Goal: Information Seeking & Learning: Compare options

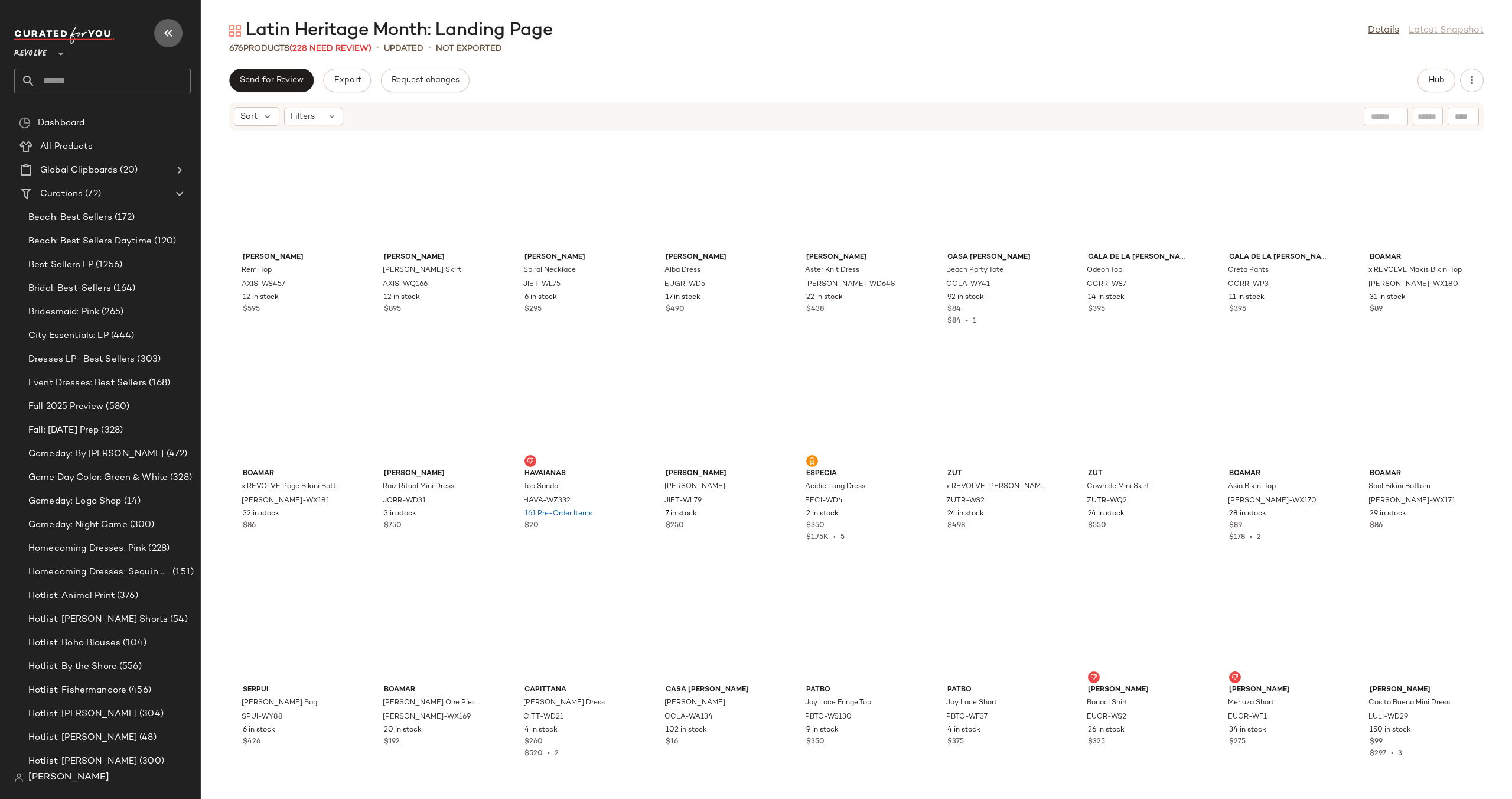
click at [169, 35] on icon "button" at bounding box center [168, 33] width 14 height 14
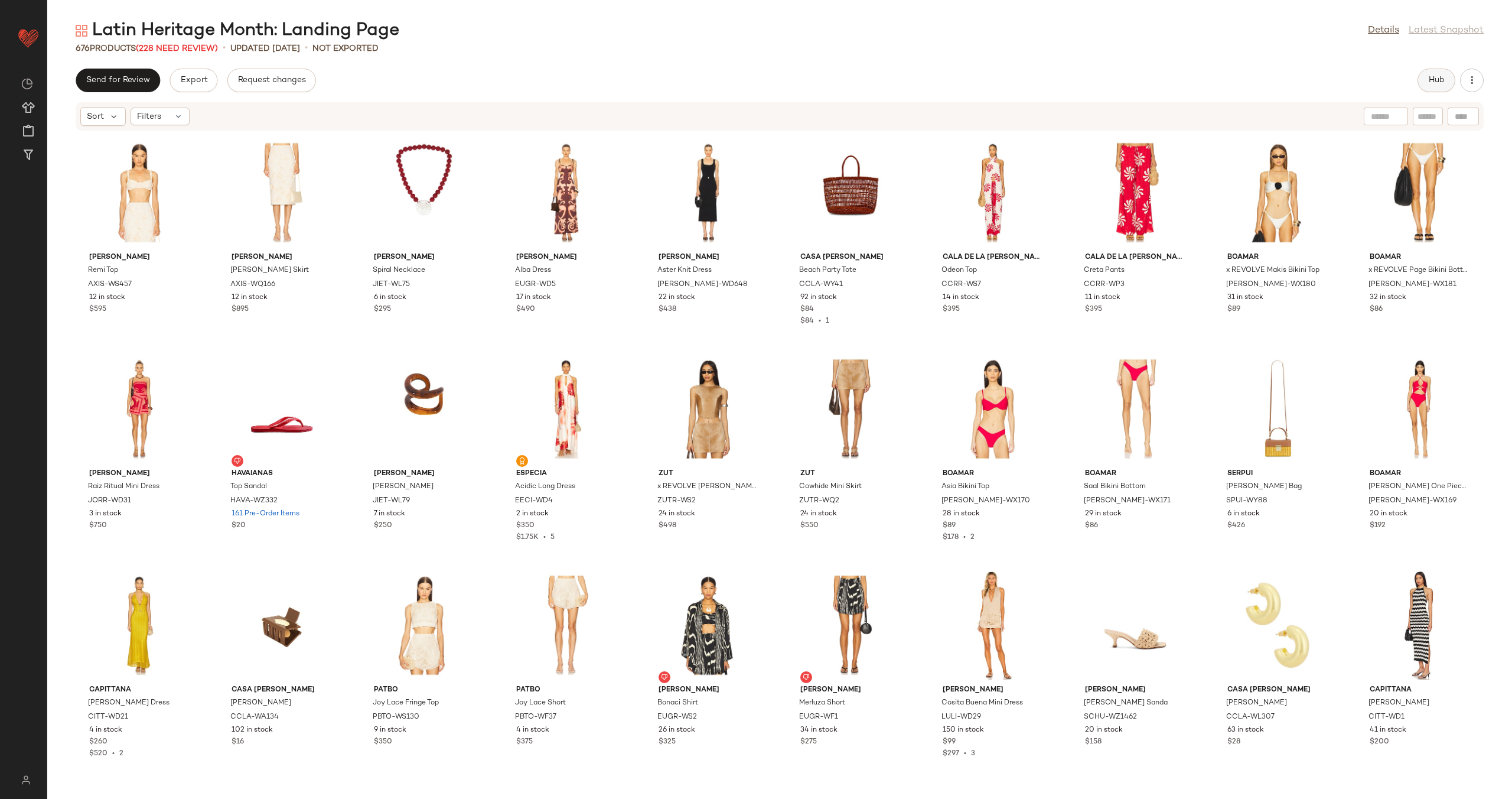
click at [1425, 81] on button "Hub" at bounding box center [1436, 80] width 38 height 23
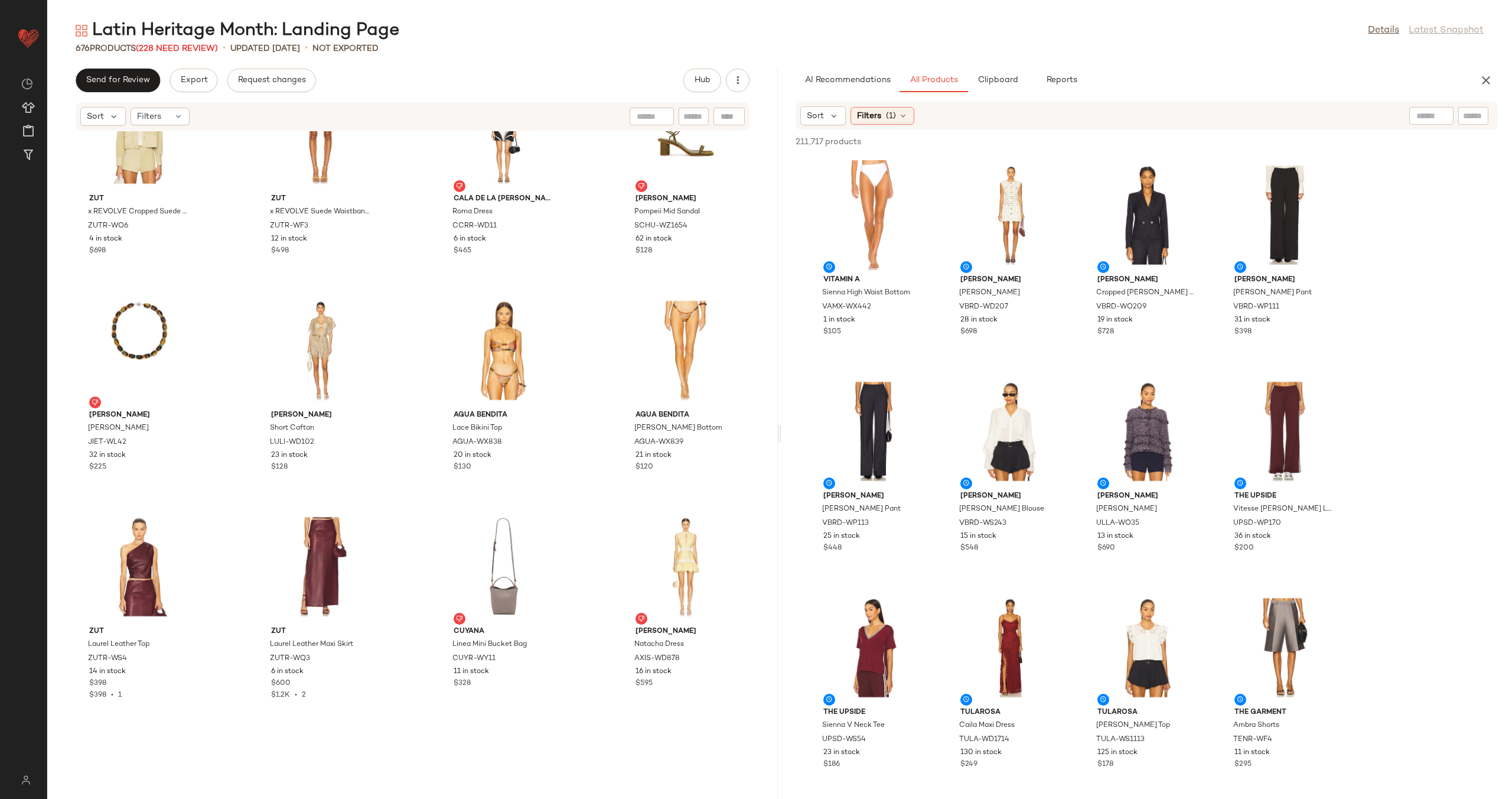
scroll to position [3979, 0]
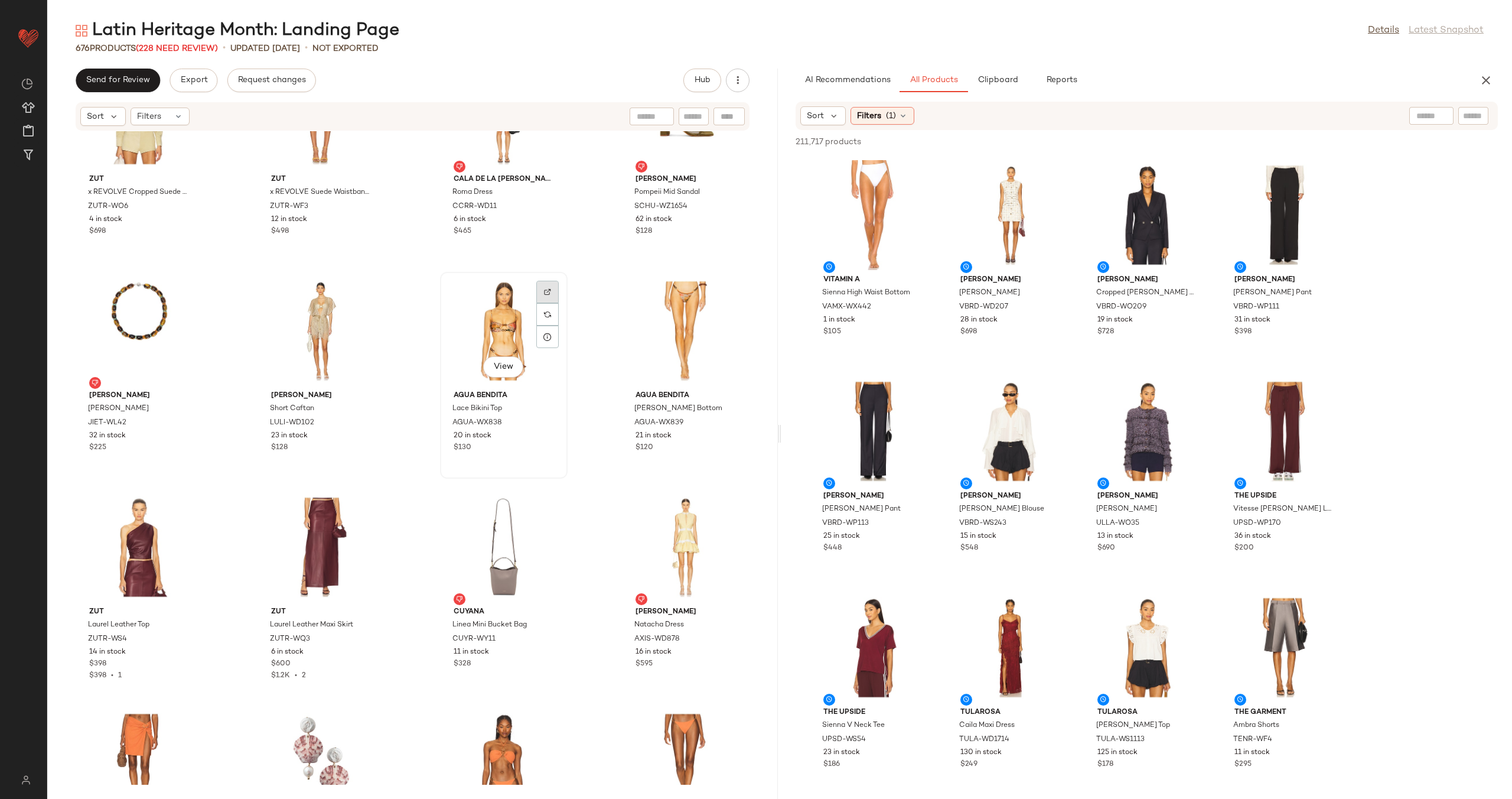
click at [544, 290] on img at bounding box center [547, 292] width 7 height 7
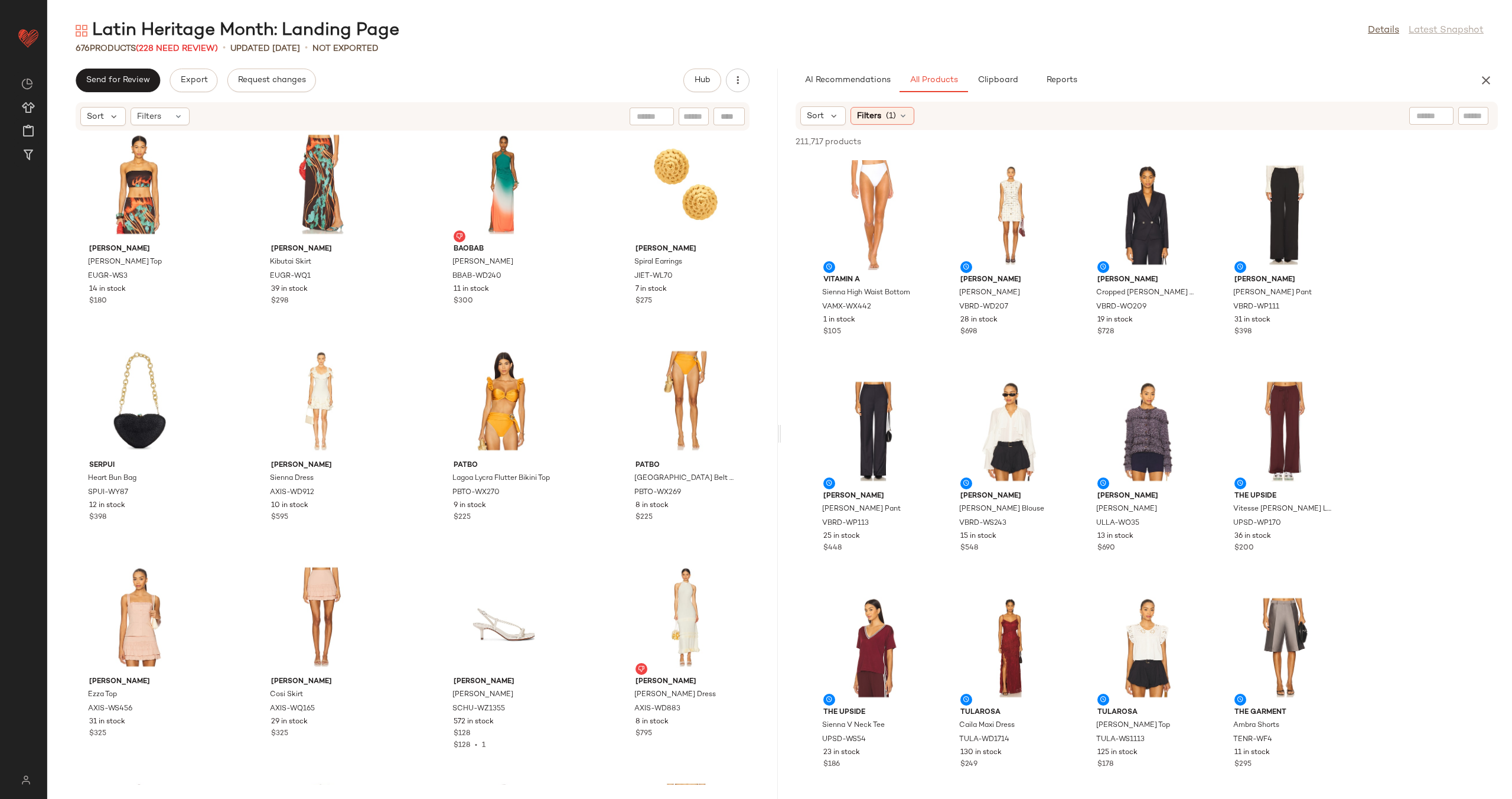
scroll to position [6504, 0]
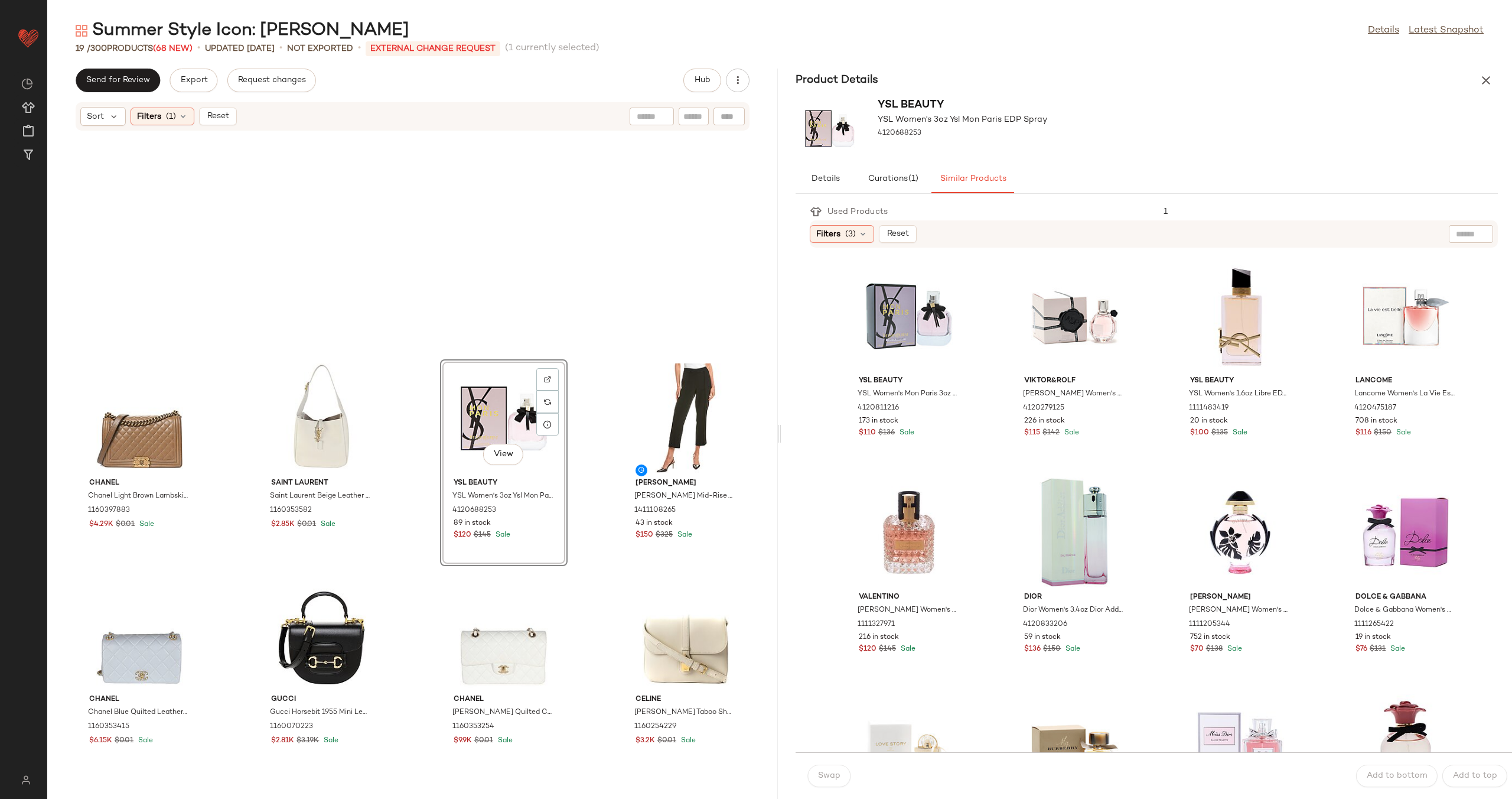
scroll to position [158, 0]
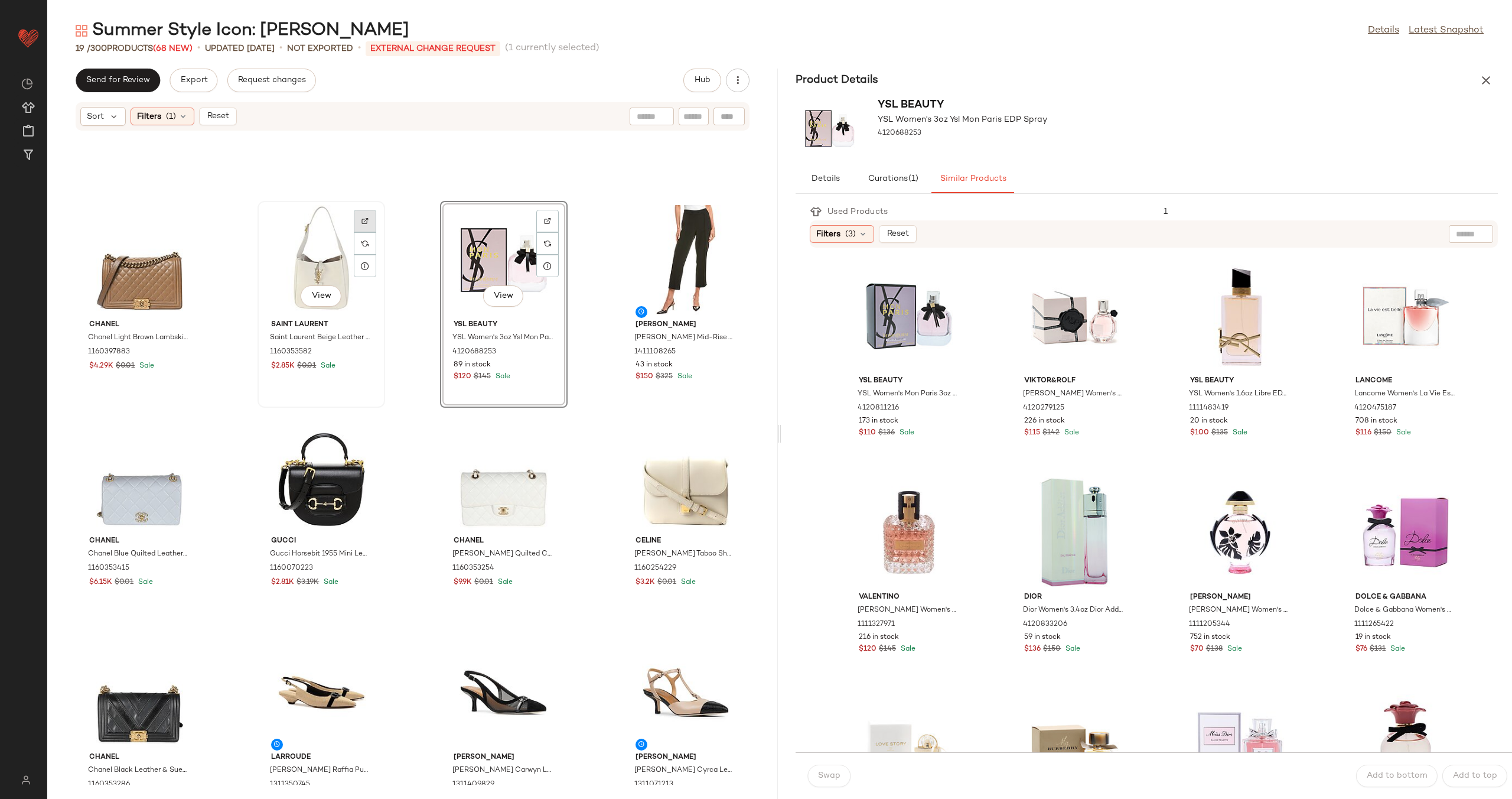
click at [367, 221] on div at bounding box center [365, 221] width 23 height 23
click at [312, 261] on div "View" at bounding box center [321, 260] width 119 height 110
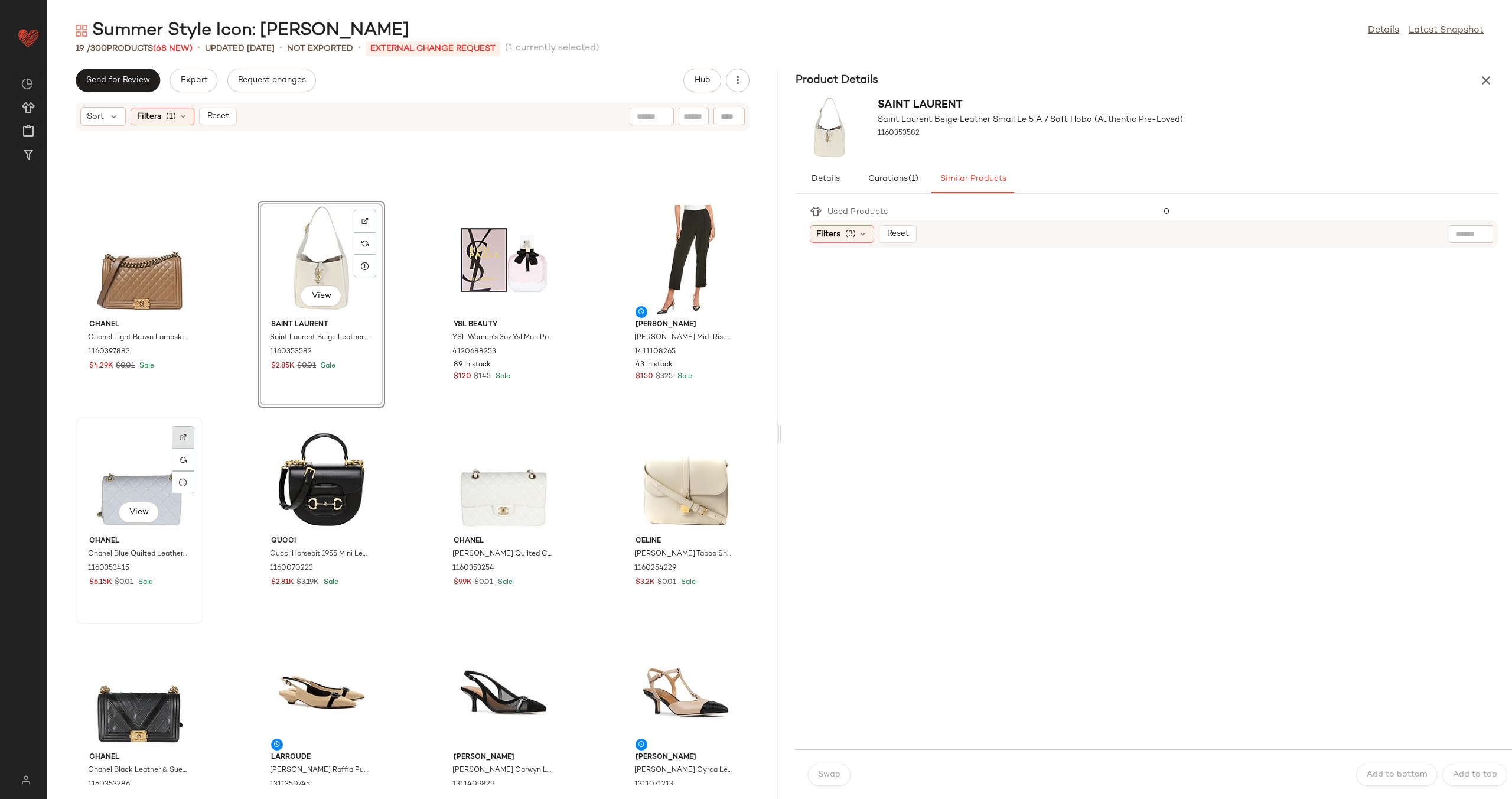
click at [180, 434] on img at bounding box center [182, 437] width 7 height 7
click at [365, 434] on img at bounding box center [365, 437] width 7 height 7
click at [308, 441] on div "View" at bounding box center [321, 476] width 119 height 110
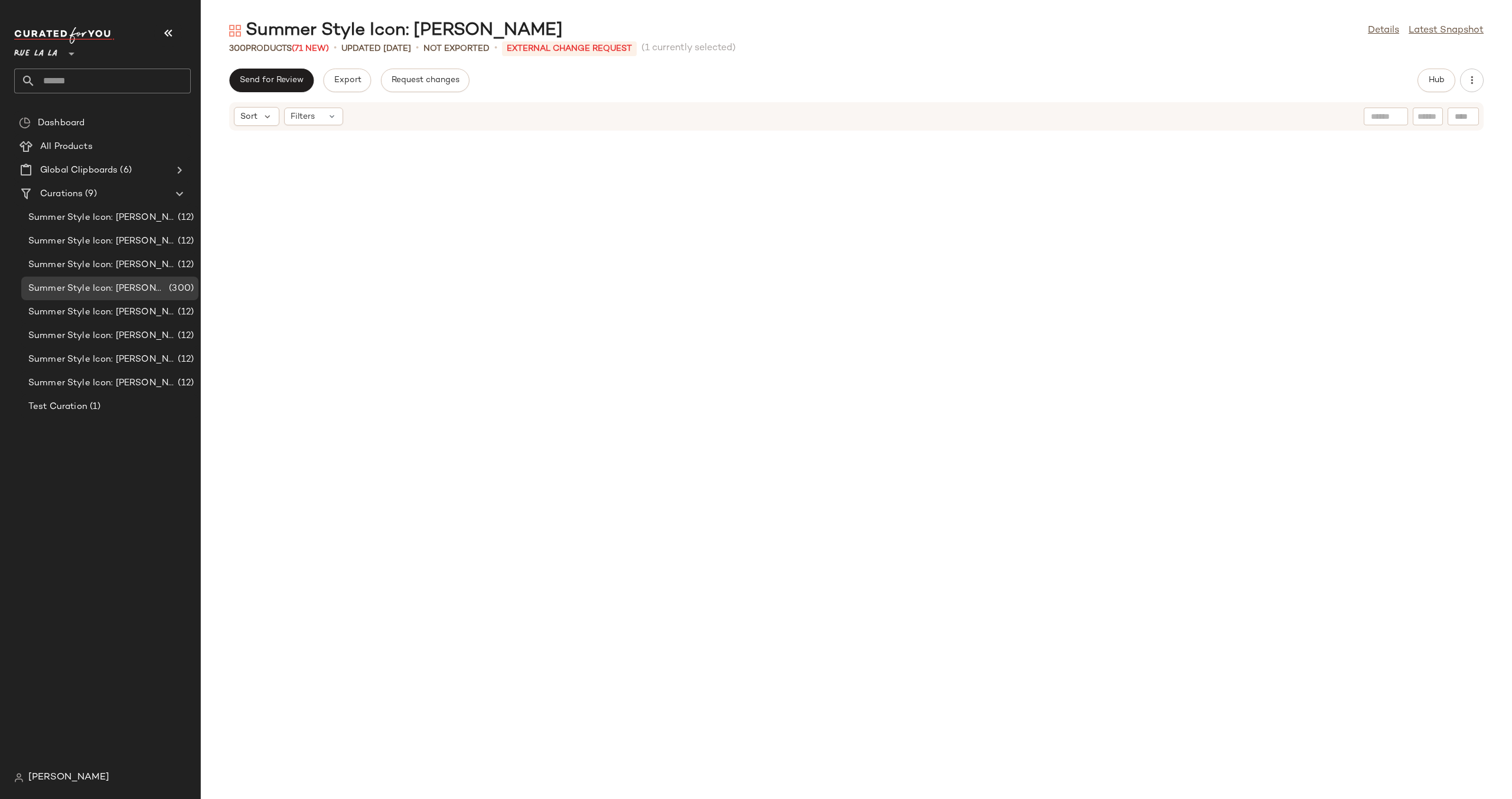
scroll to position [1946, 0]
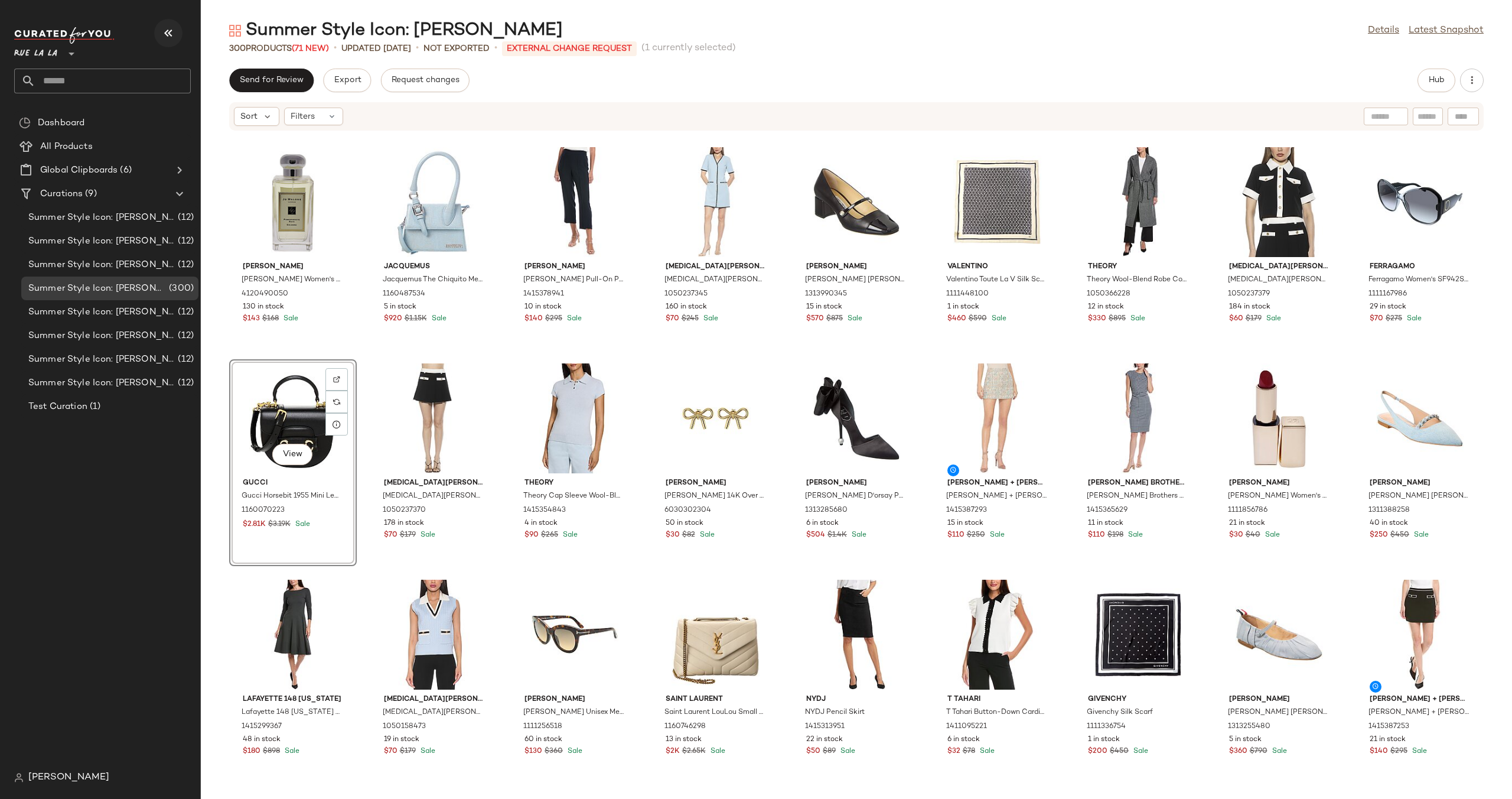
click at [172, 33] on icon "button" at bounding box center [168, 33] width 14 height 14
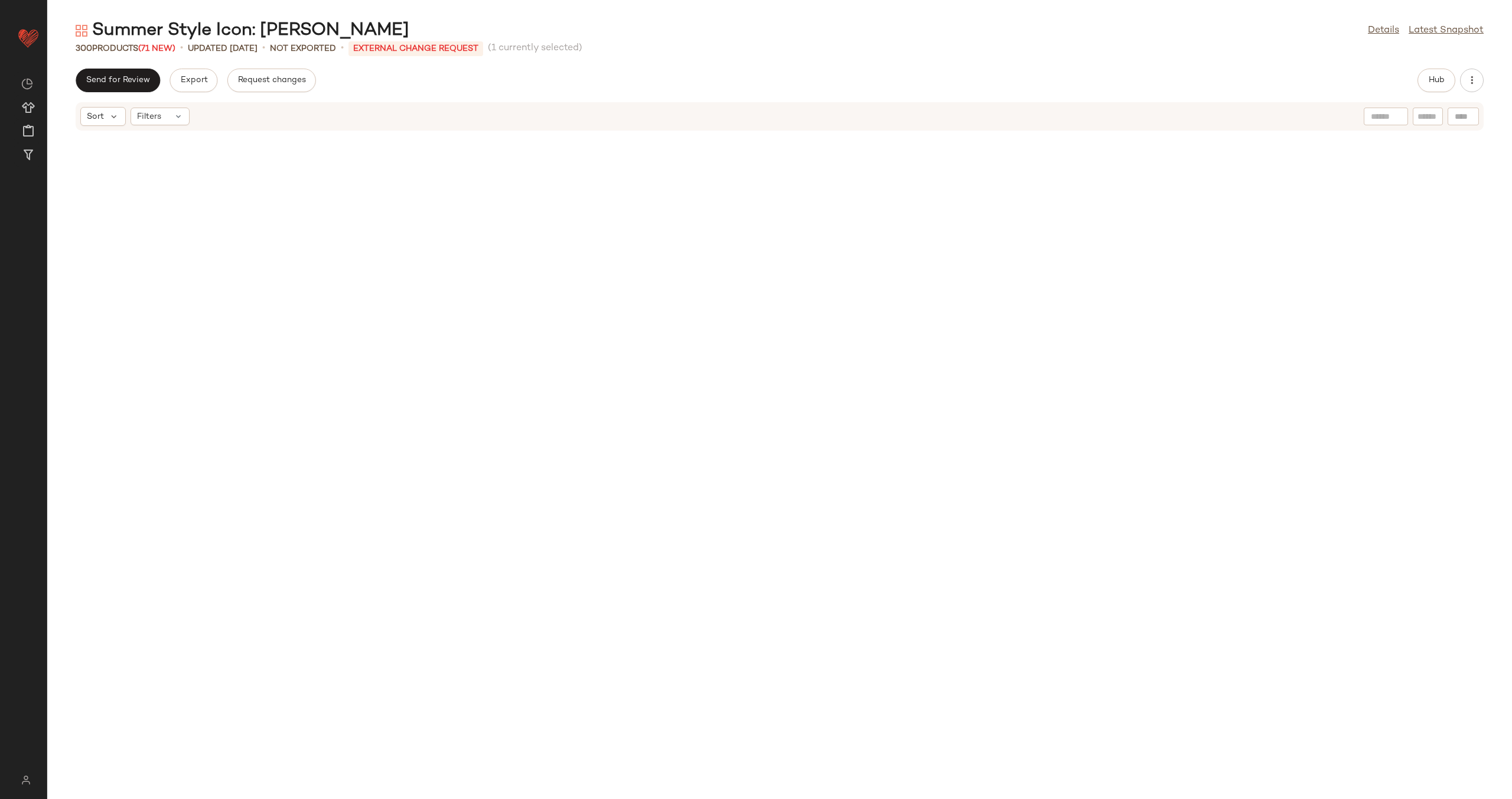
scroll to position [1730, 0]
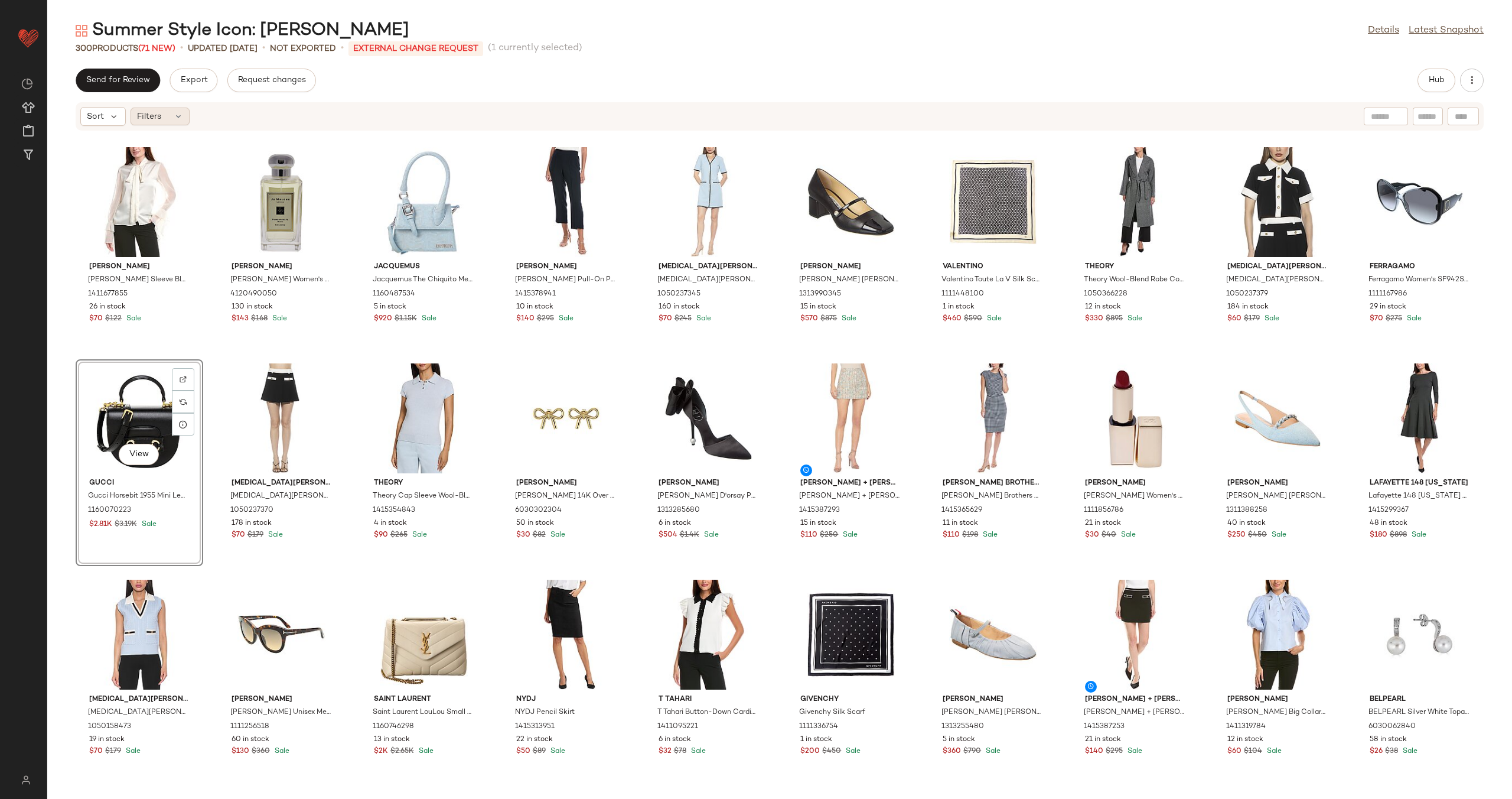
click at [162, 117] on div "Filters" at bounding box center [160, 116] width 59 height 18
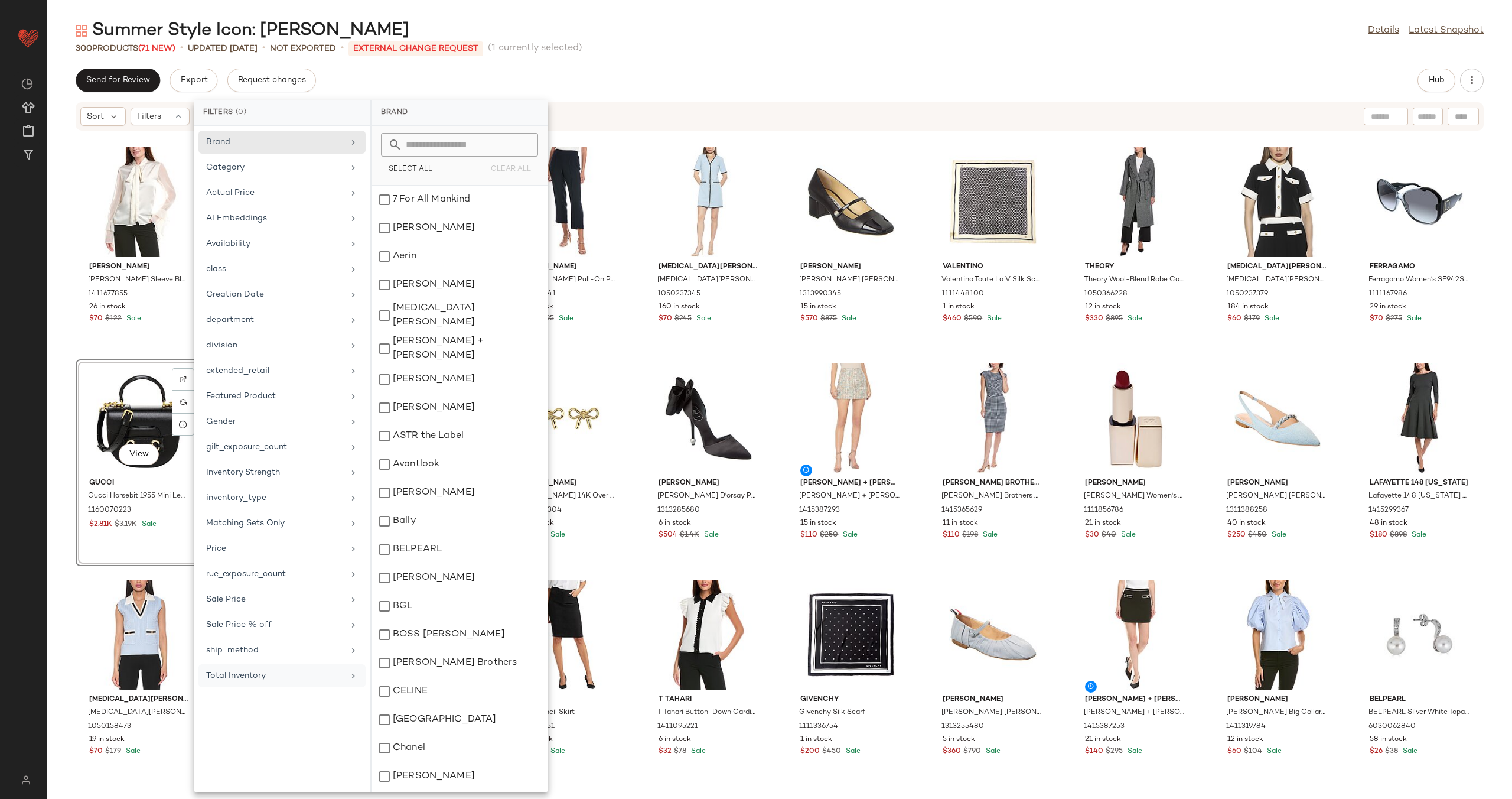
click at [306, 678] on div "Total Inventory" at bounding box center [274, 676] width 138 height 12
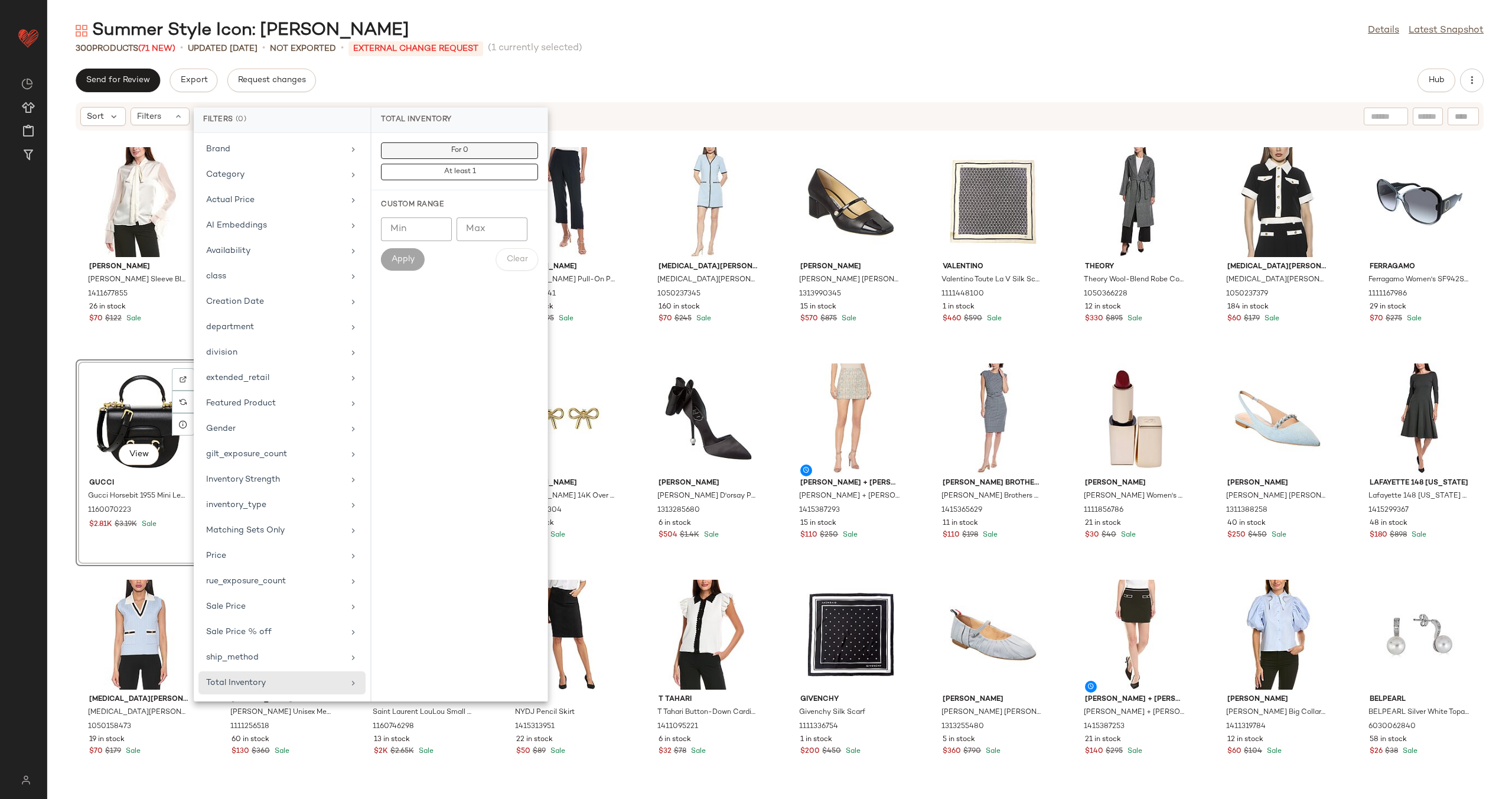
click at [489, 150] on button "For 0" at bounding box center [460, 150] width 157 height 16
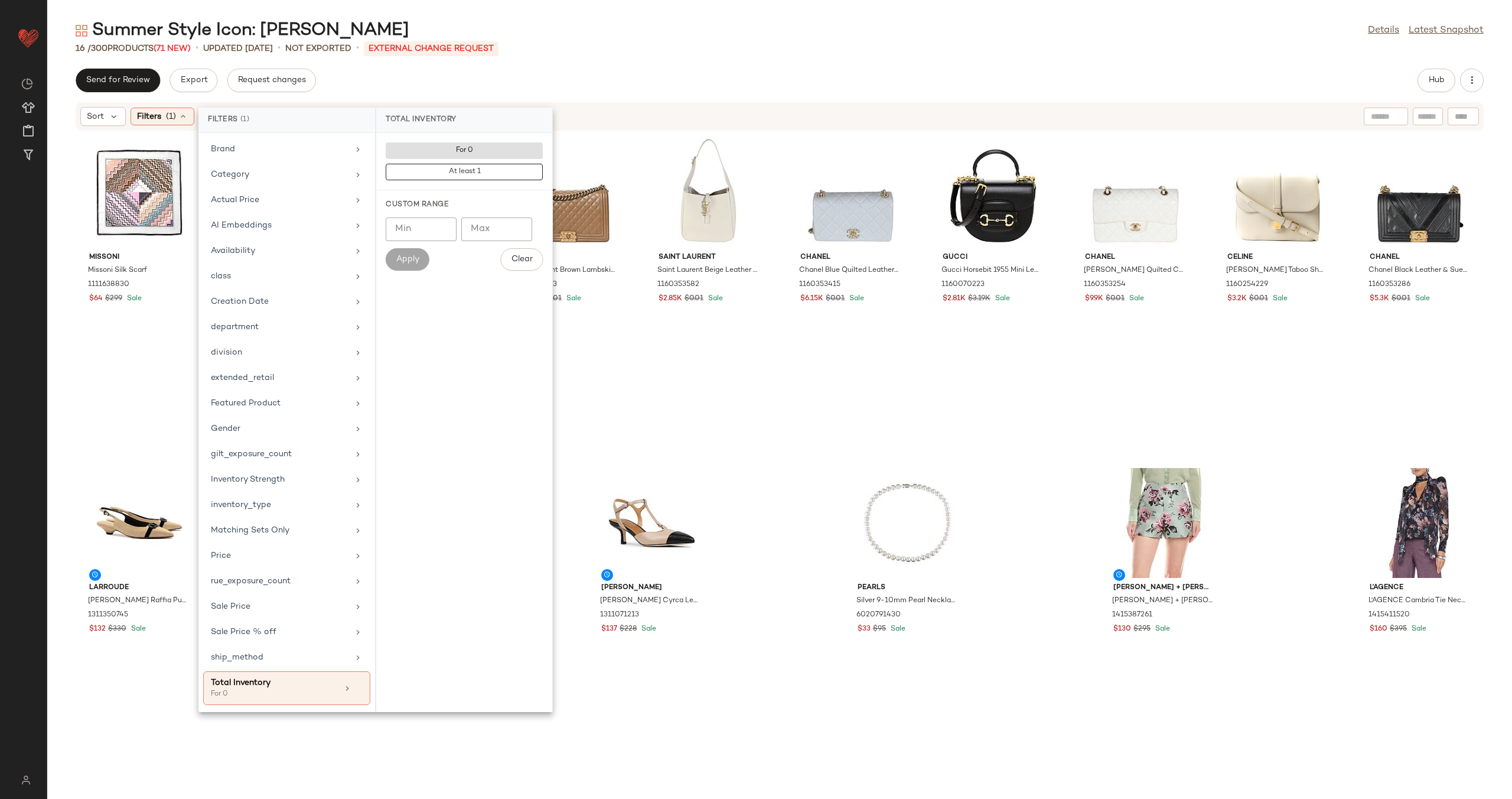
click at [635, 154] on div "Missoni Missoni Silk Scarf 1111638830 $64 $299 Sale [PERSON_NAME] [PERSON_NAME]…" at bounding box center [779, 458] width 1464 height 653
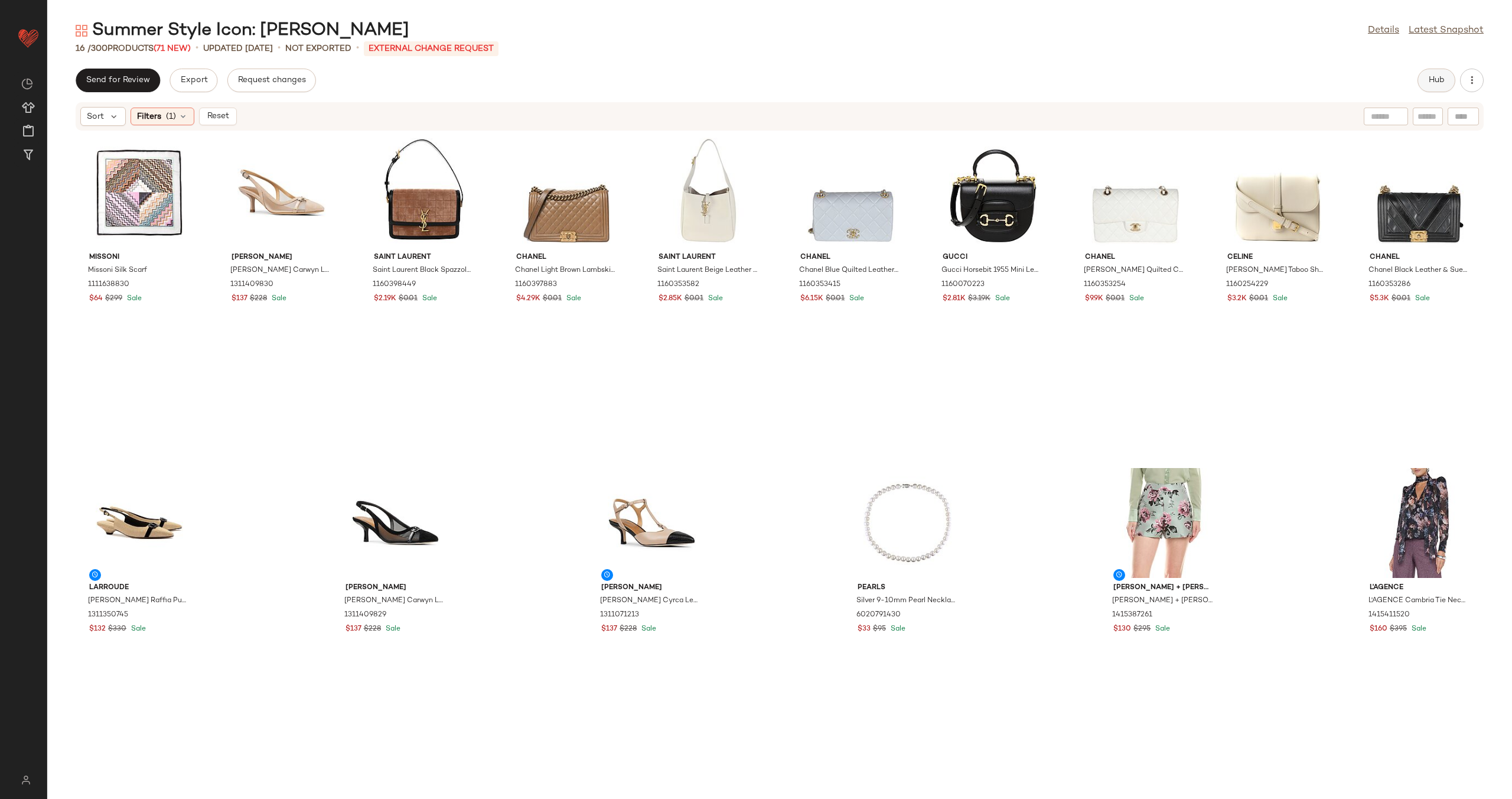
click at [1425, 78] on button "Hub" at bounding box center [1436, 80] width 38 height 23
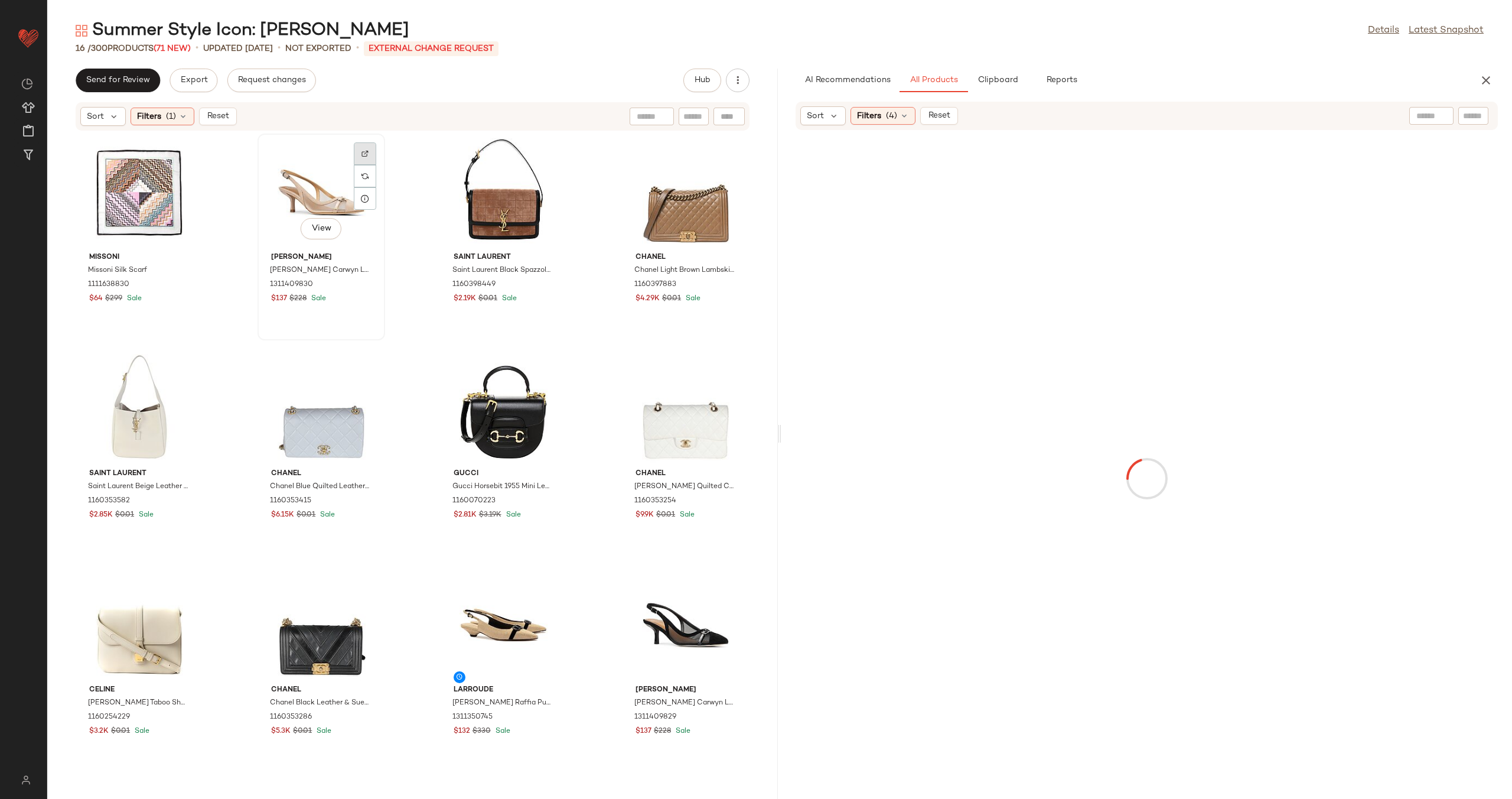
click at [362, 150] on img at bounding box center [365, 153] width 7 height 7
click at [544, 147] on div at bounding box center [547, 154] width 23 height 23
click at [726, 150] on img at bounding box center [729, 153] width 7 height 7
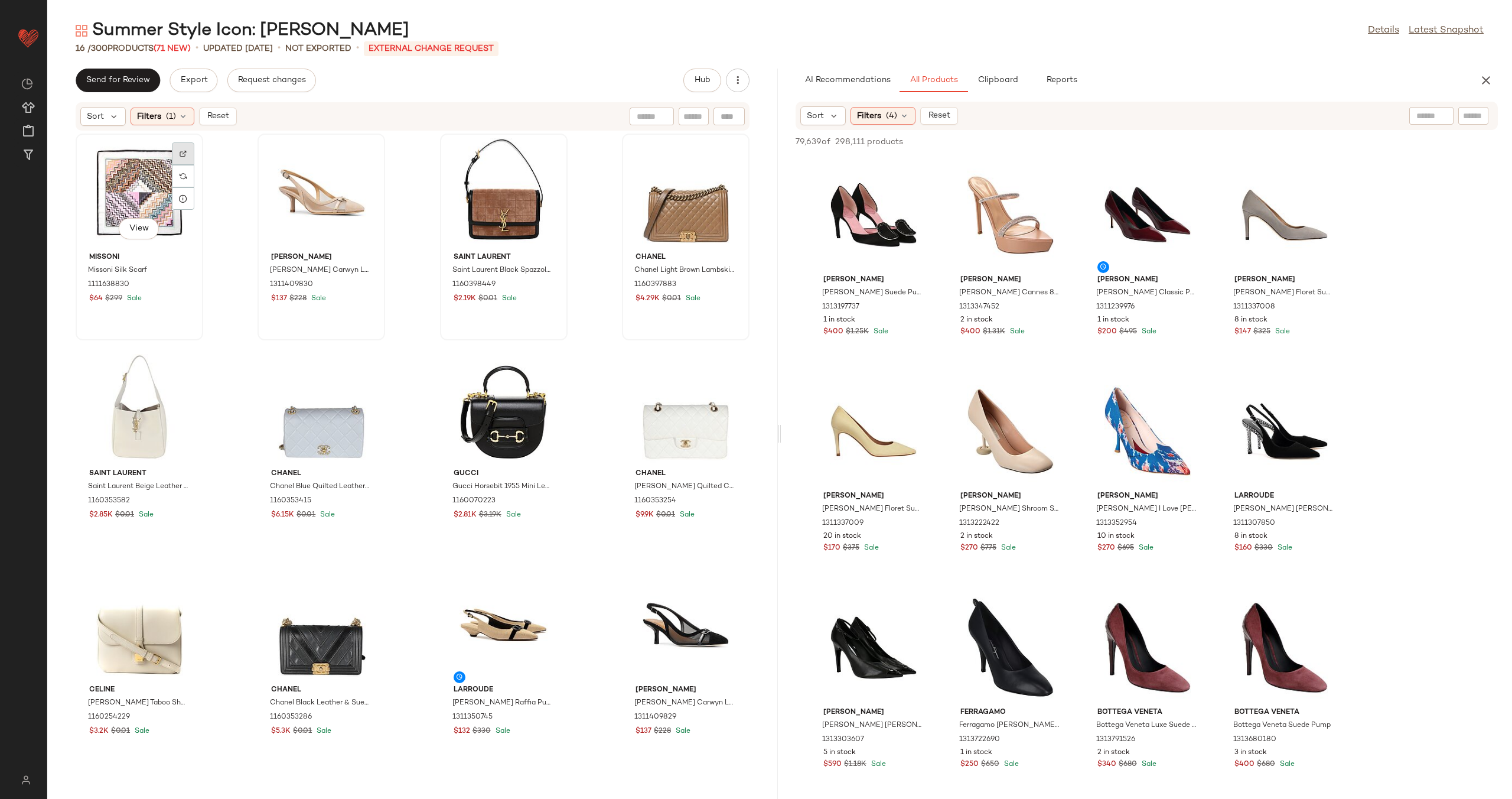
click at [183, 152] on img at bounding box center [182, 153] width 7 height 7
click at [190, 367] on div at bounding box center [183, 369] width 23 height 23
click at [369, 368] on div at bounding box center [365, 369] width 23 height 23
click at [544, 367] on img at bounding box center [547, 369] width 7 height 7
click at [722, 374] on div at bounding box center [730, 369] width 23 height 23
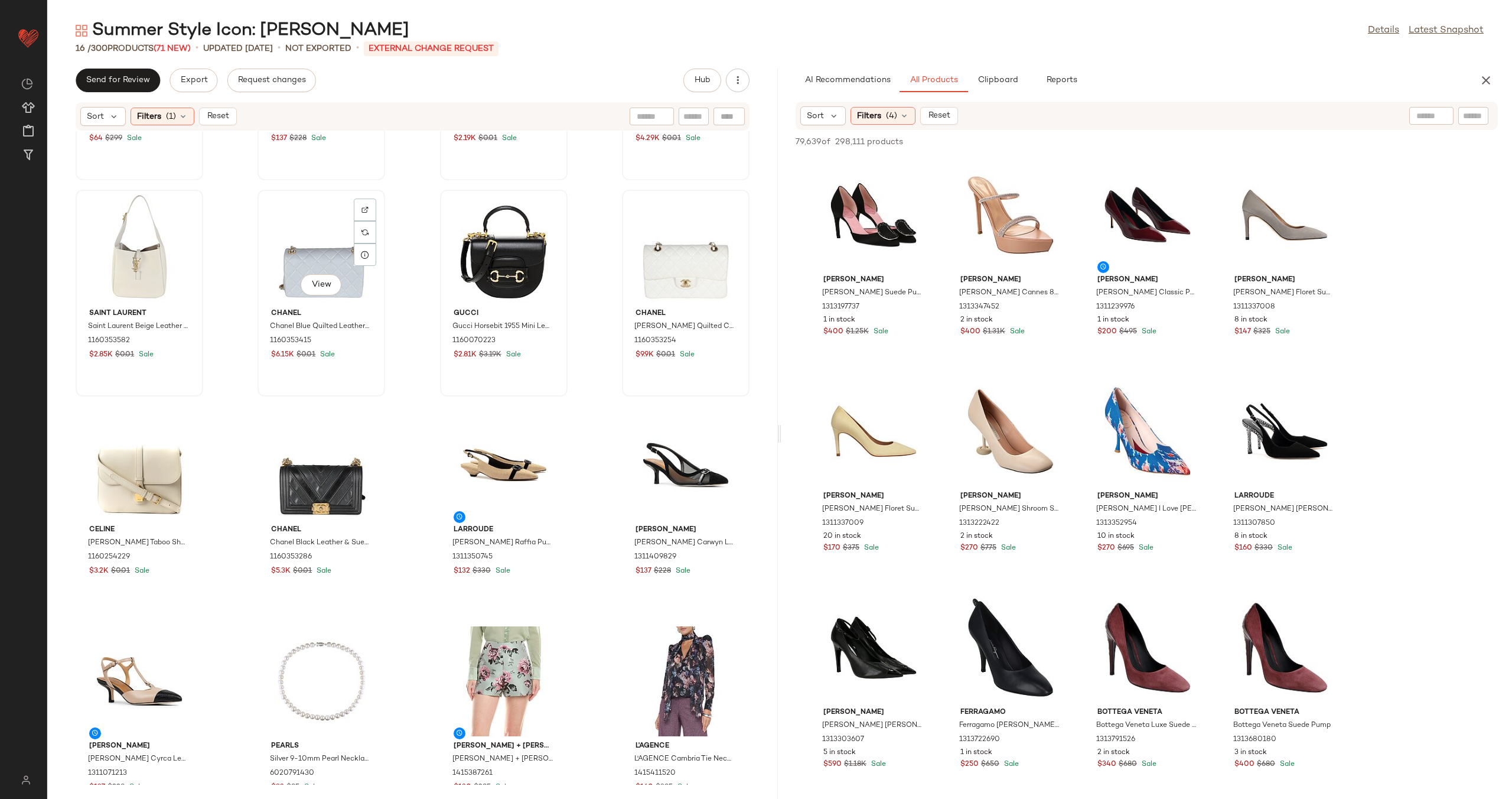
scroll to position [204, 0]
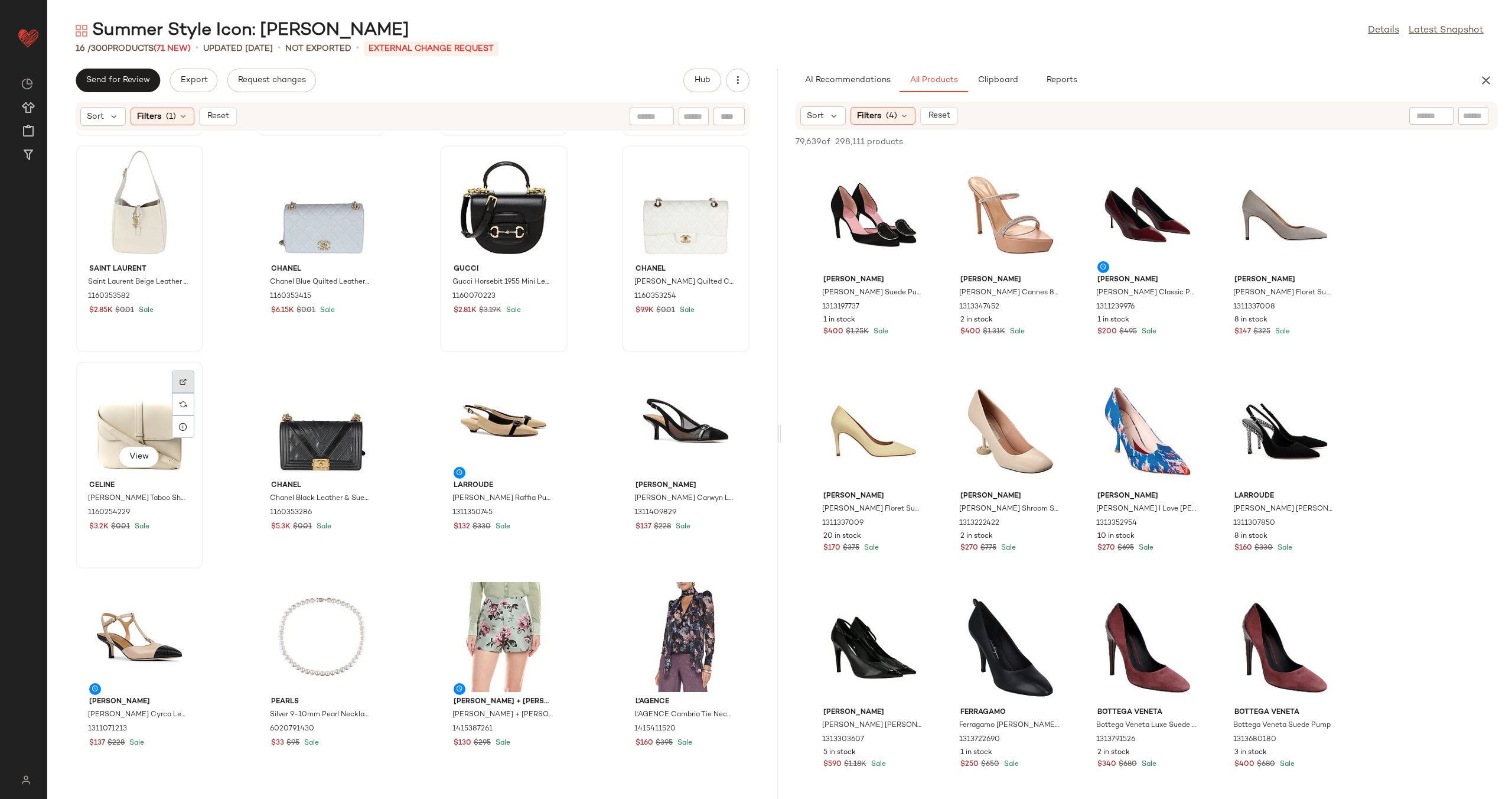
click at [176, 370] on div at bounding box center [183, 381] width 23 height 23
click at [362, 382] on img at bounding box center [365, 381] width 7 height 7
click at [544, 379] on img at bounding box center [547, 381] width 7 height 7
click at [719, 376] on div at bounding box center [730, 381] width 23 height 23
click at [477, 421] on div "View" at bounding box center [503, 420] width 119 height 110
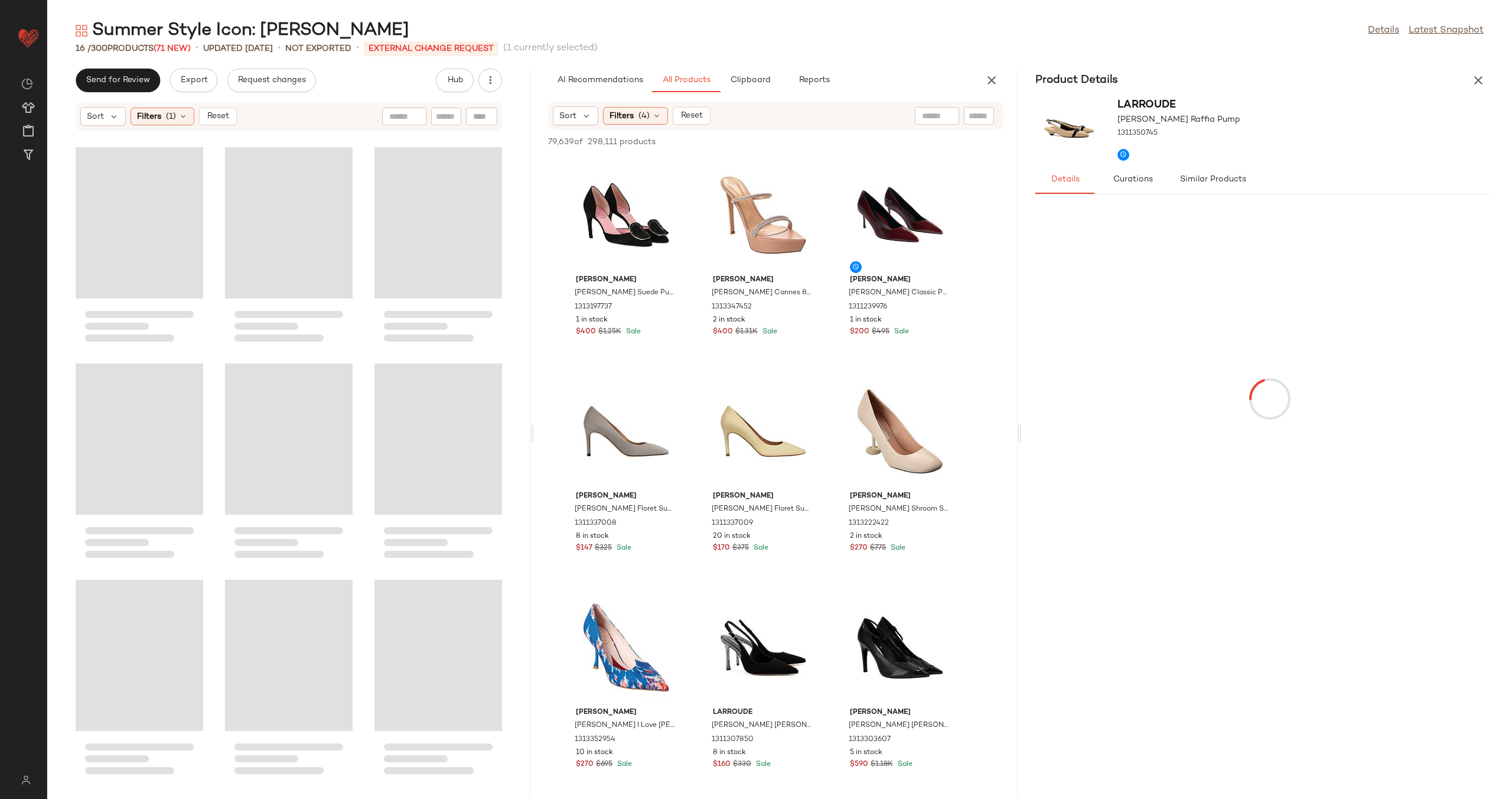
scroll to position [442, 0]
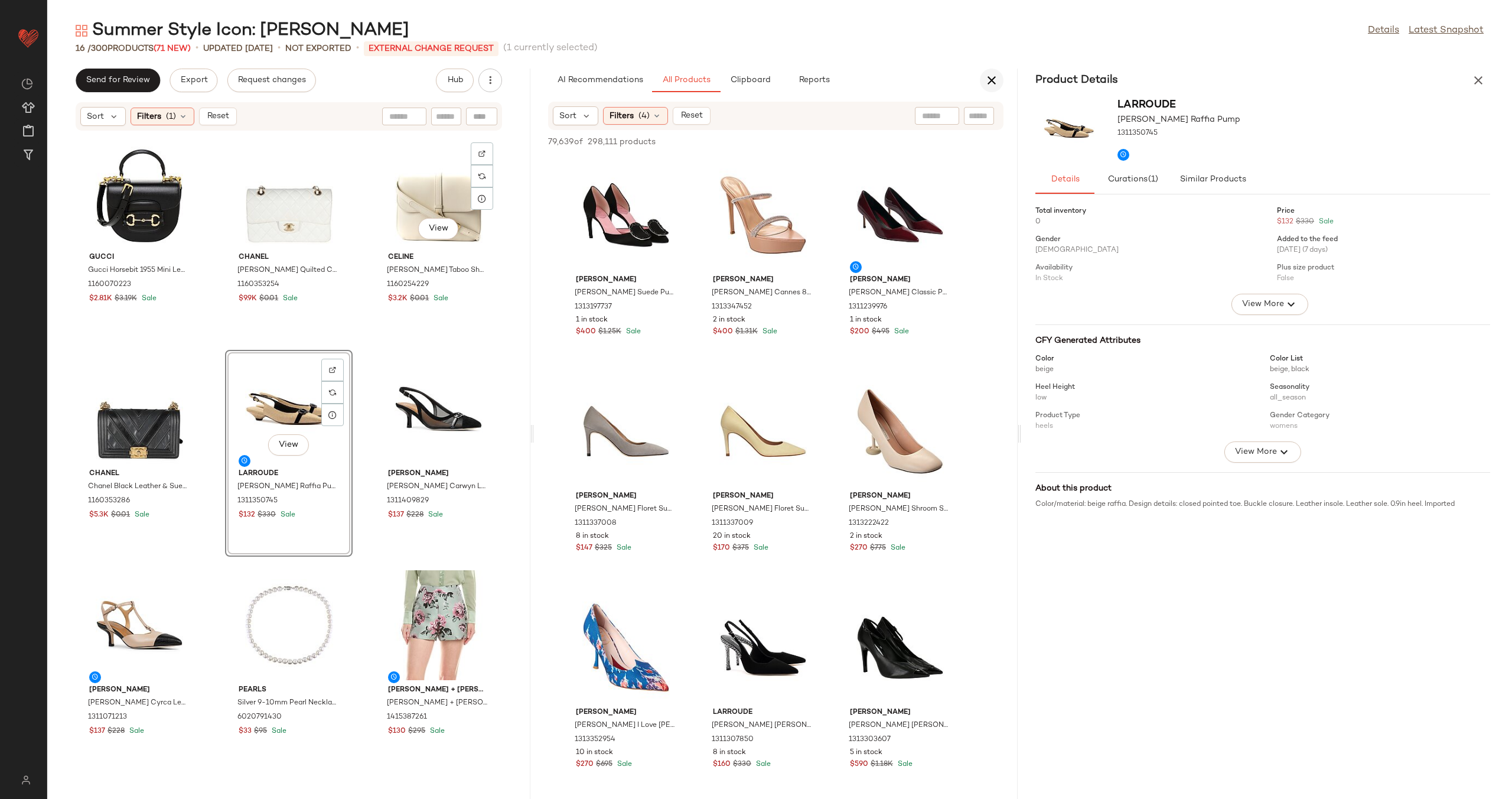
click at [984, 80] on icon "button" at bounding box center [991, 80] width 14 height 14
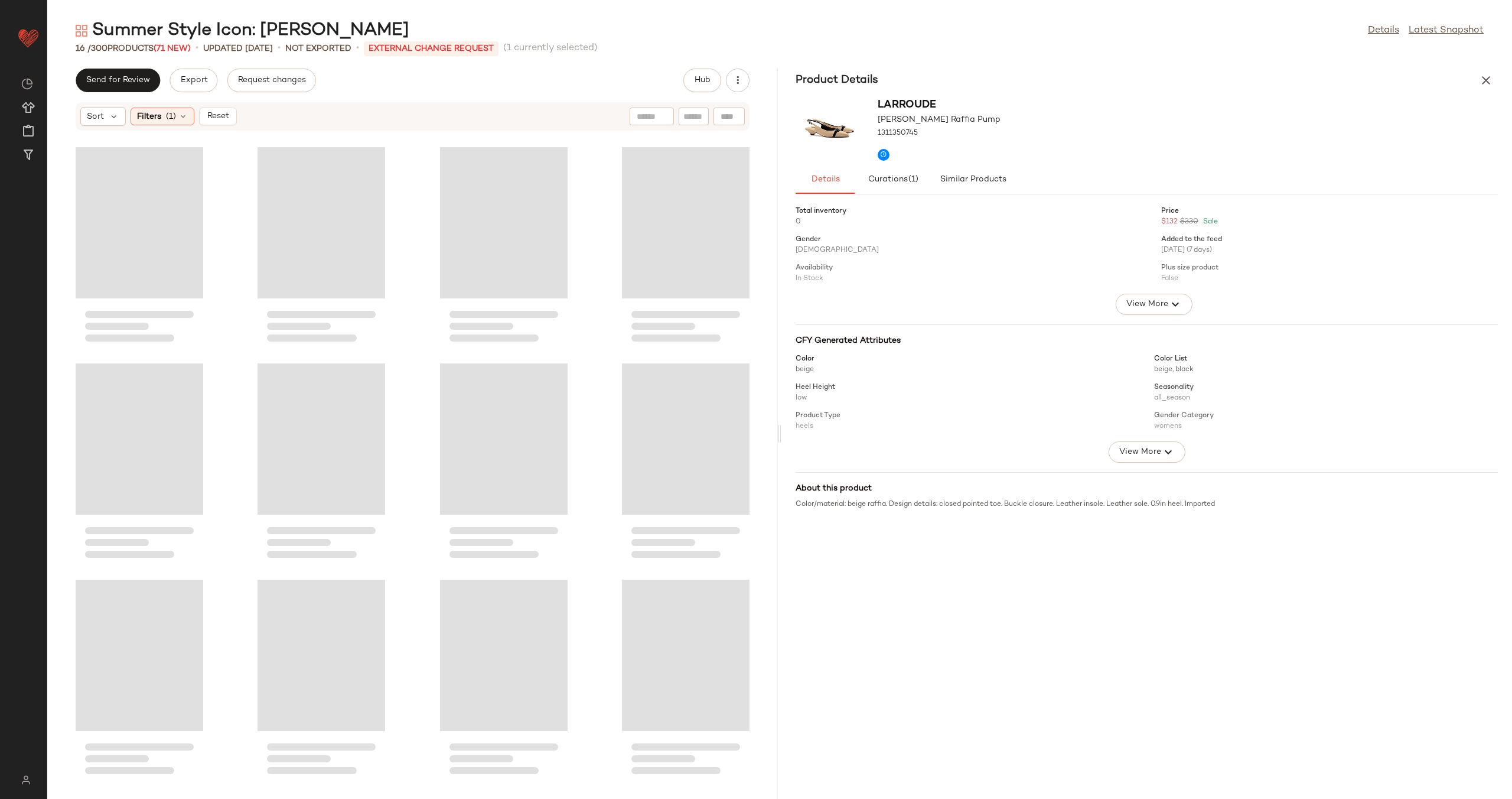
scroll to position [214, 0]
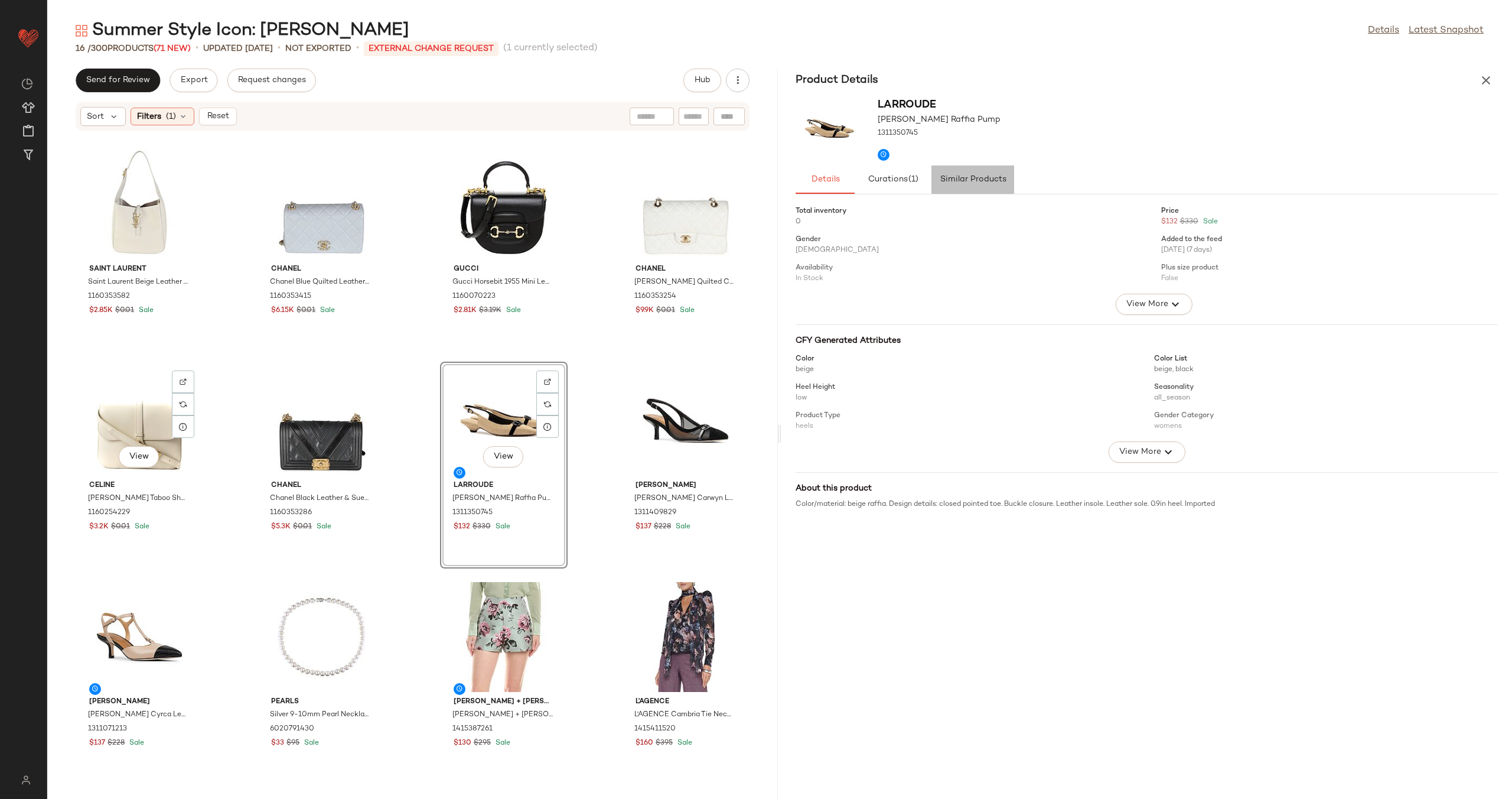
click at [967, 171] on button "Similar Products" at bounding box center [973, 179] width 83 height 28
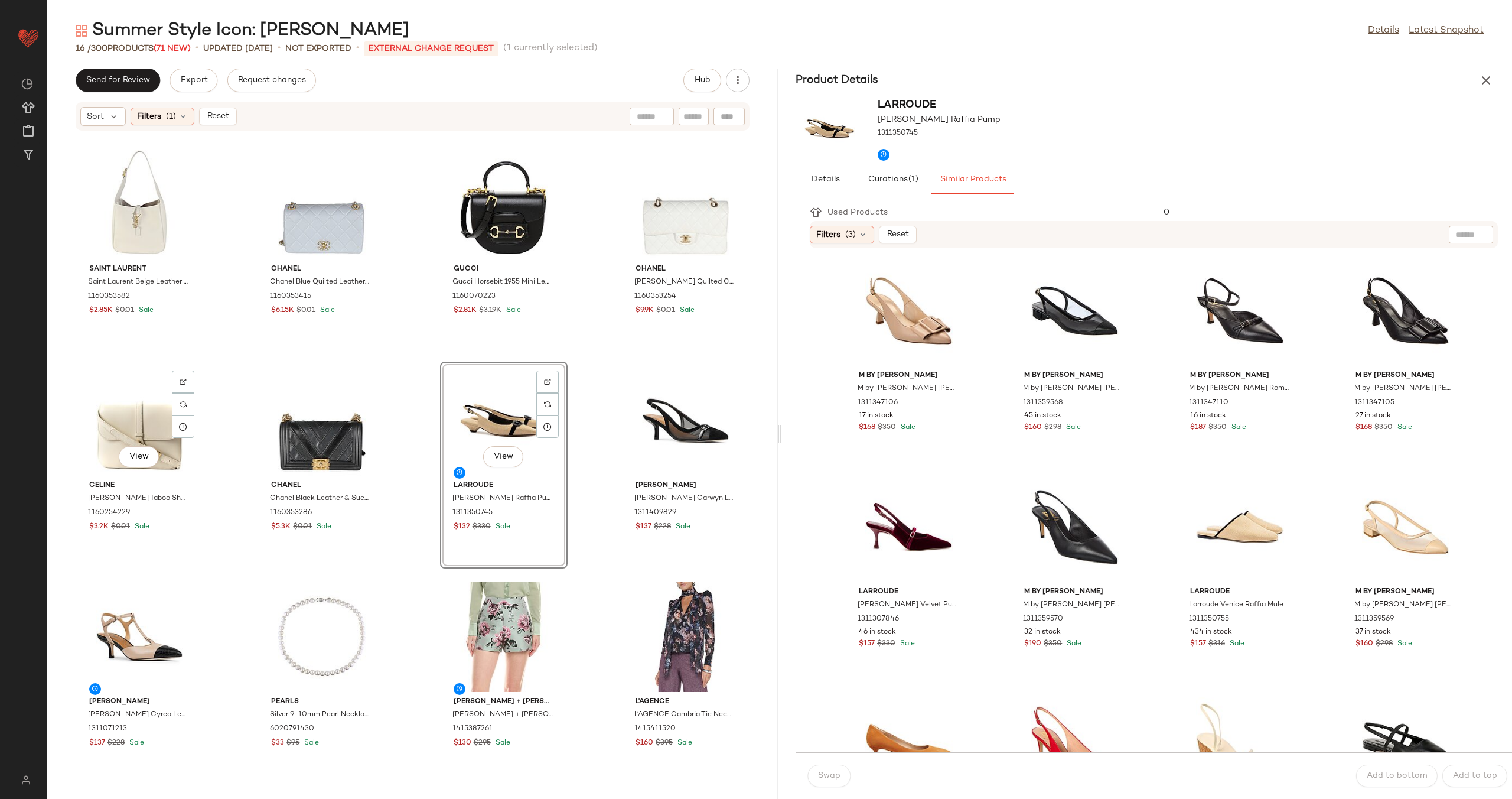
scroll to position [0, 0]
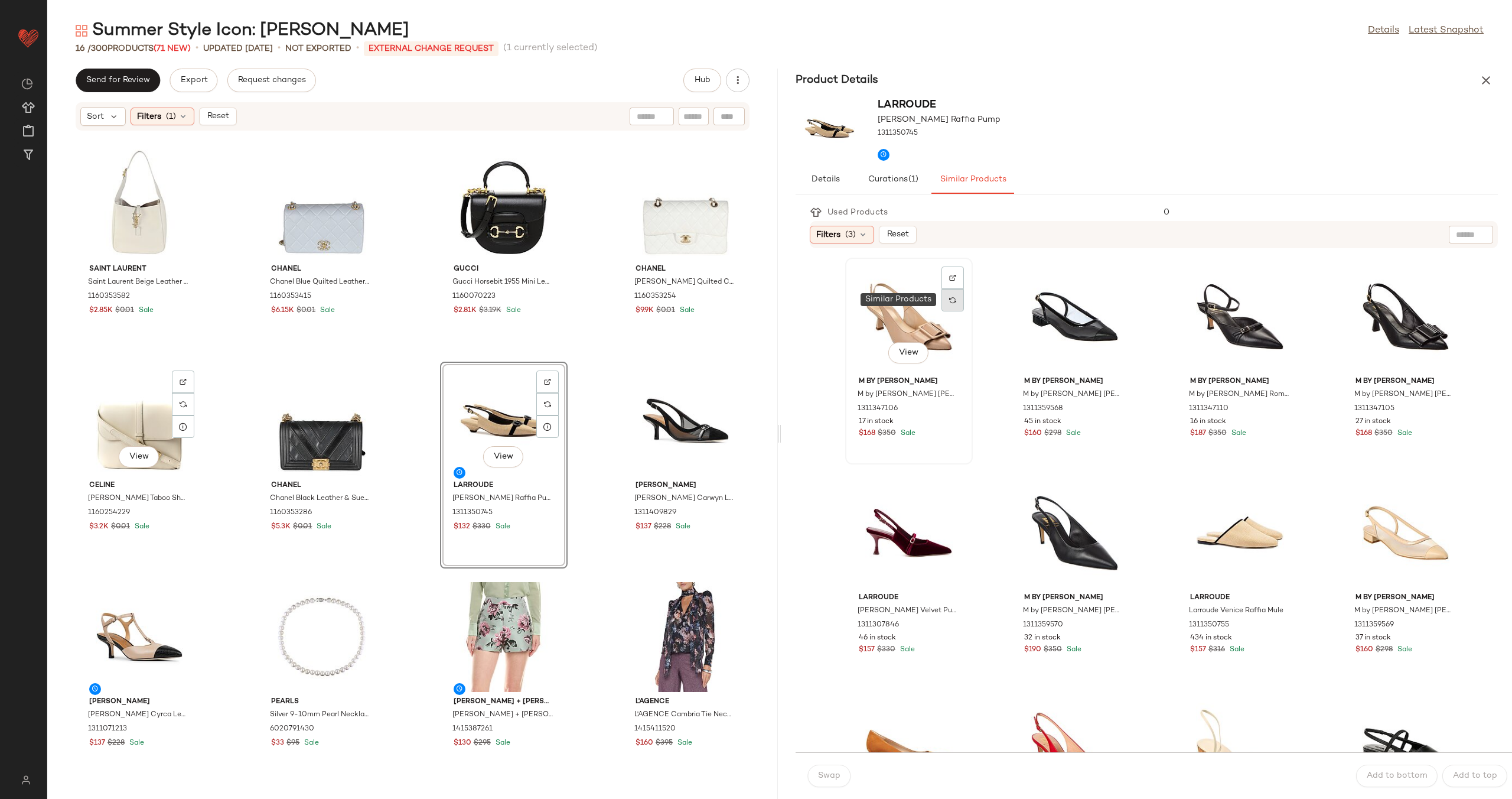
click at [950, 296] on img at bounding box center [952, 299] width 7 height 7
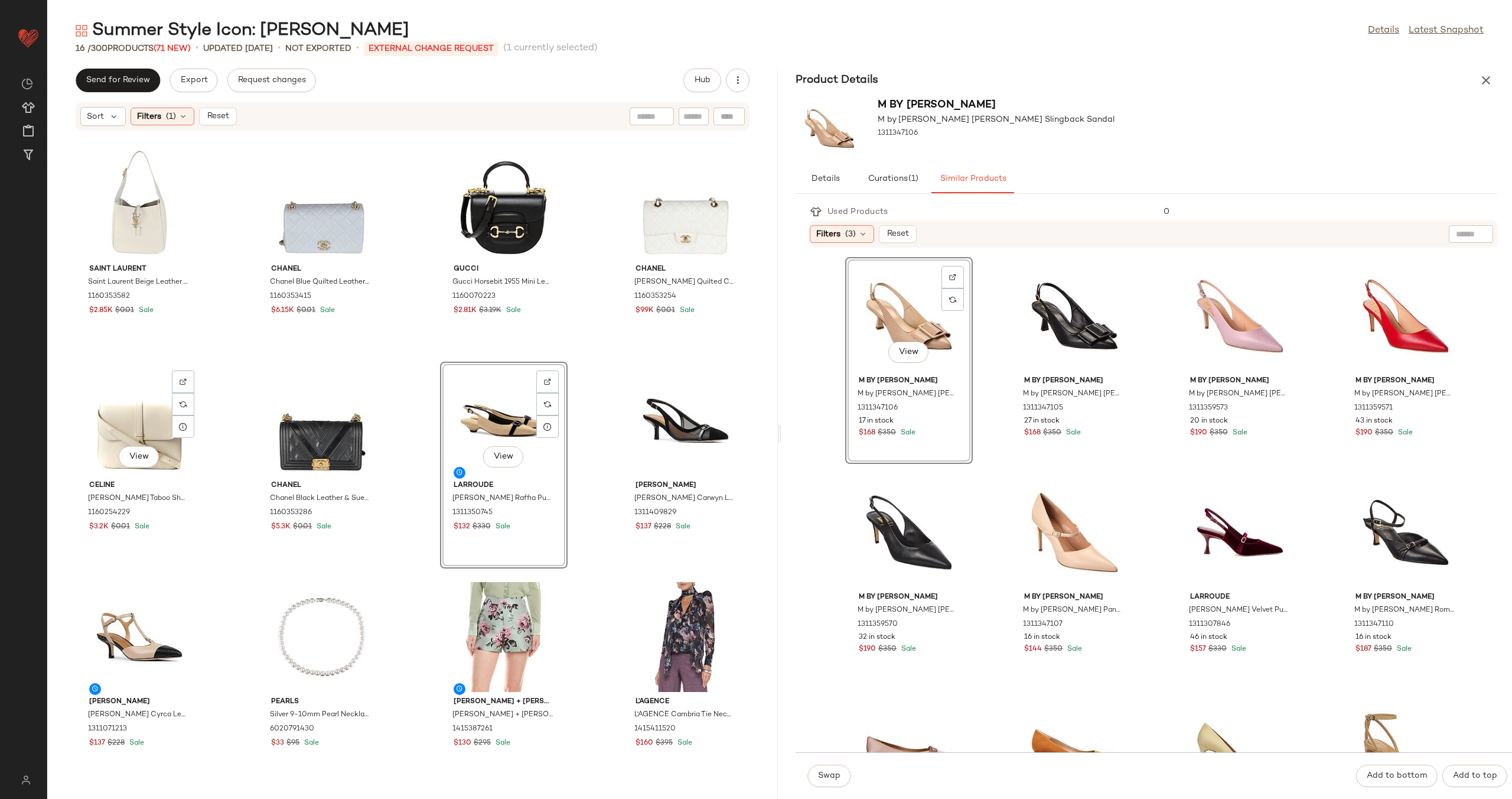
click at [916, 314] on div "View" at bounding box center [909, 316] width 119 height 110
click at [830, 769] on button "Swap" at bounding box center [828, 776] width 43 height 23
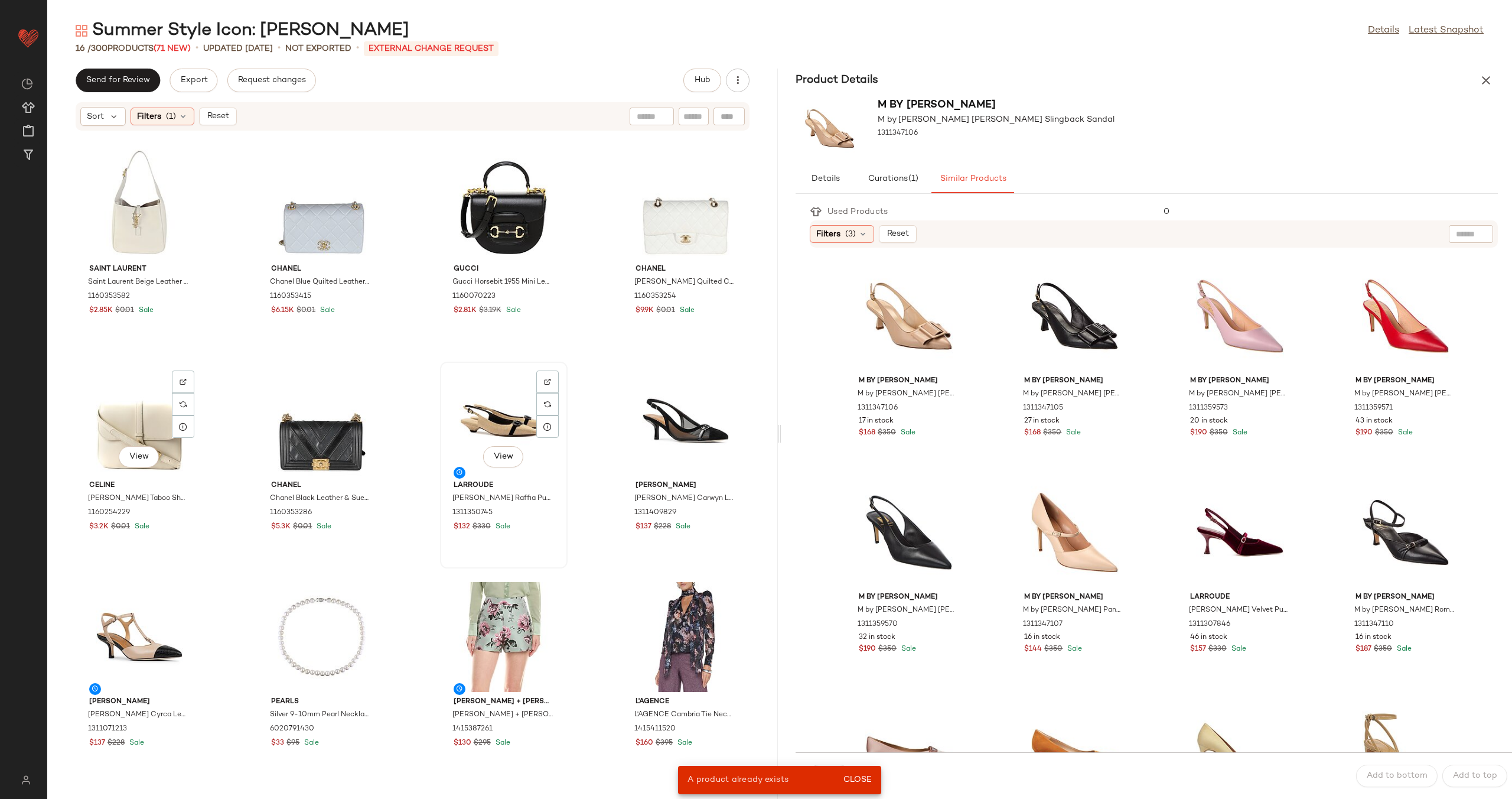
click at [489, 415] on div "View" at bounding box center [503, 420] width 119 height 110
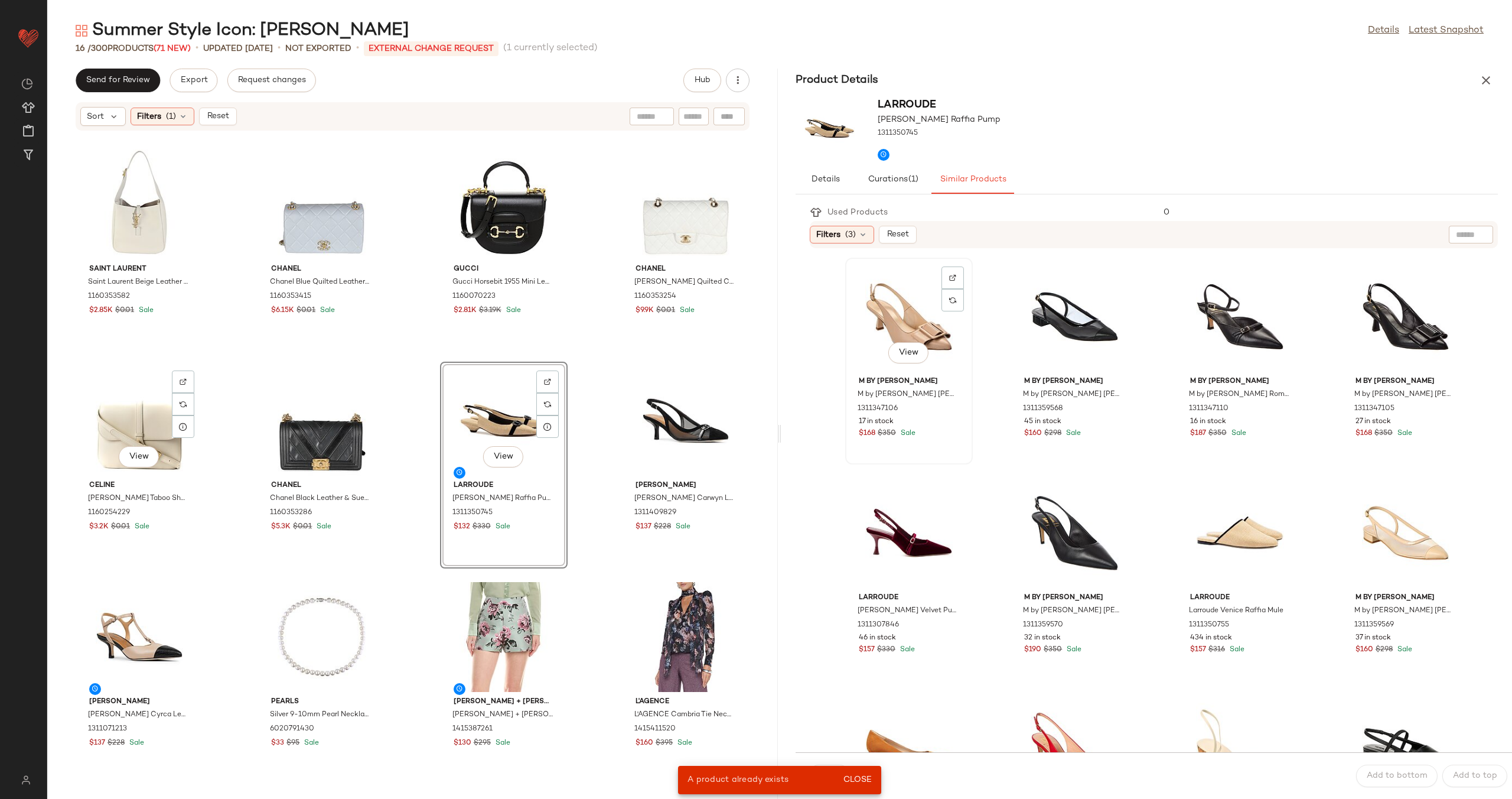
click at [922, 334] on div "View" at bounding box center [909, 316] width 119 height 110
click at [832, 772] on span "Swap" at bounding box center [829, 776] width 23 height 9
click at [726, 380] on img at bounding box center [729, 381] width 7 height 7
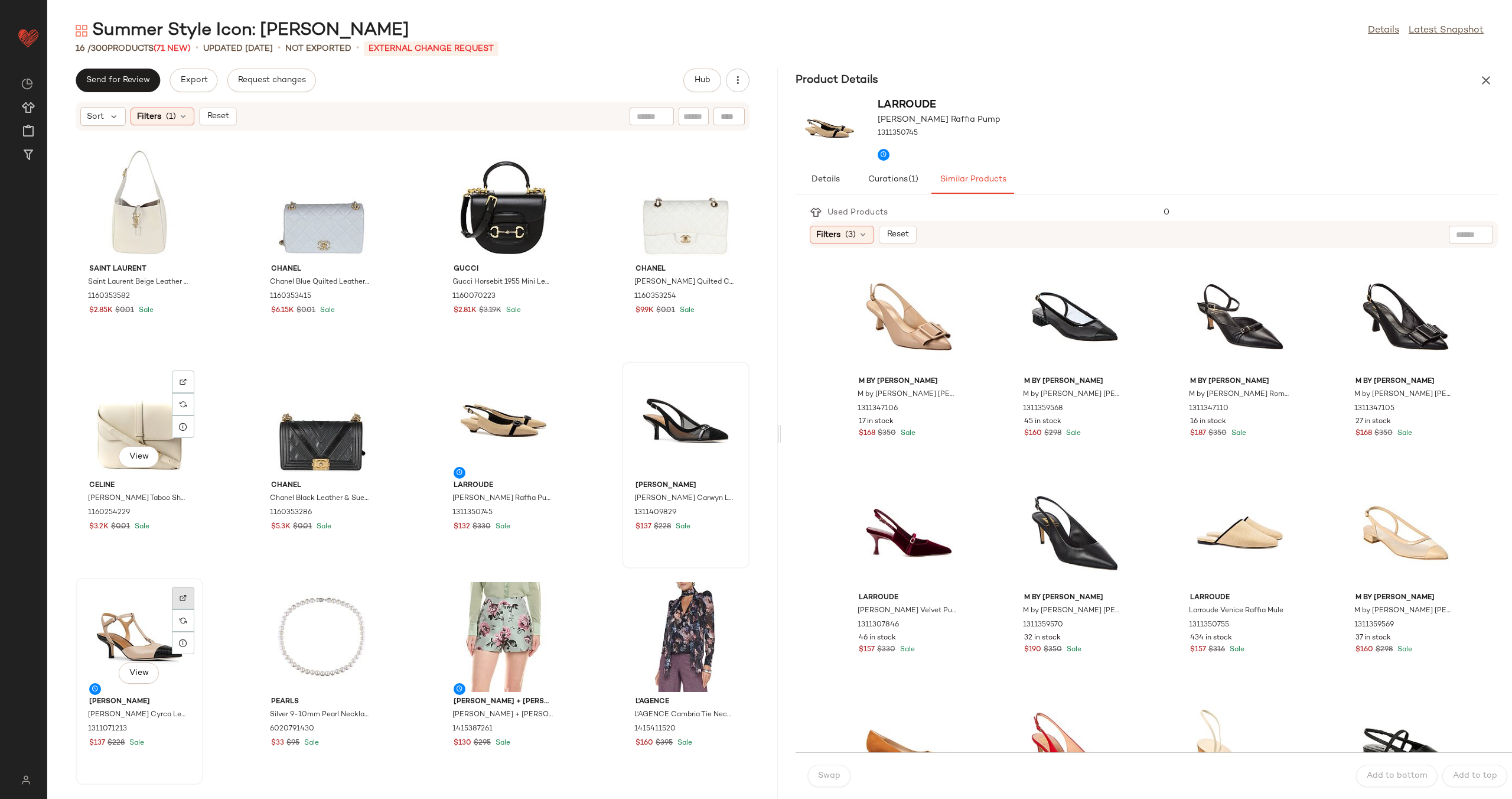
click at [182, 596] on img at bounding box center [182, 597] width 7 height 7
click at [310, 615] on div "View" at bounding box center [321, 636] width 119 height 110
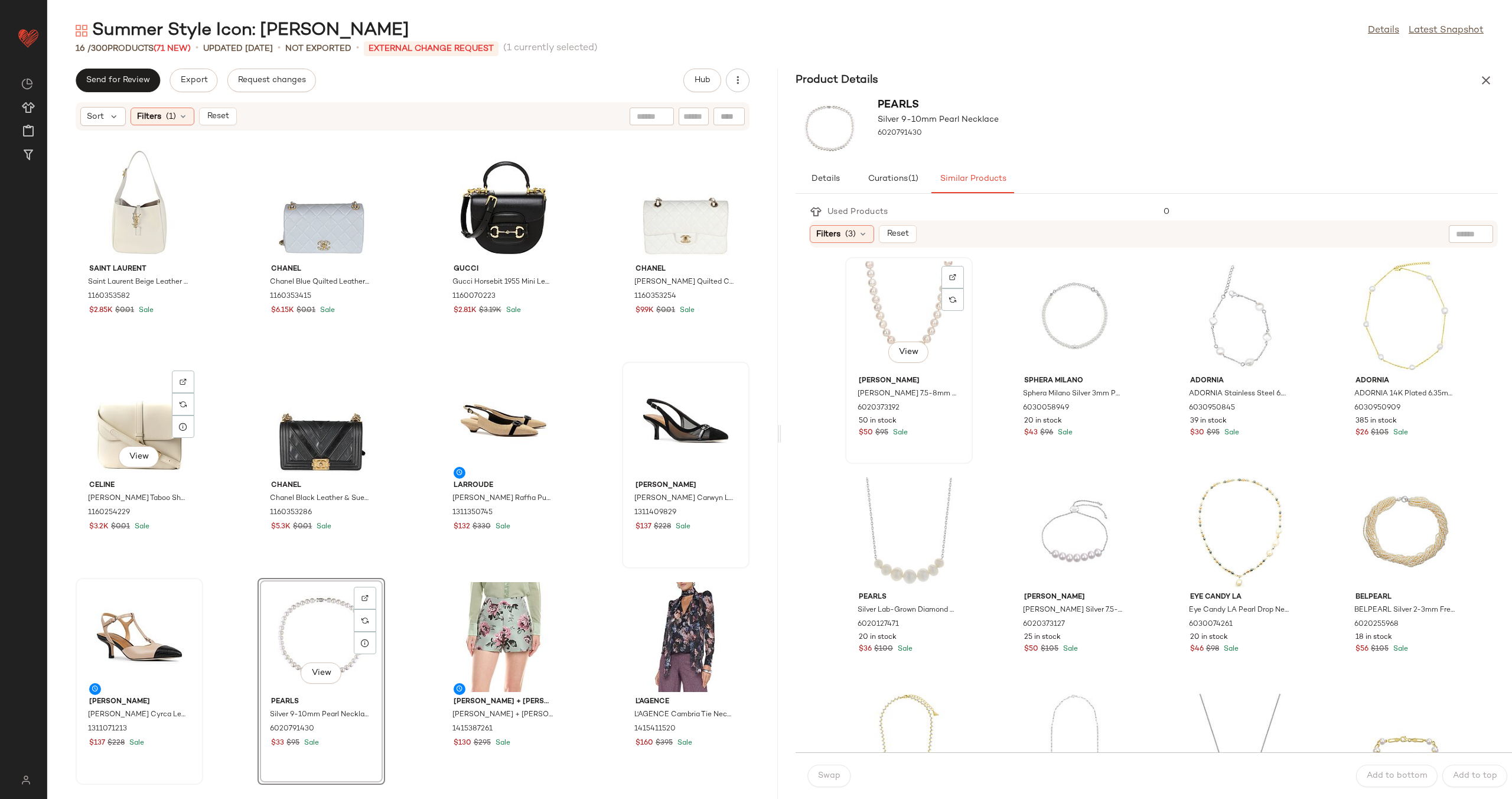
click at [888, 299] on div "View" at bounding box center [909, 316] width 119 height 110
click at [828, 773] on span "Swap" at bounding box center [829, 776] width 23 height 9
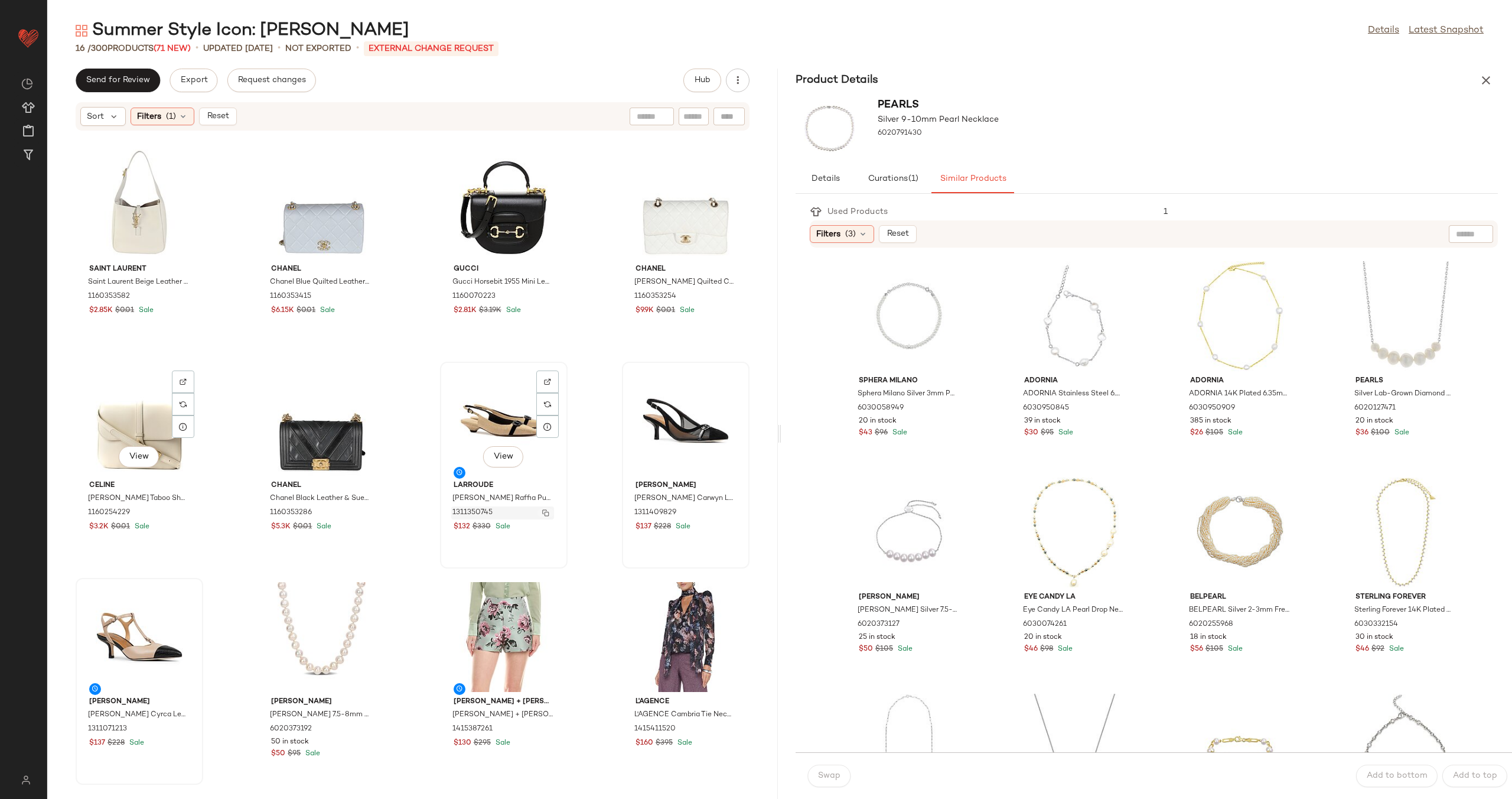
click at [542, 512] on img "button" at bounding box center [546, 512] width 7 height 7
click at [544, 592] on div at bounding box center [547, 598] width 23 height 23
click at [503, 613] on div "View" at bounding box center [503, 636] width 119 height 110
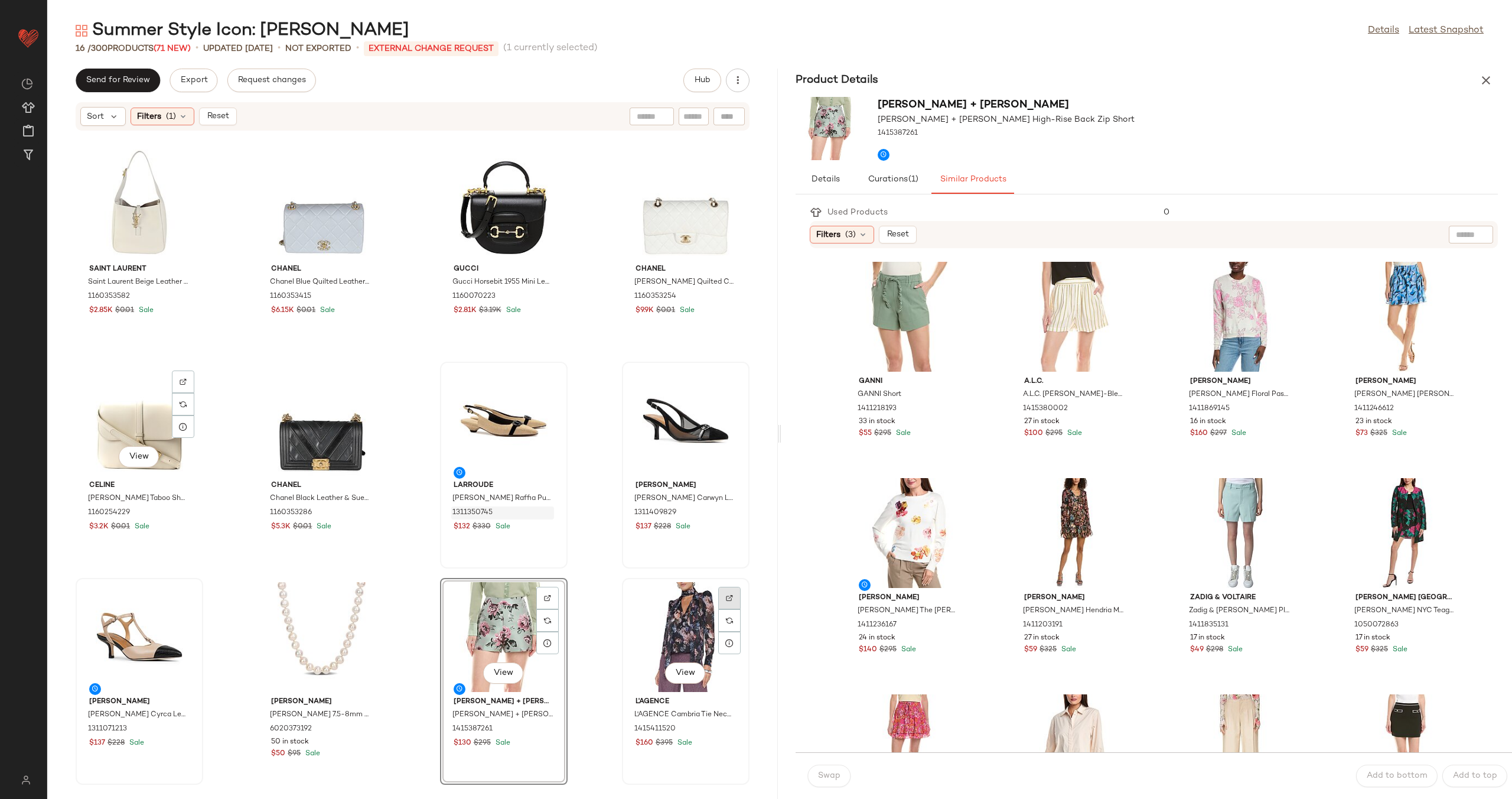
click at [719, 599] on div at bounding box center [730, 598] width 23 height 23
click at [541, 507] on button "button" at bounding box center [546, 513] width 16 height 11
click at [226, 116] on span "Reset" at bounding box center [217, 116] width 23 height 9
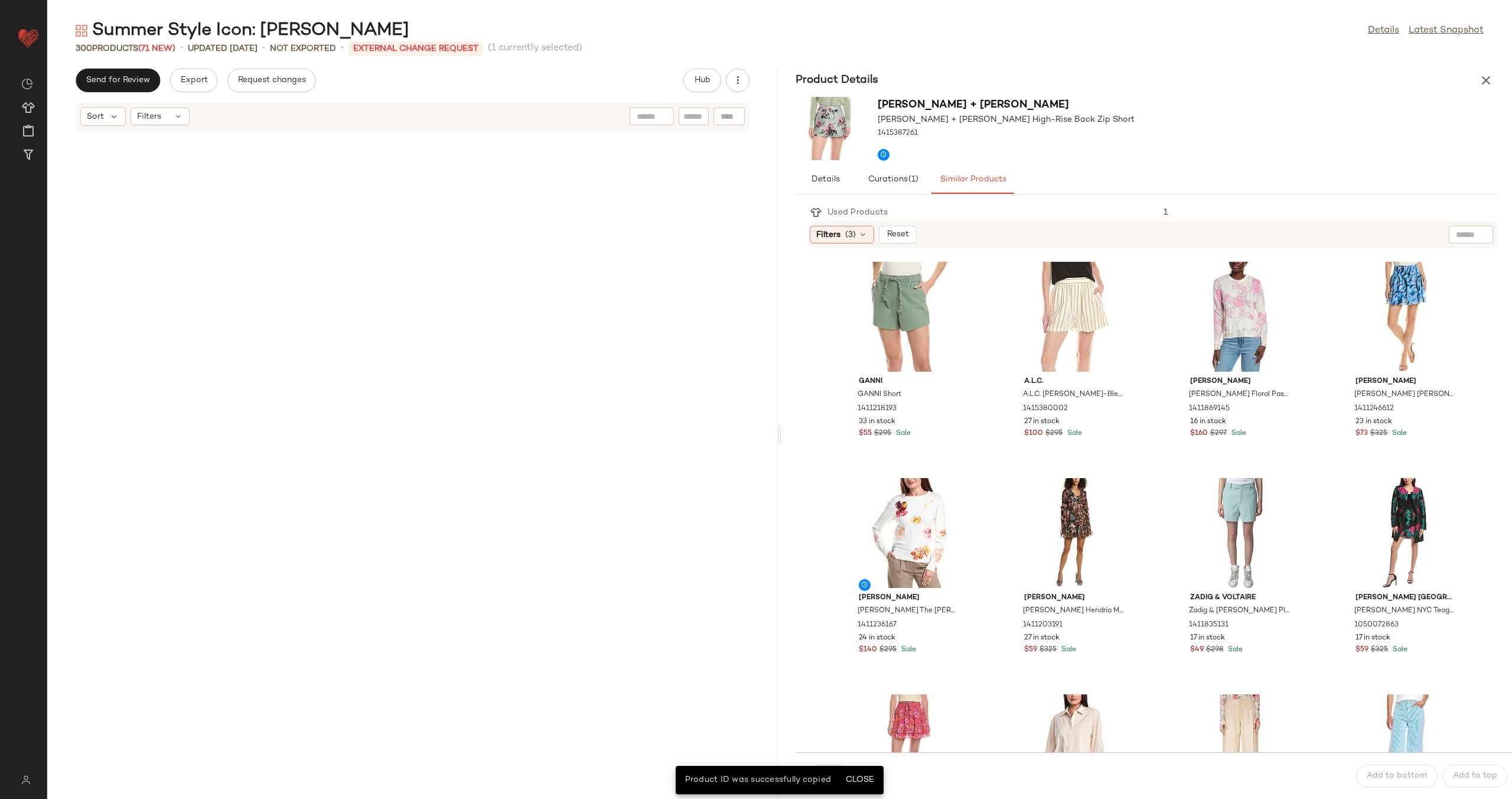
scroll to position [12973, 0]
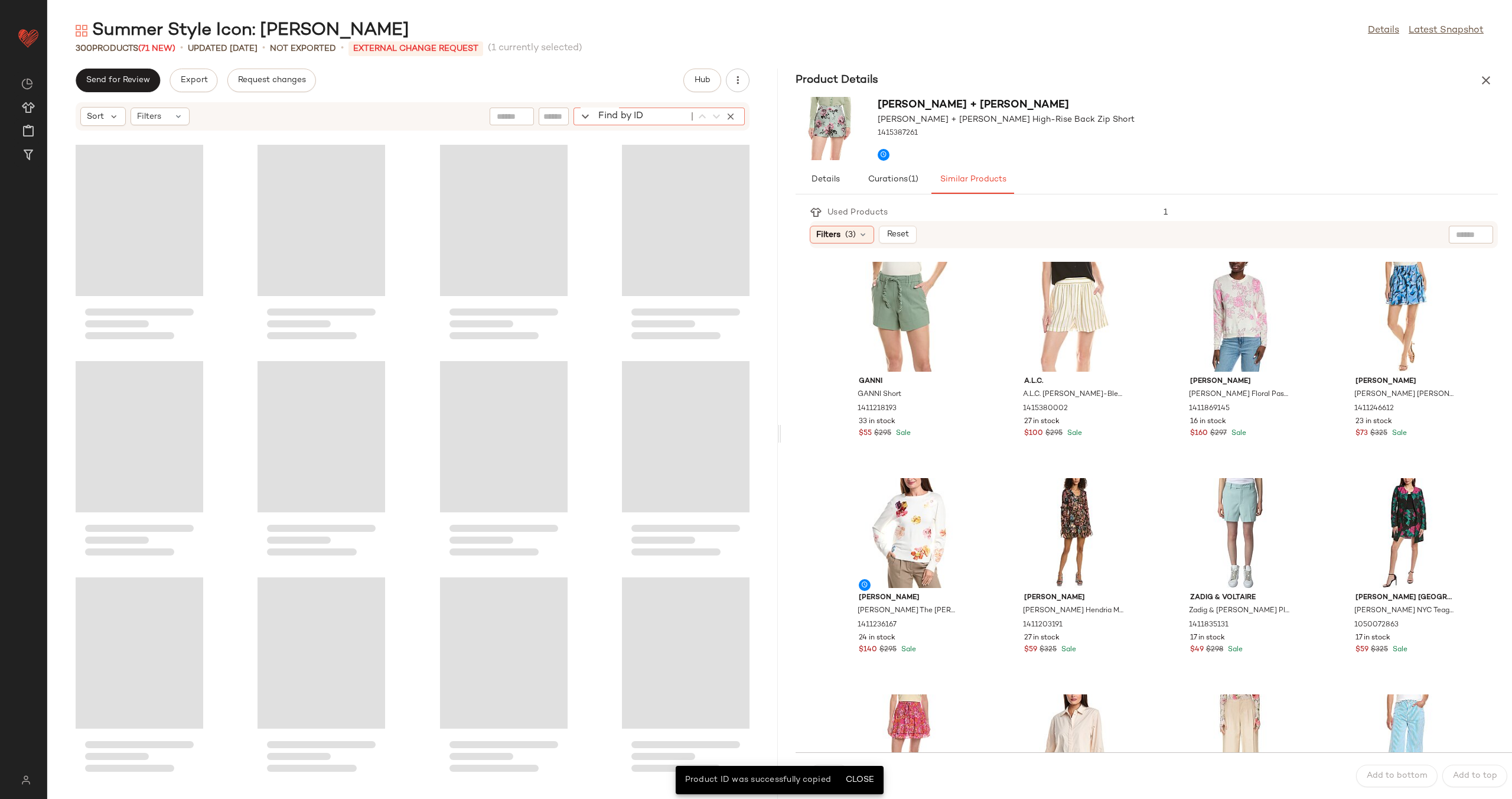
click at [730, 122] on div "Find by ID Find by ID" at bounding box center [659, 116] width 171 height 18
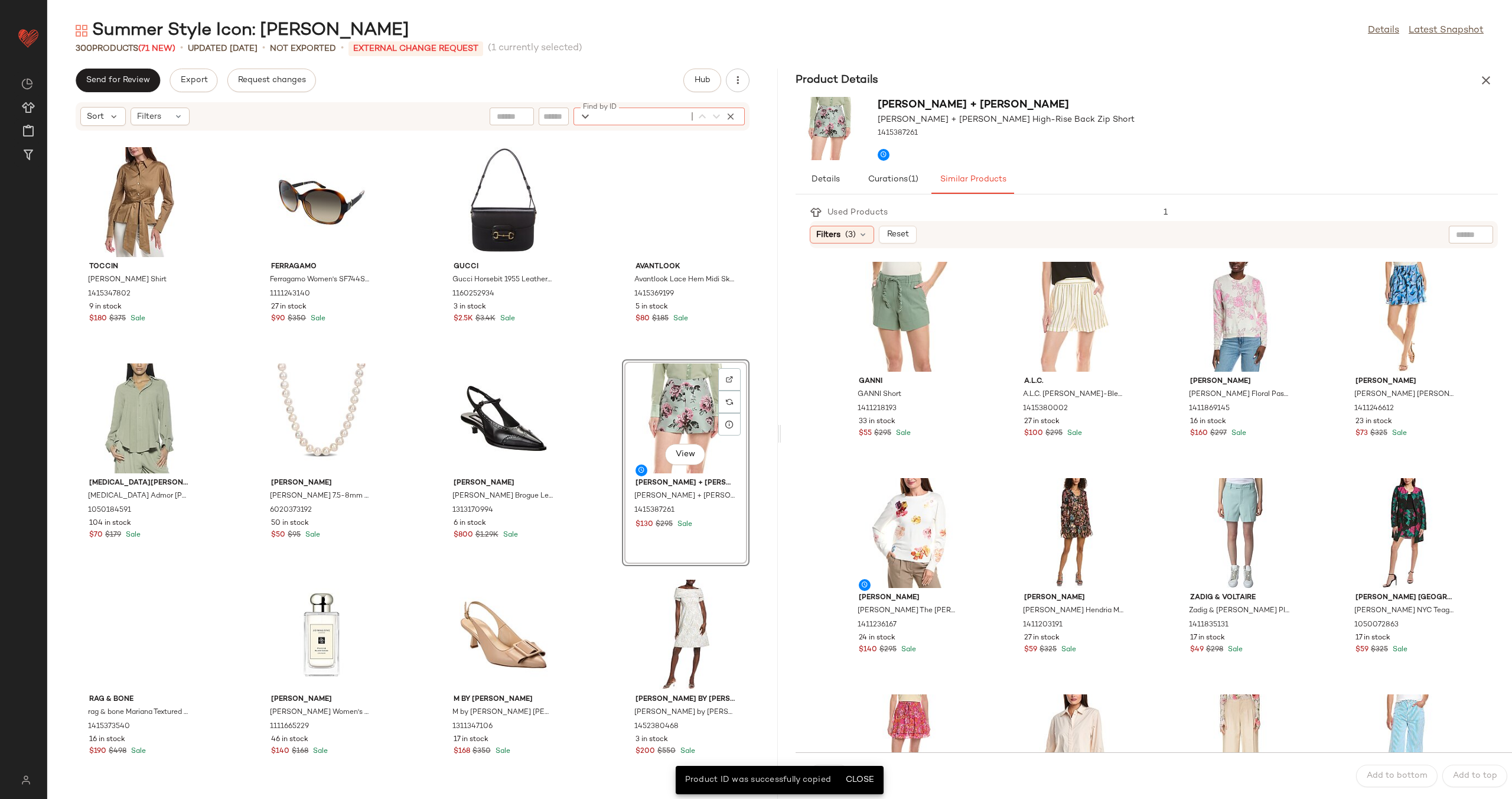
paste input "**********"
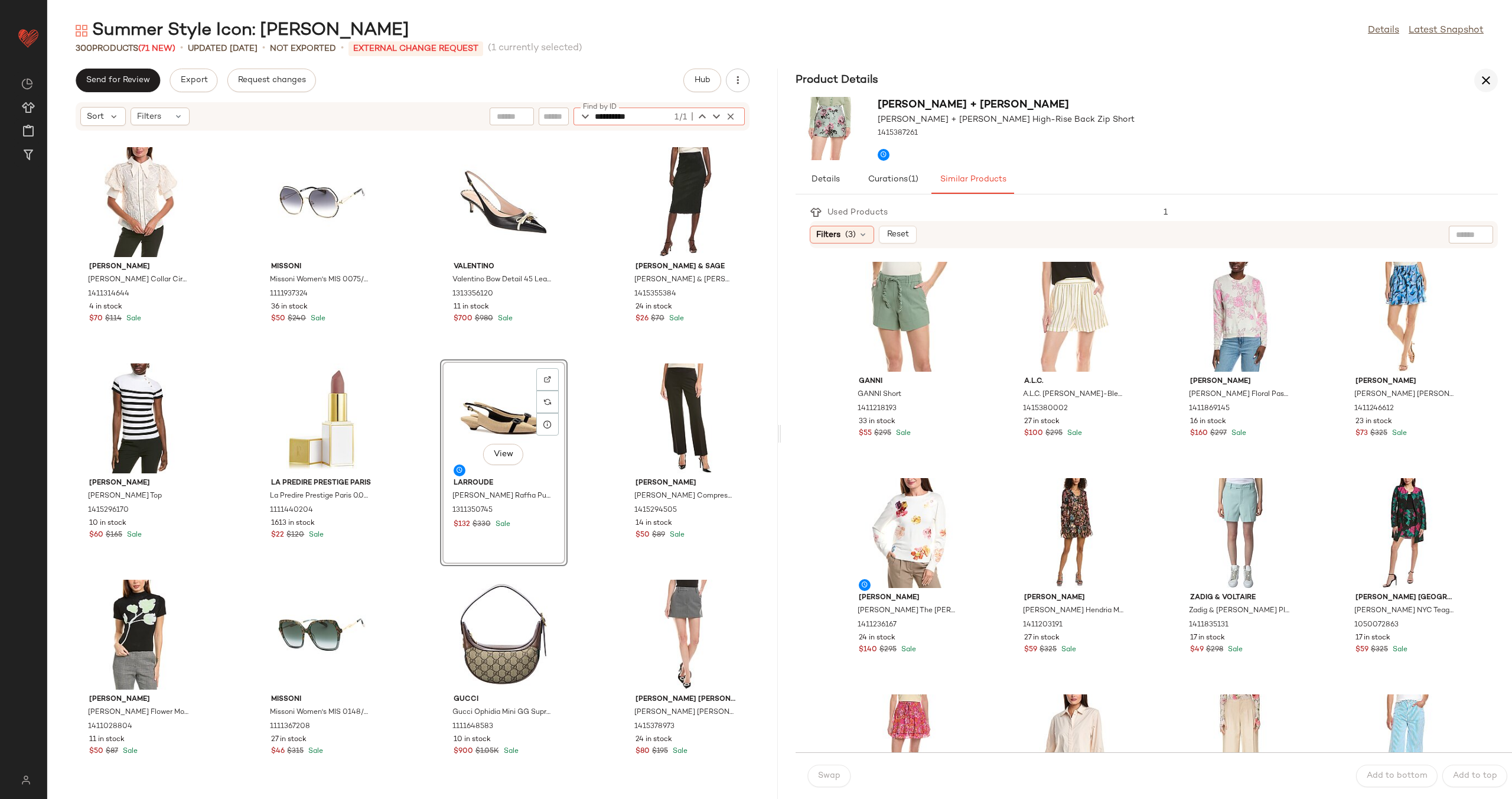
type input "**********"
click at [1493, 78] on button "button" at bounding box center [1486, 80] width 23 height 23
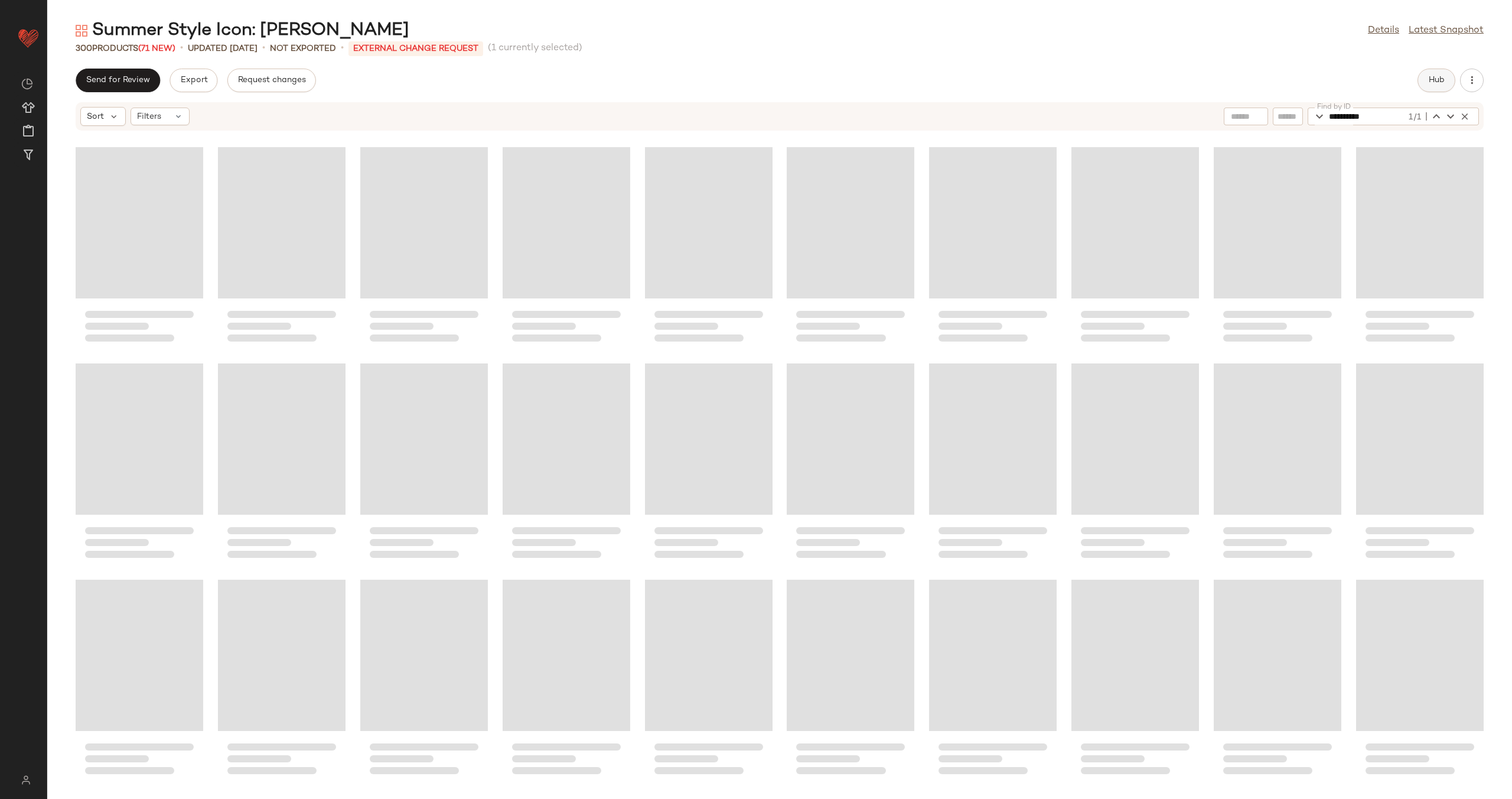
click at [1445, 79] on button "Hub" at bounding box center [1436, 80] width 38 height 23
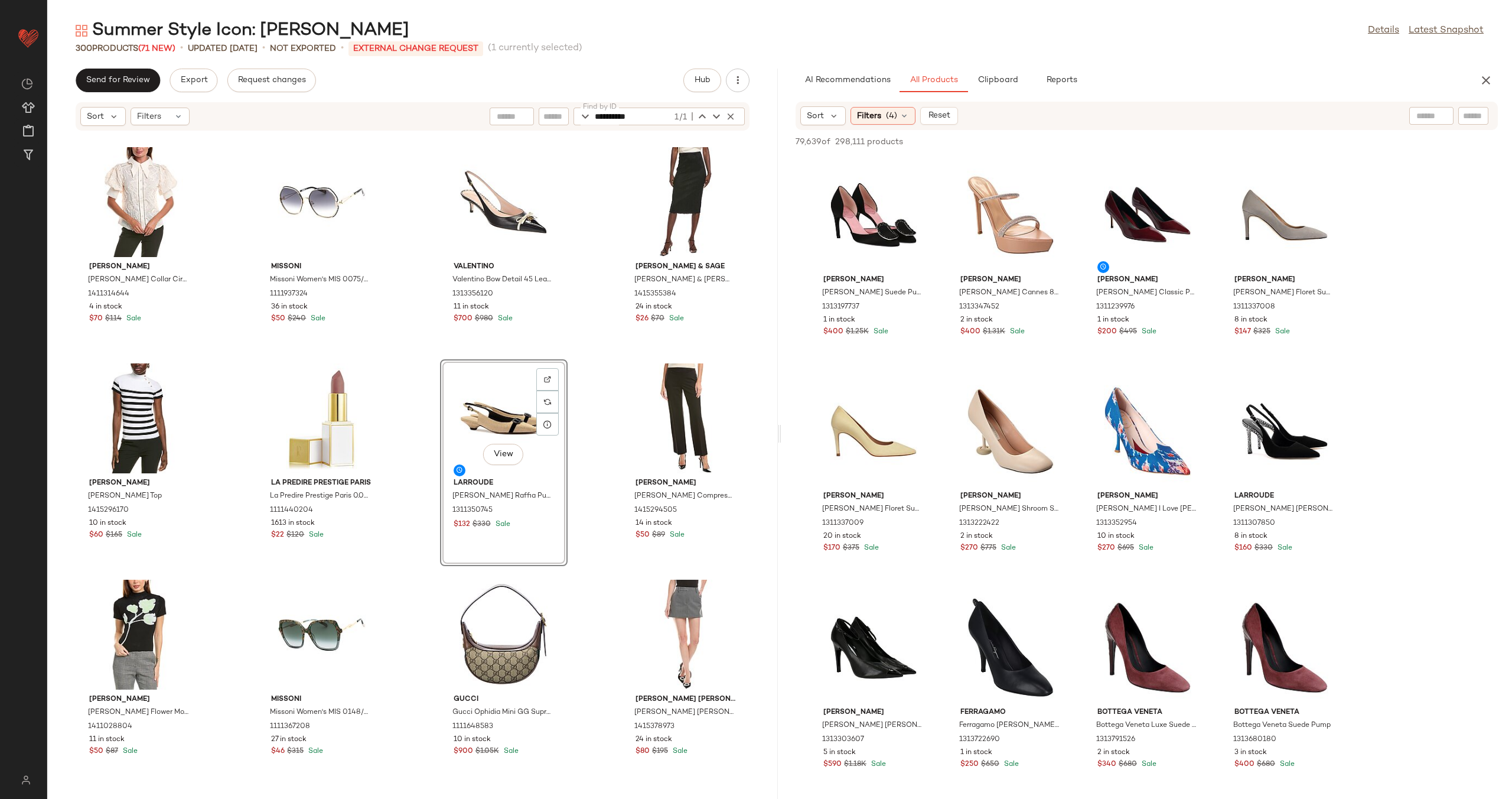
click at [1422, 114] on input "text" at bounding box center [1431, 116] width 30 height 12
type input "**********"
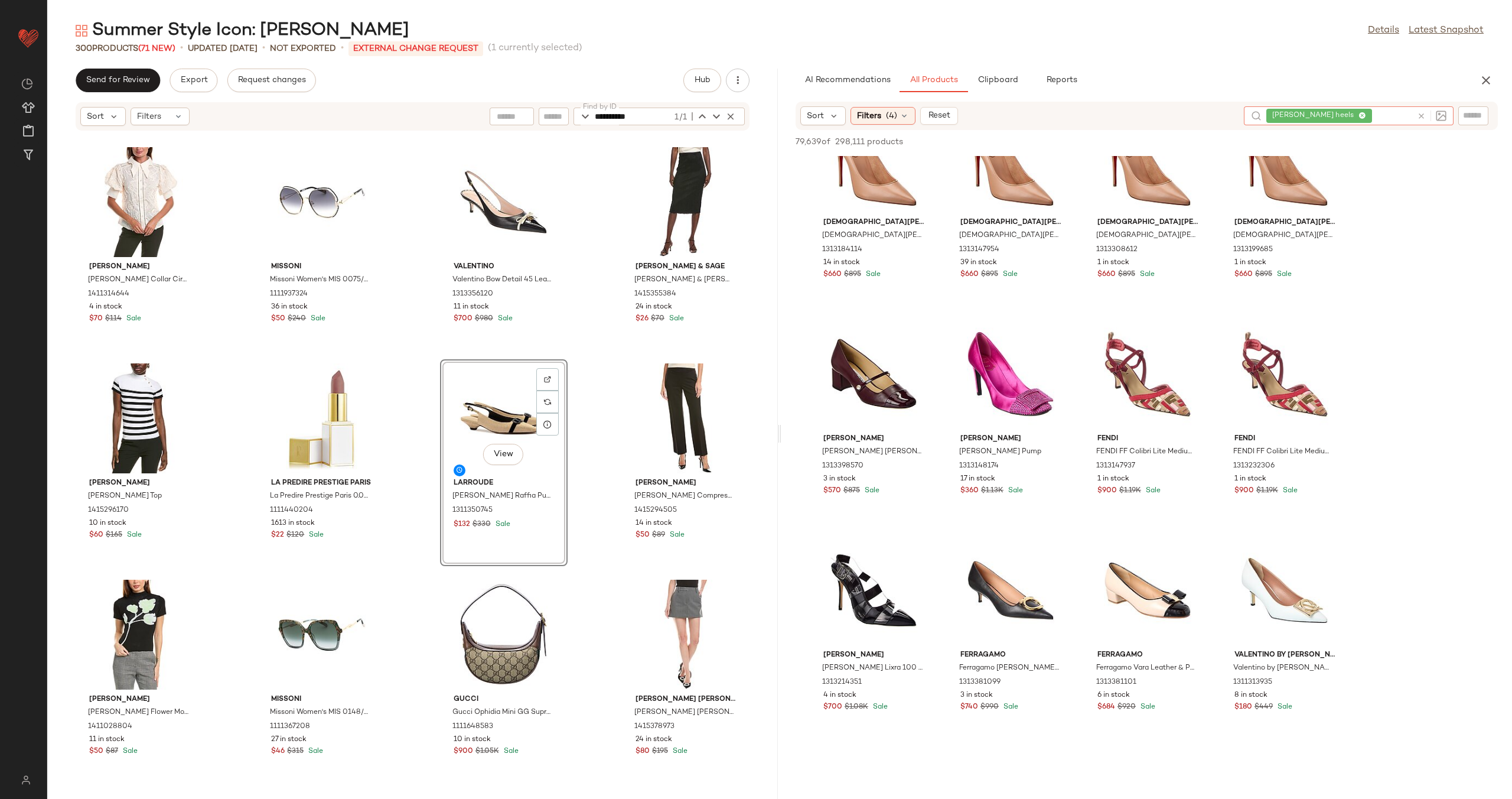
scroll to position [3825, 0]
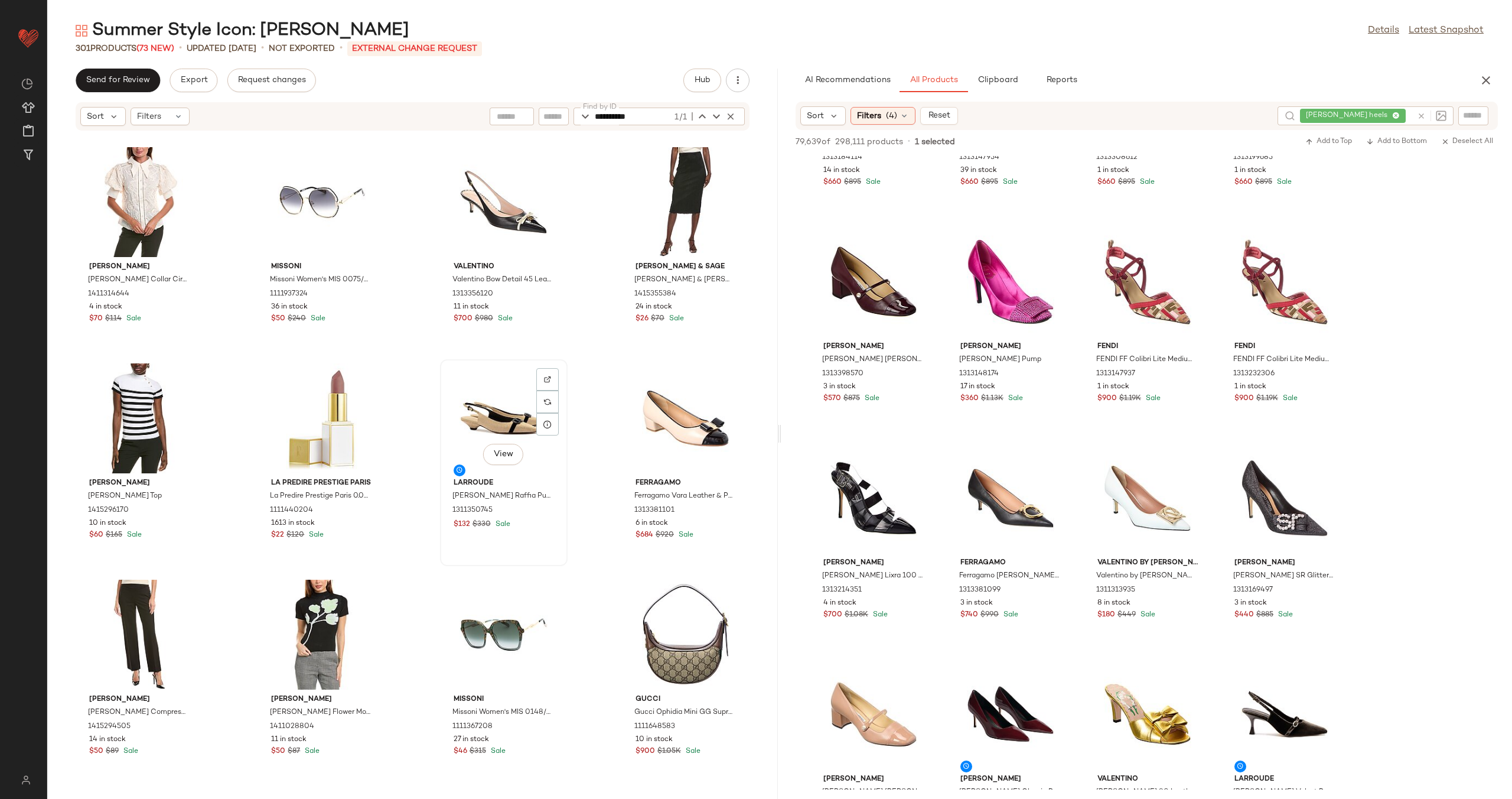
click at [494, 417] on div "View" at bounding box center [503, 418] width 119 height 110
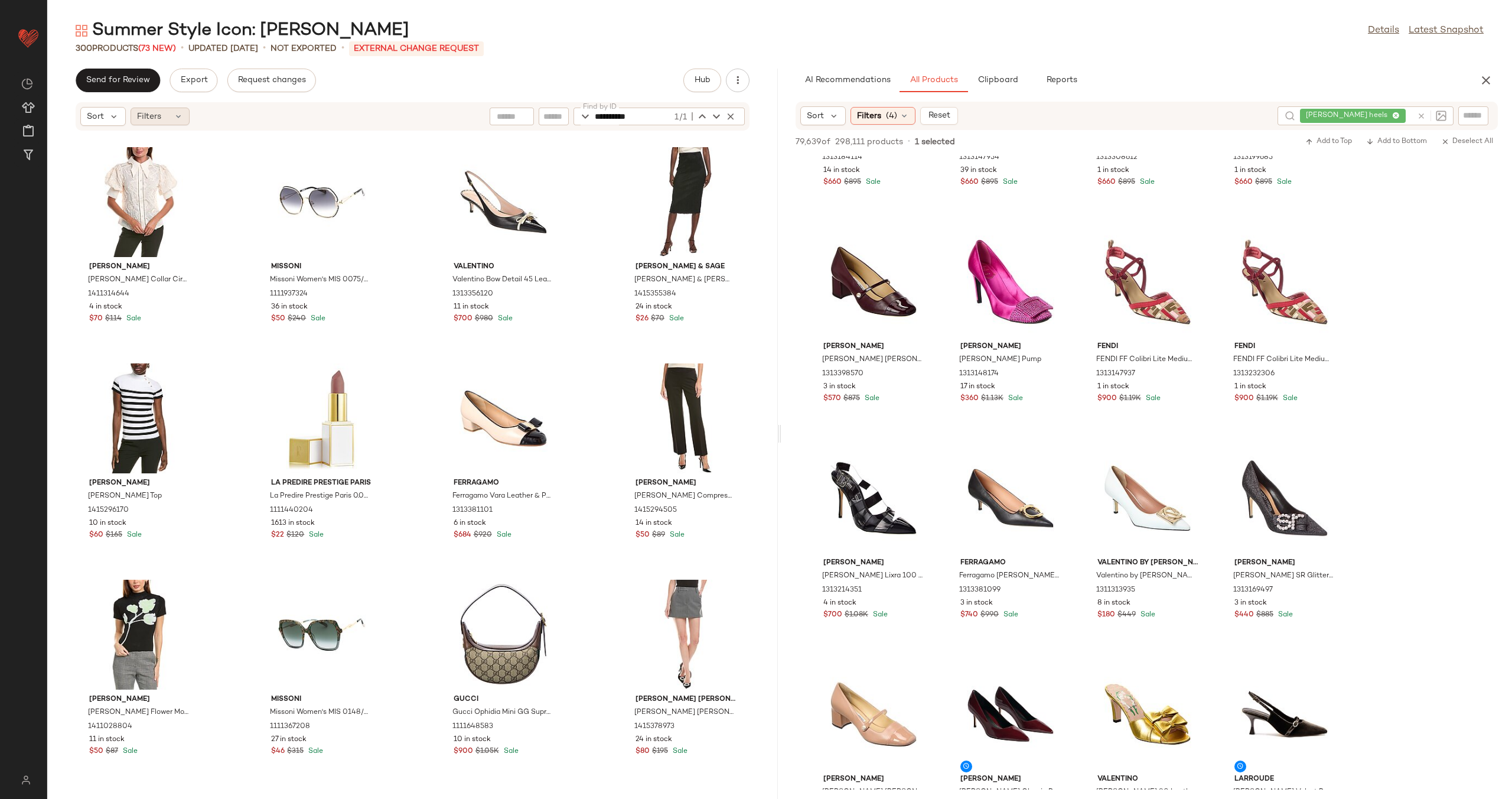
click at [175, 117] on icon at bounding box center [178, 116] width 9 height 9
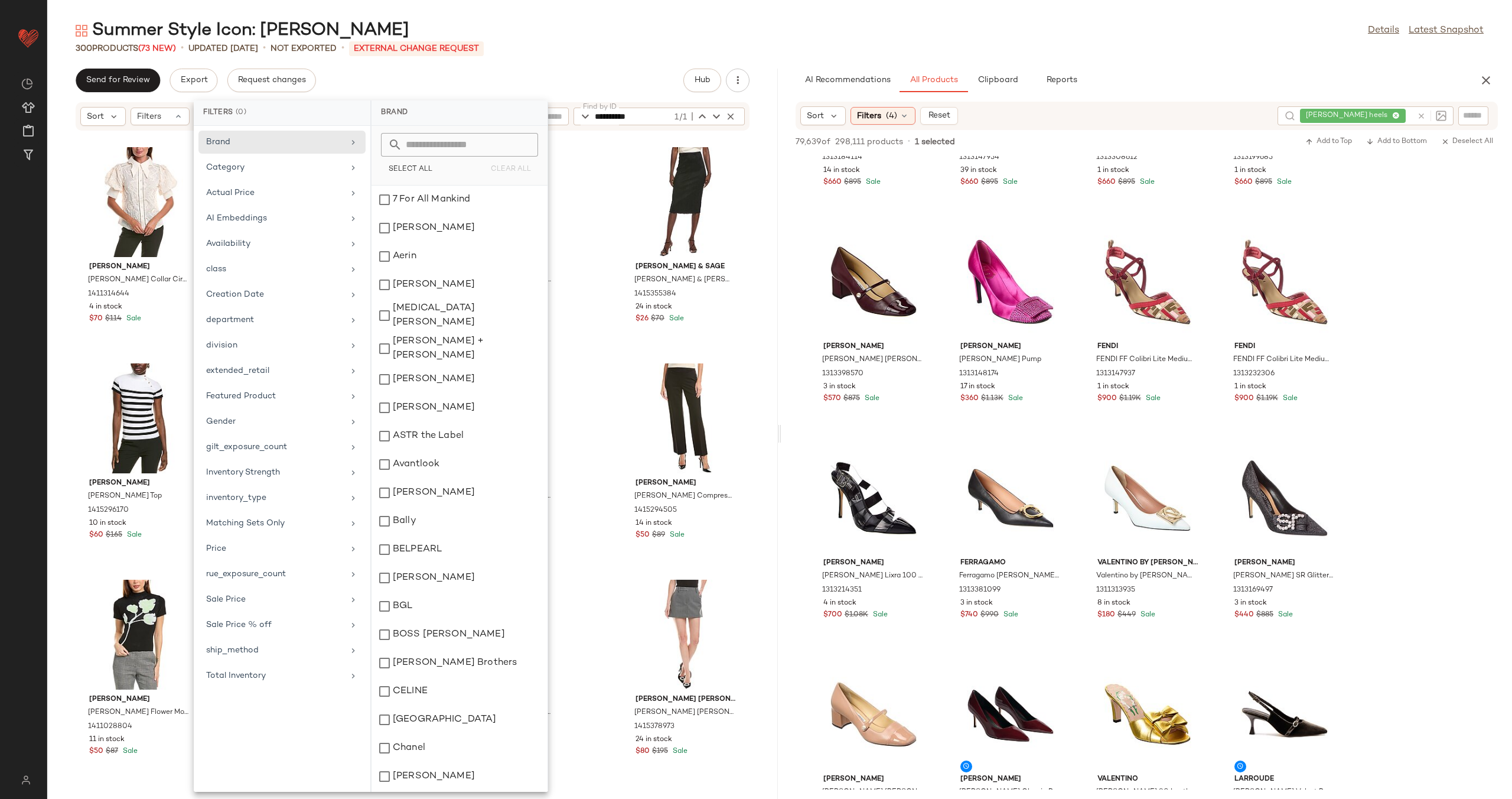
drag, startPoint x: 613, startPoint y: 145, endPoint x: 631, endPoint y: 135, distance: 20.6
click at [613, 145] on div "[PERSON_NAME] Wing Collar Circle Embroidered Top 1411314644 4 in stock $70 $114…" at bounding box center [412, 458] width 730 height 653
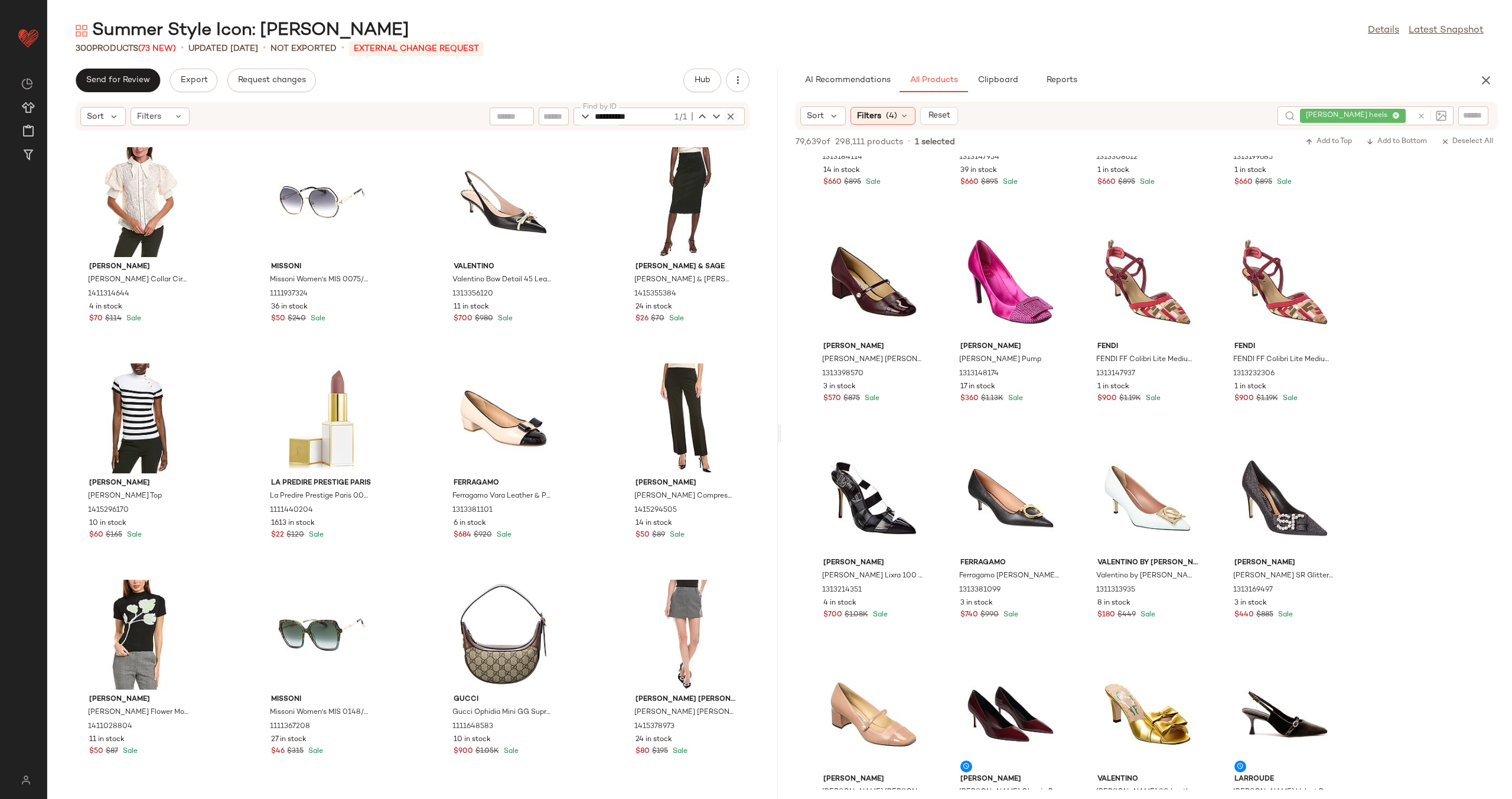
click at [736, 116] on button "button" at bounding box center [730, 116] width 14 height 14
click at [613, 164] on div "[PERSON_NAME] Wing Collar Circle Embroidered Top 1411314644 4 in stock $70 $114…" at bounding box center [412, 458] width 730 height 653
click at [168, 111] on div "Filters" at bounding box center [160, 116] width 59 height 18
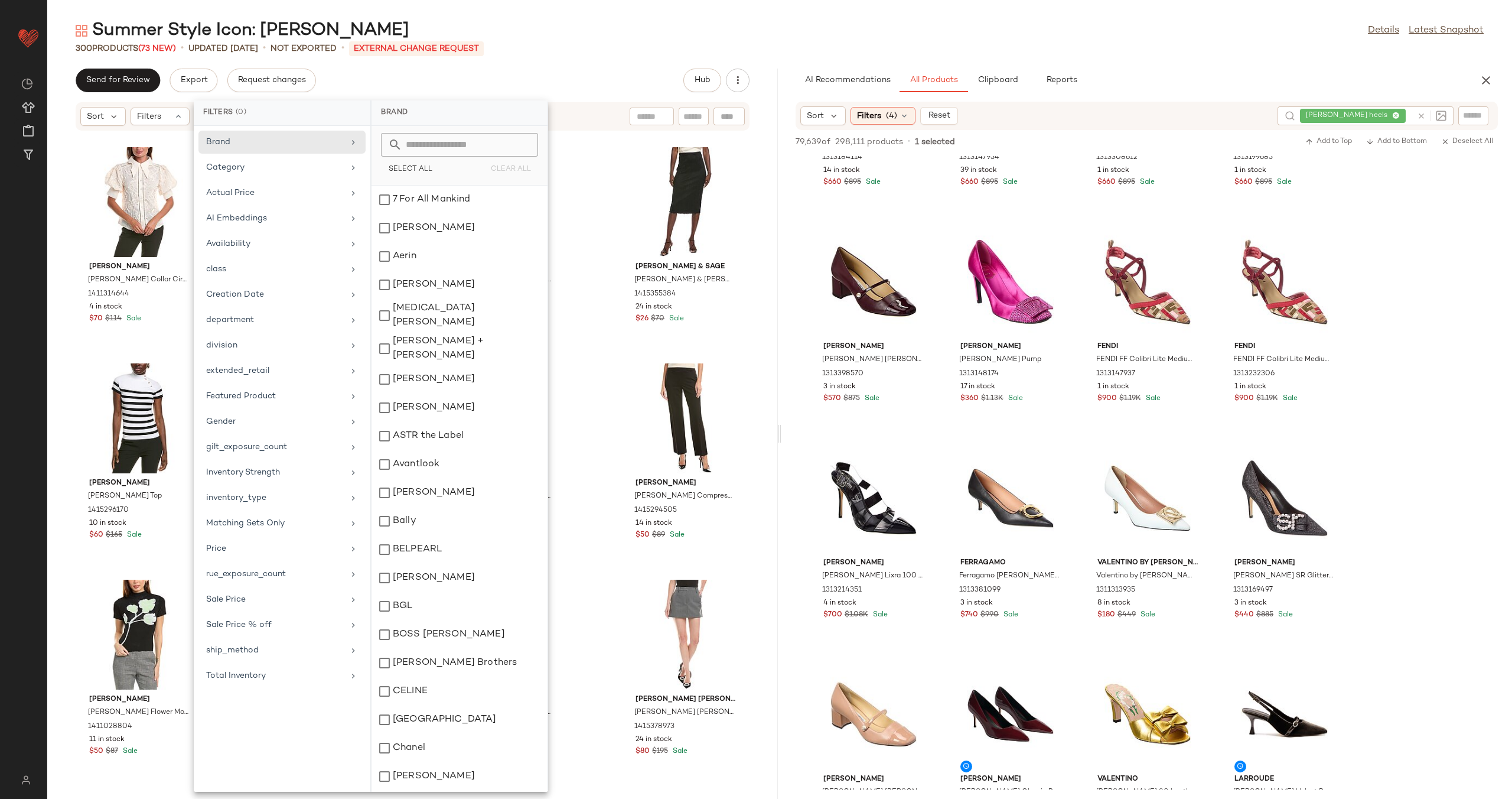
click at [585, 521] on div "[PERSON_NAME] Wing Collar Circle Embroidered Top 1411314644 4 in stock $70 $114…" at bounding box center [412, 458] width 730 height 653
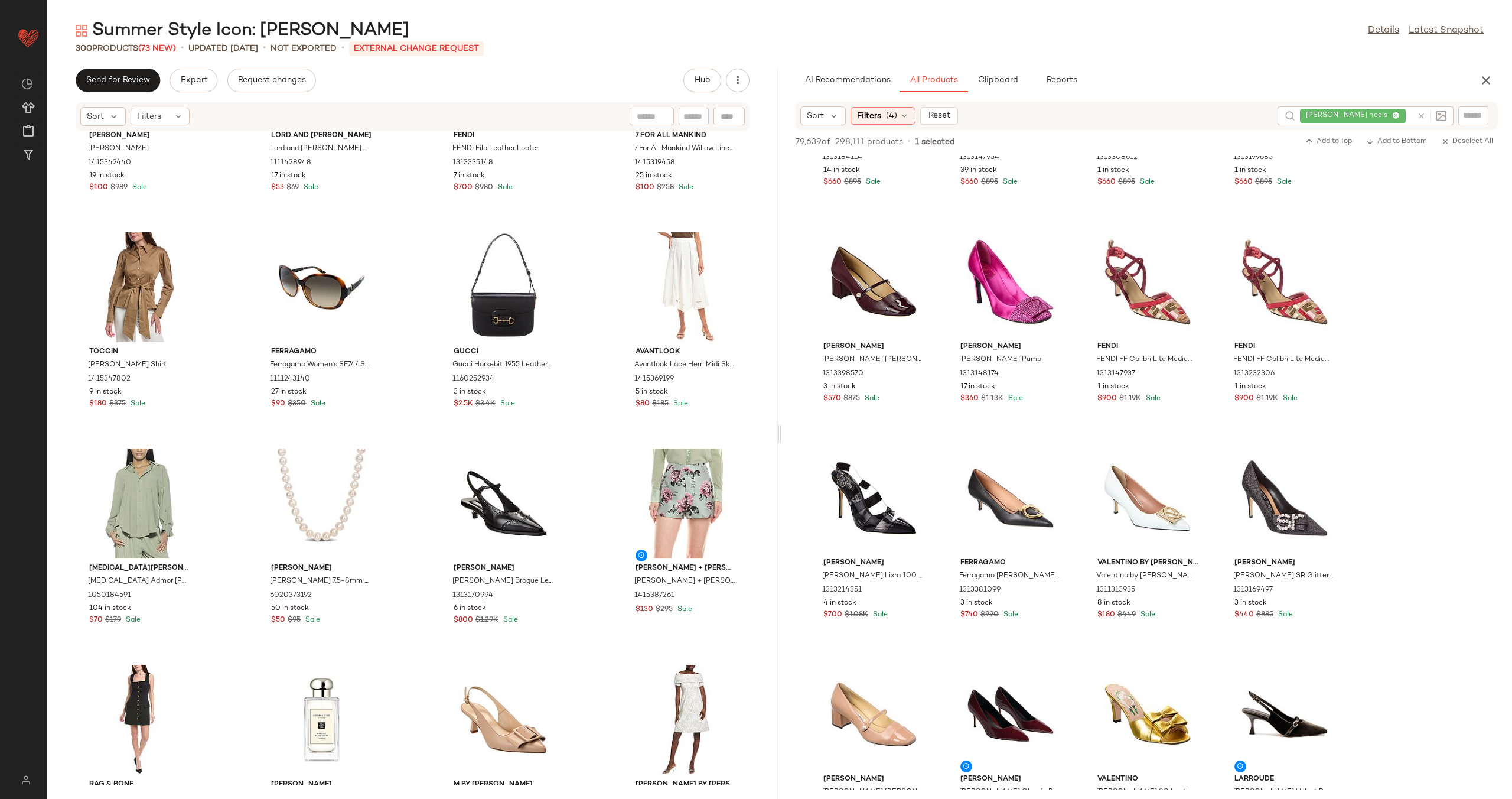
scroll to position [12917, 0]
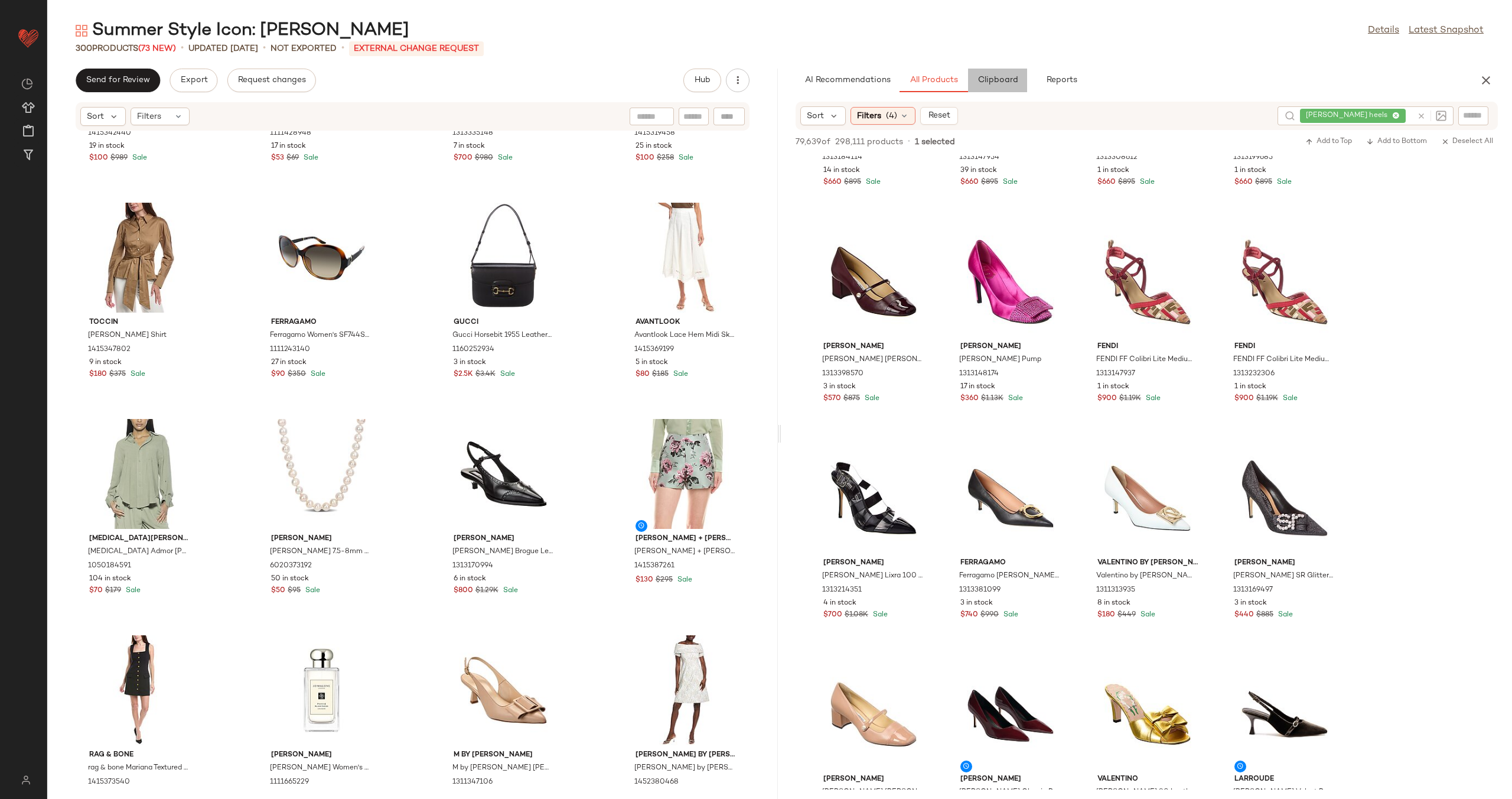
click at [1001, 87] on button "Clipboard" at bounding box center [998, 80] width 59 height 23
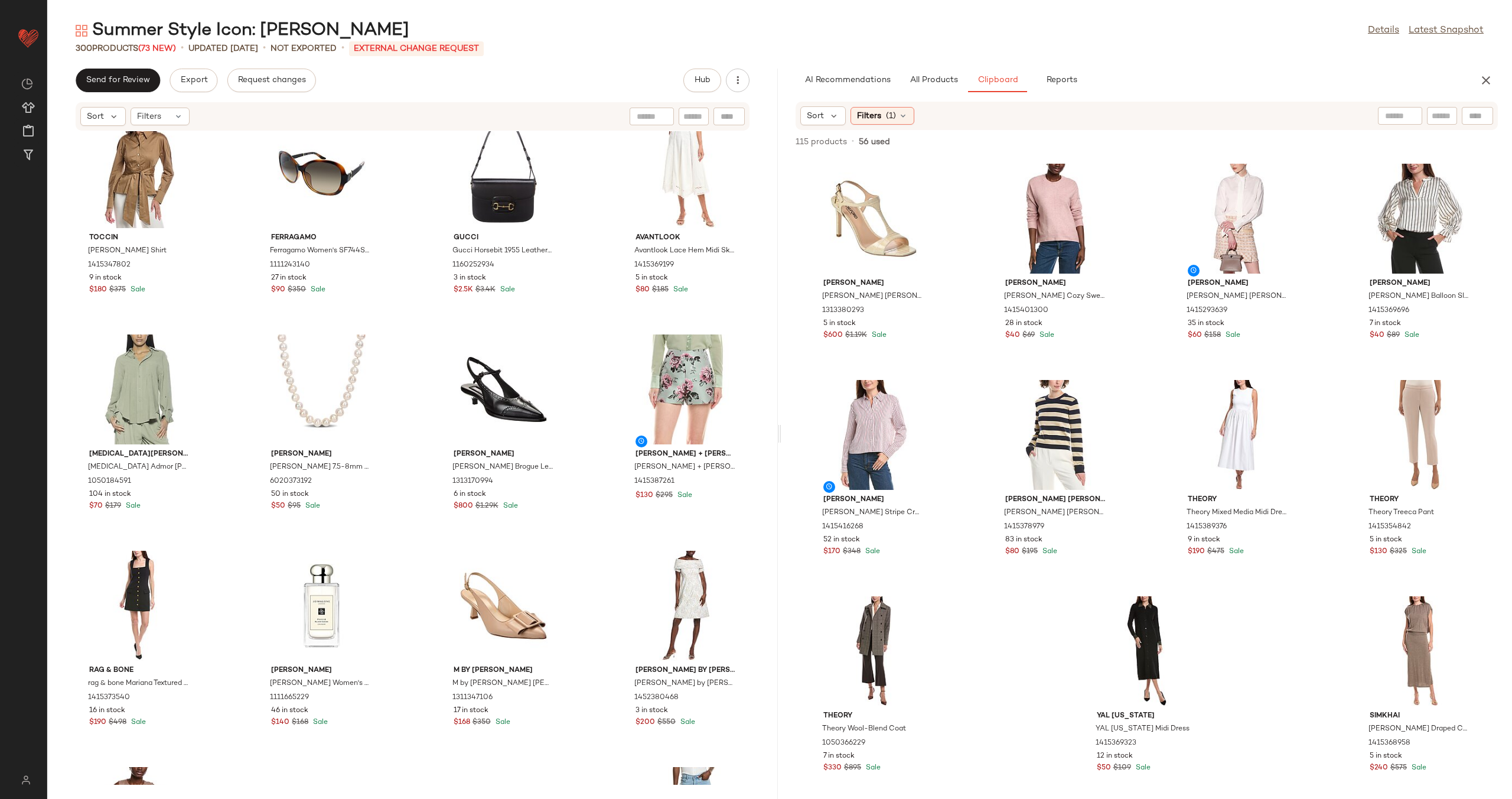
scroll to position [13001, 0]
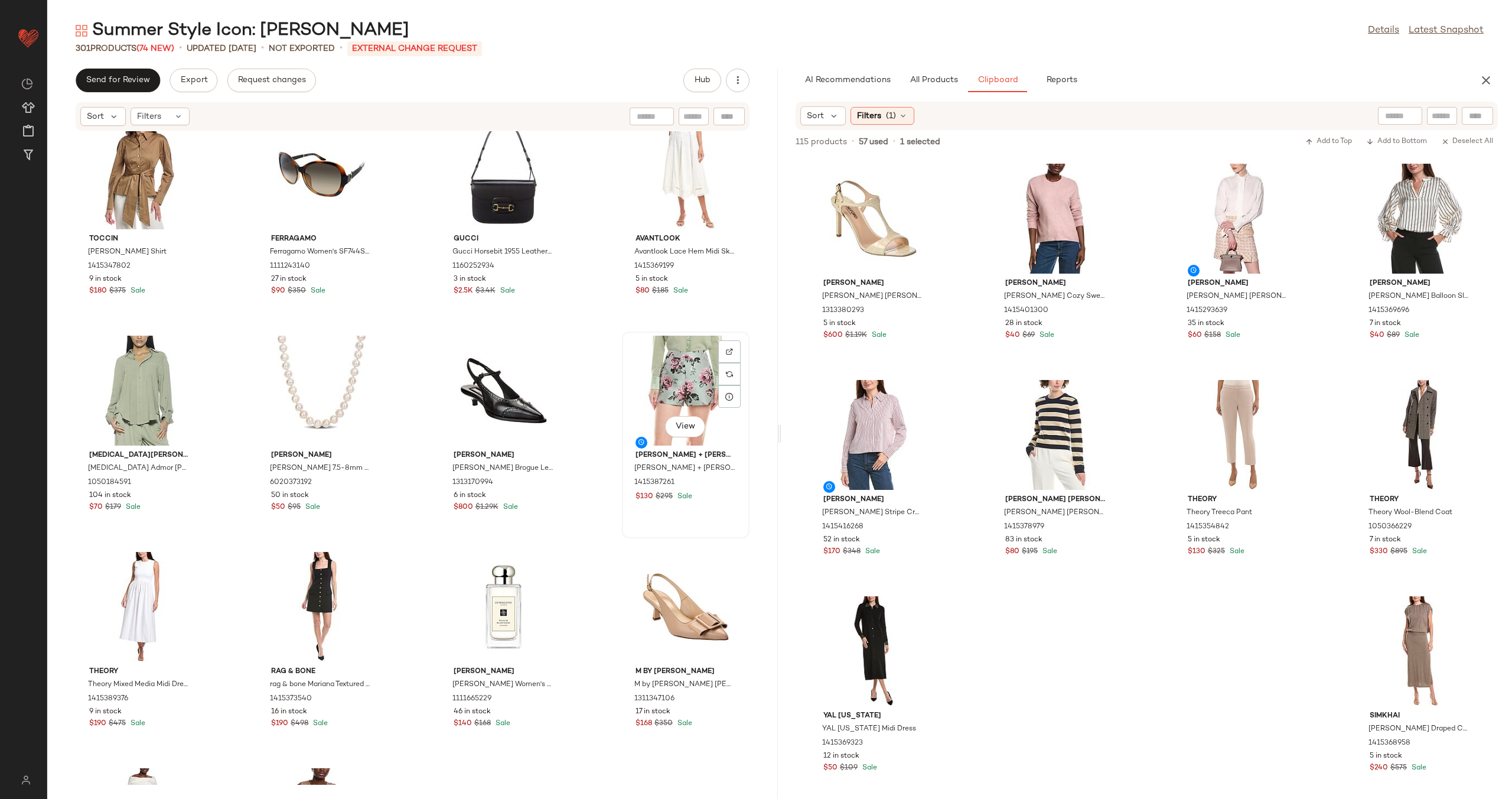
click at [684, 390] on div "View" at bounding box center [685, 390] width 119 height 110
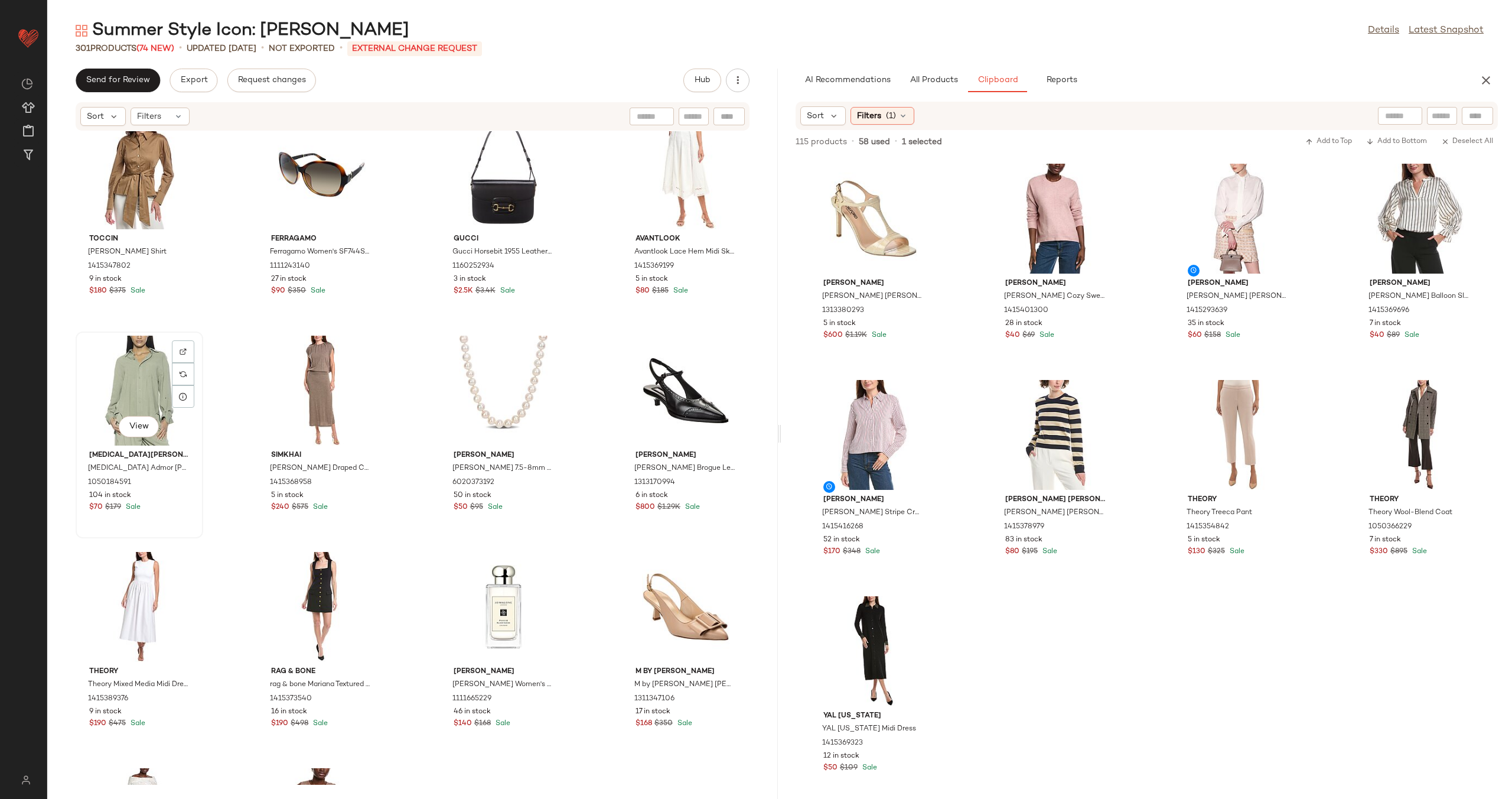
click at [162, 402] on div "View" at bounding box center [139, 390] width 119 height 110
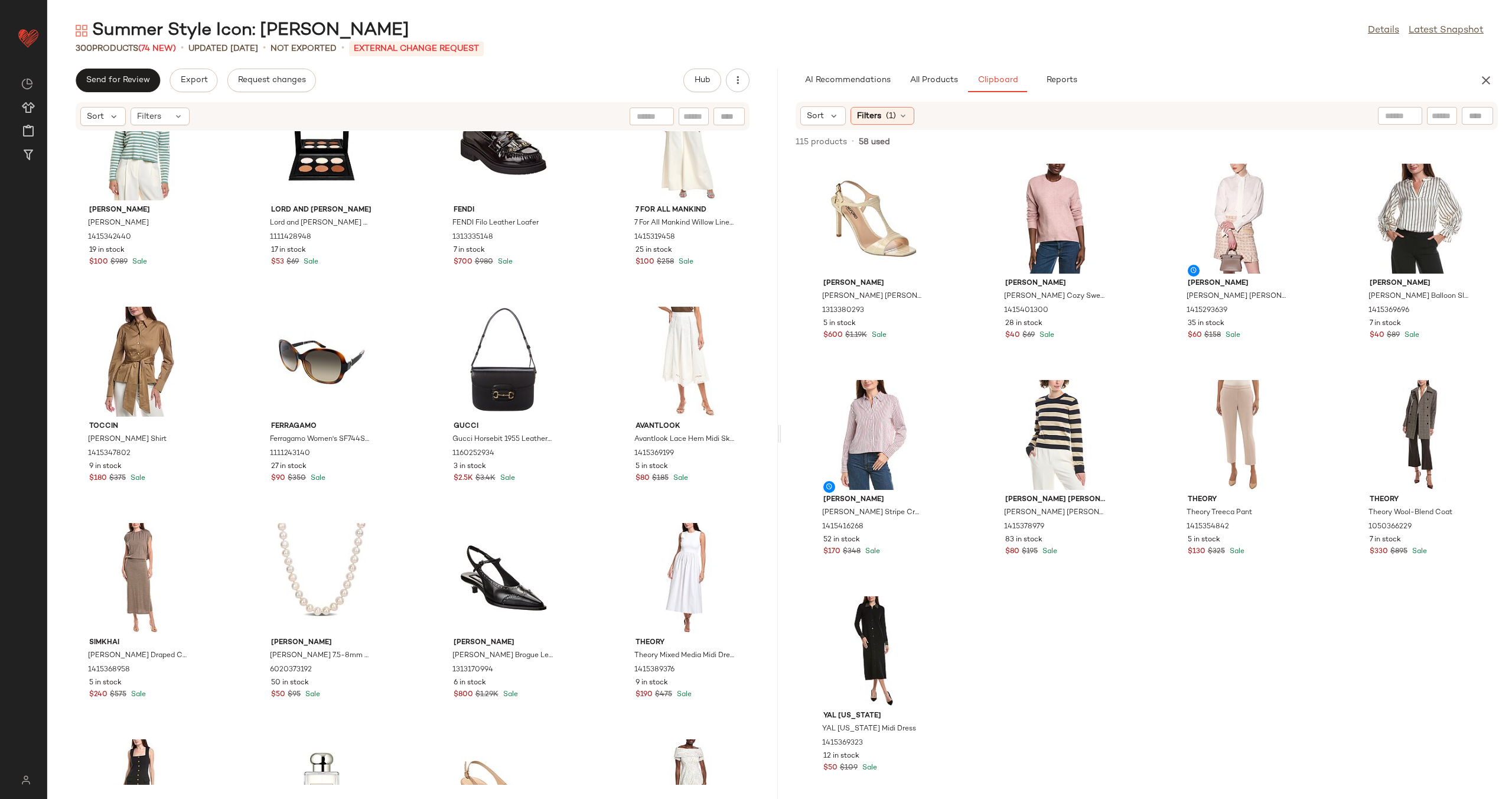
scroll to position [12814, 0]
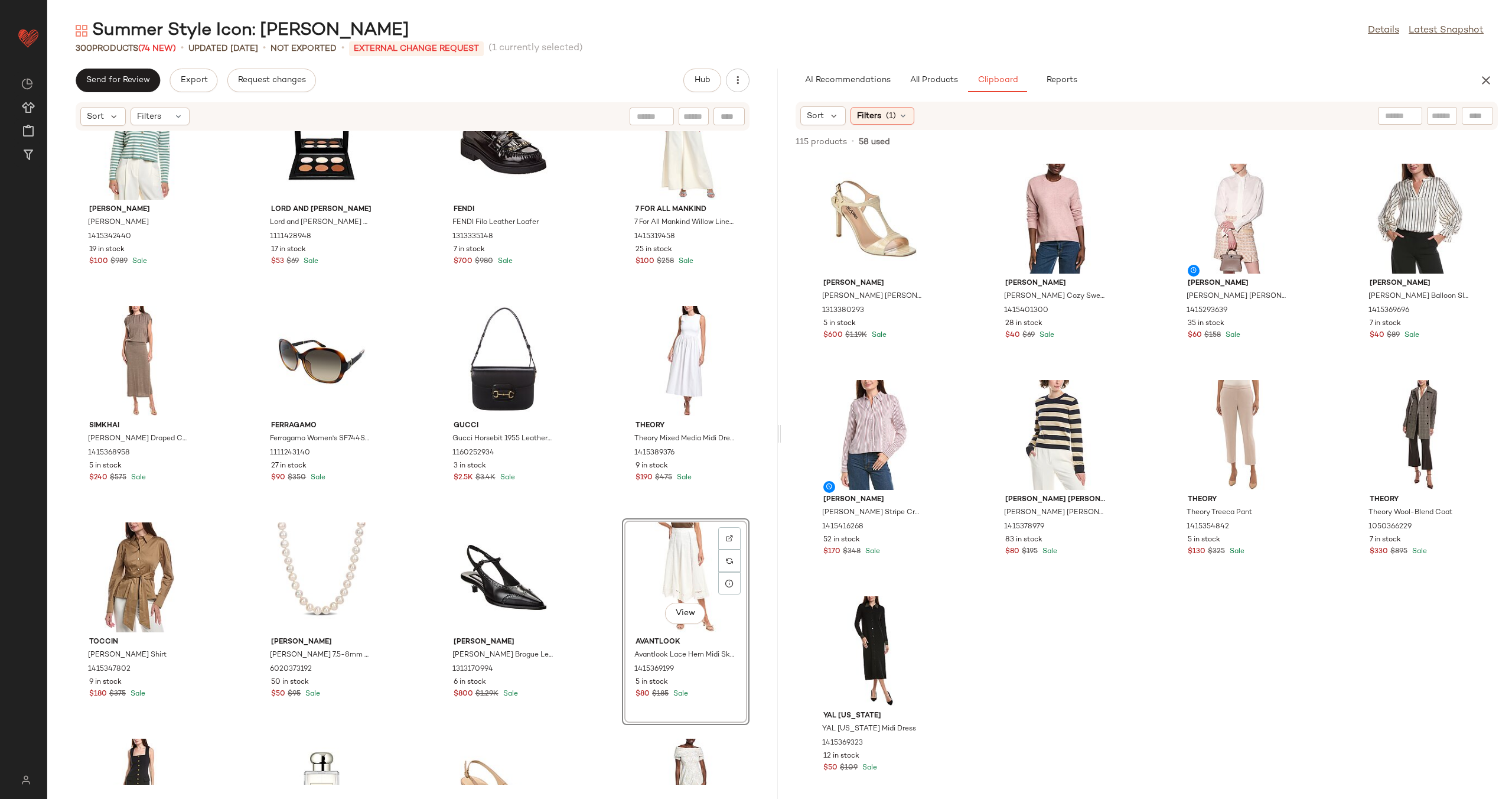
click at [598, 522] on div "[PERSON_NAME] [PERSON_NAME] Lanovaria Cardigan 1415342440 19 in stock $100 $989…" at bounding box center [412, 458] width 730 height 653
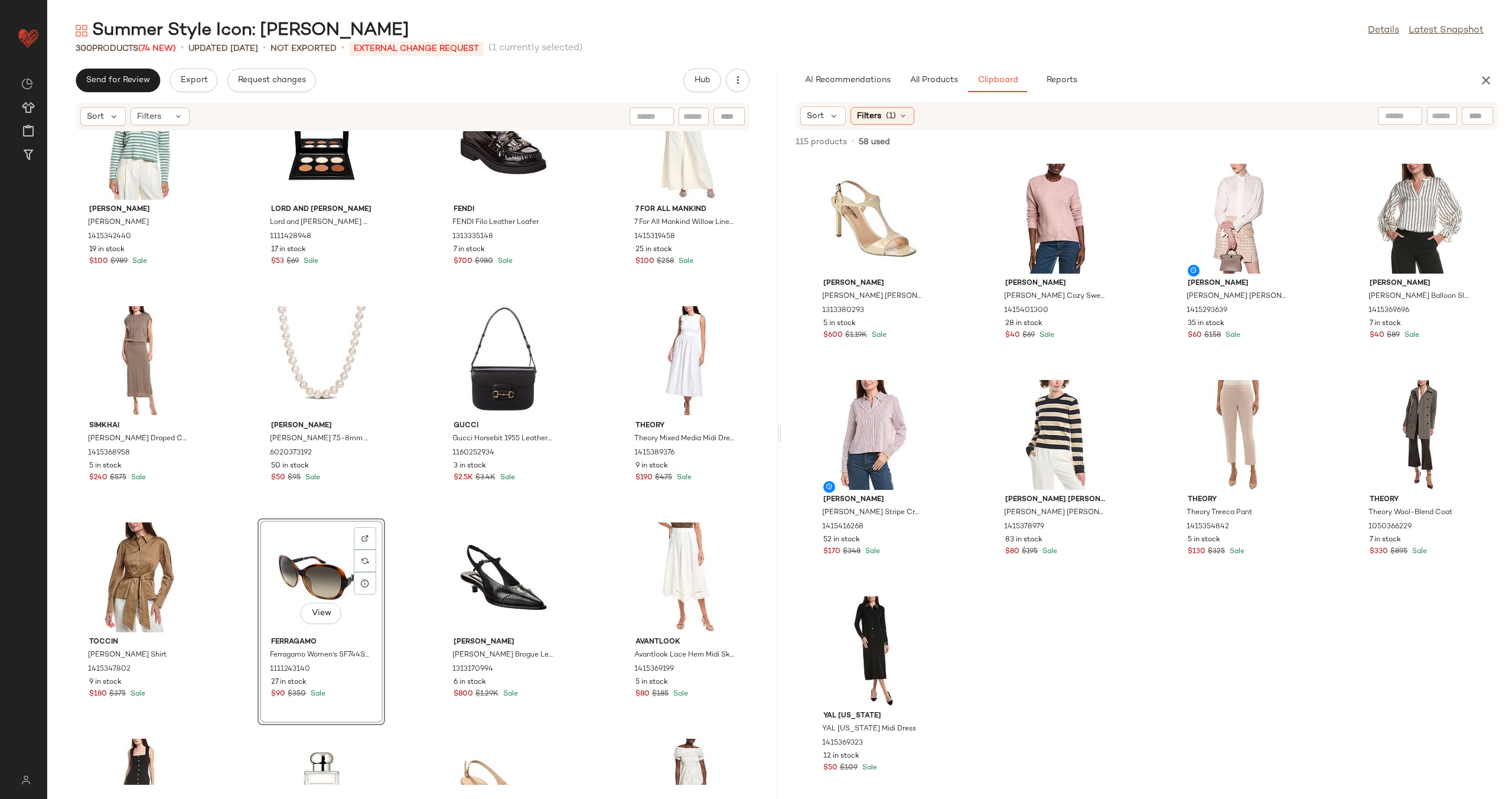
click at [413, 507] on div "[PERSON_NAME] [PERSON_NAME] Lanovaria Cardigan 1415342440 19 in stock $100 $989…" at bounding box center [412, 458] width 730 height 653
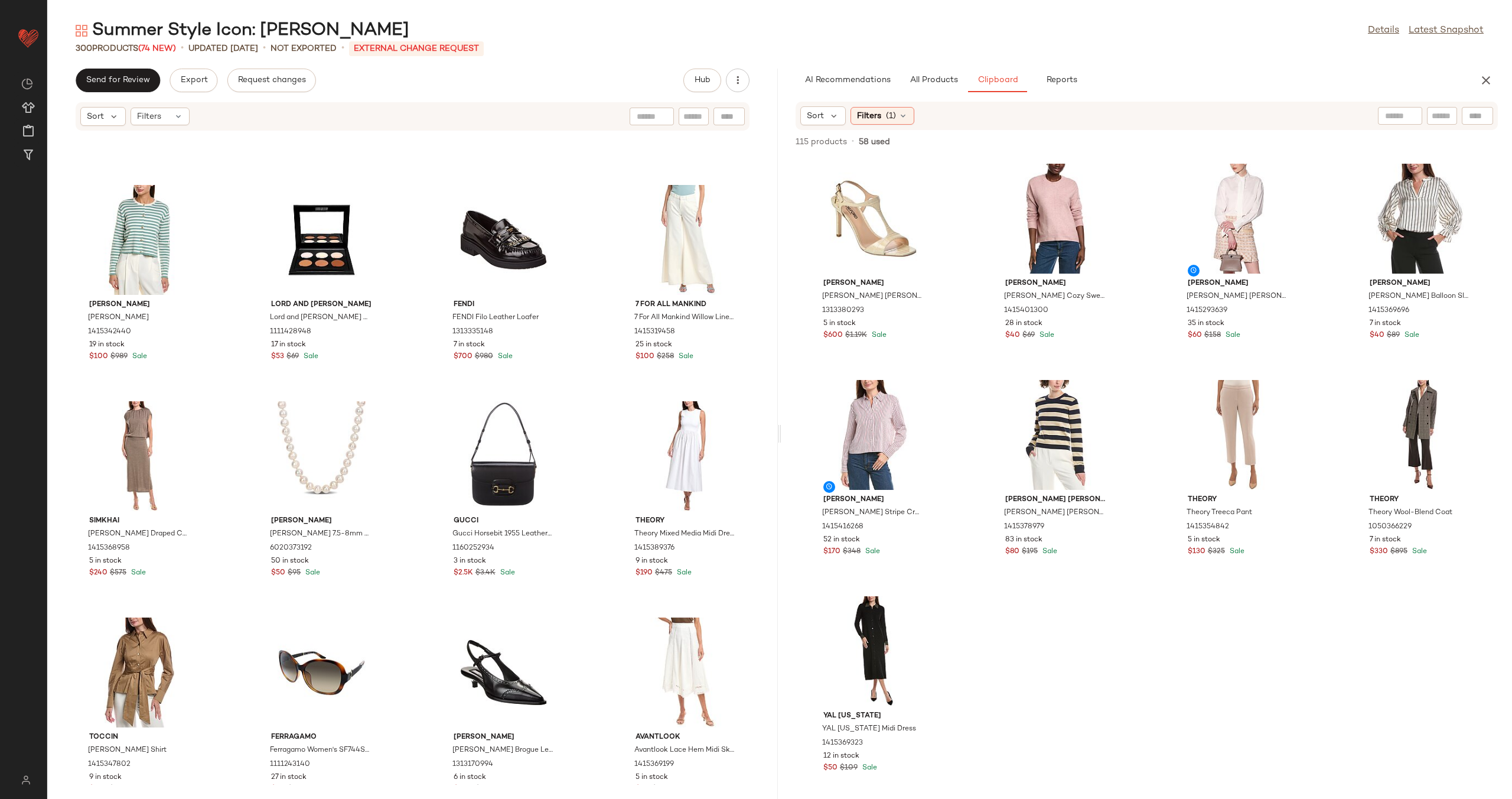
scroll to position [12700, 0]
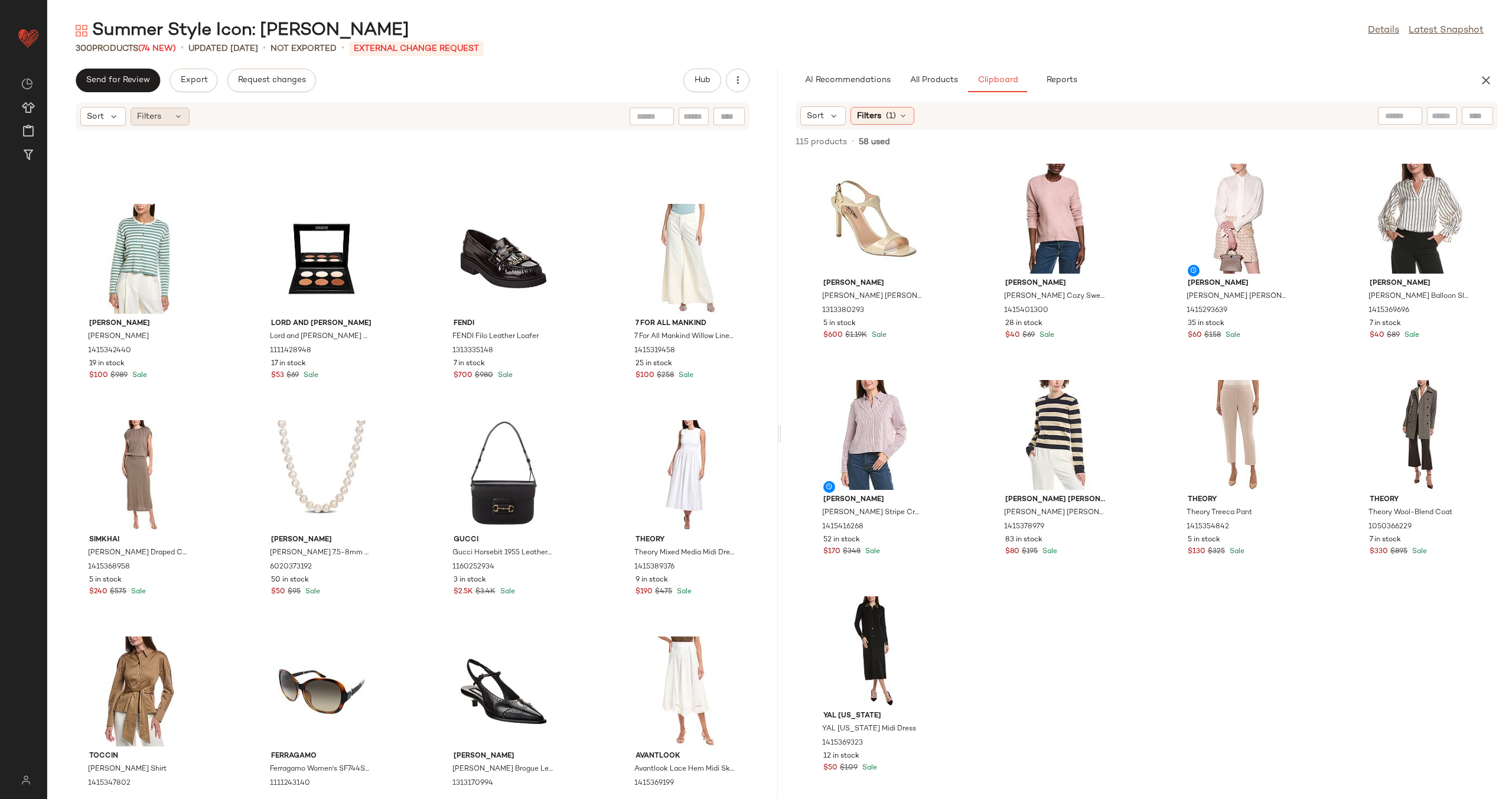
click at [184, 116] on div "Filters" at bounding box center [160, 116] width 59 height 18
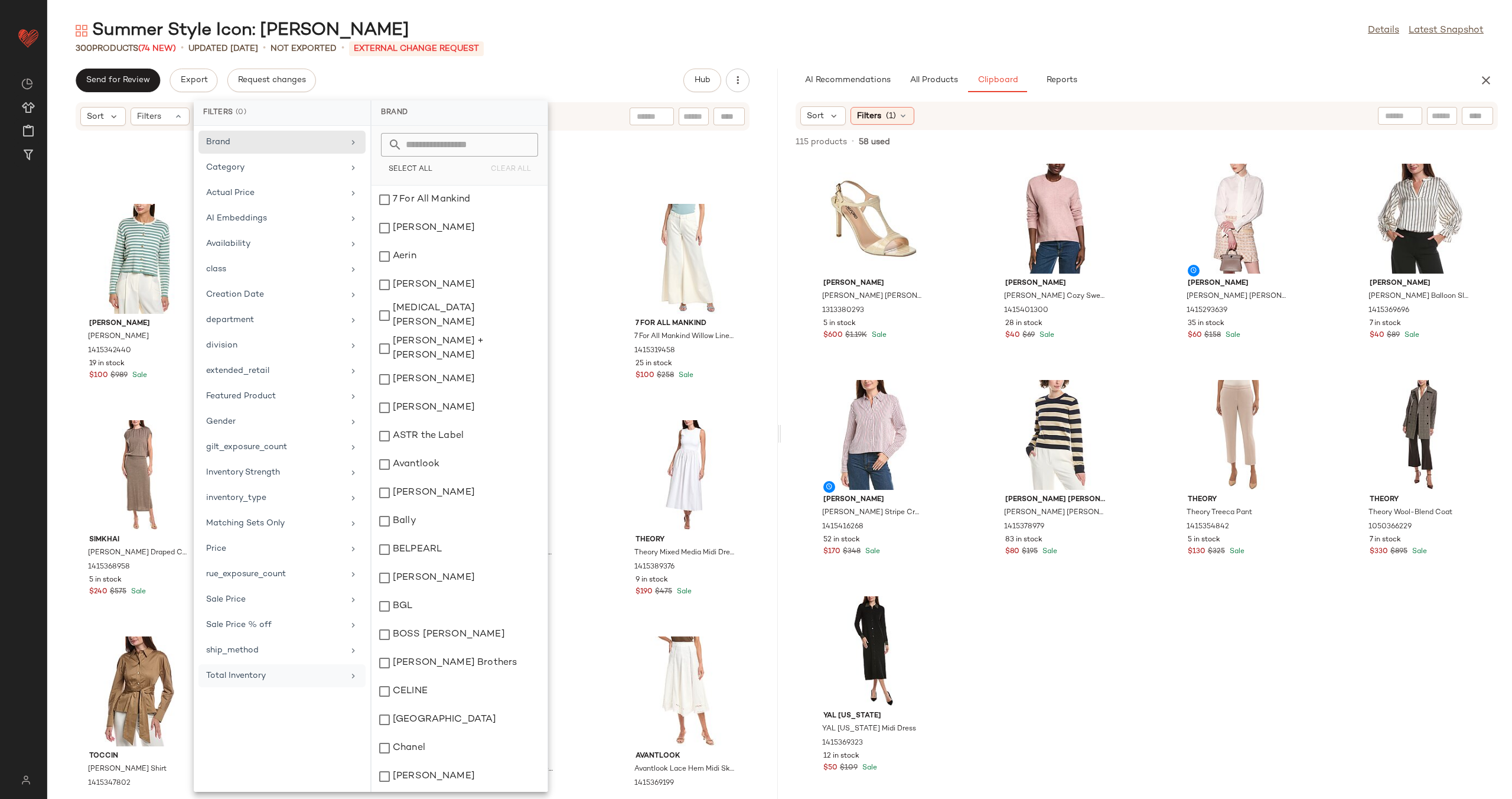
click at [320, 670] on div "Total Inventory" at bounding box center [274, 676] width 138 height 12
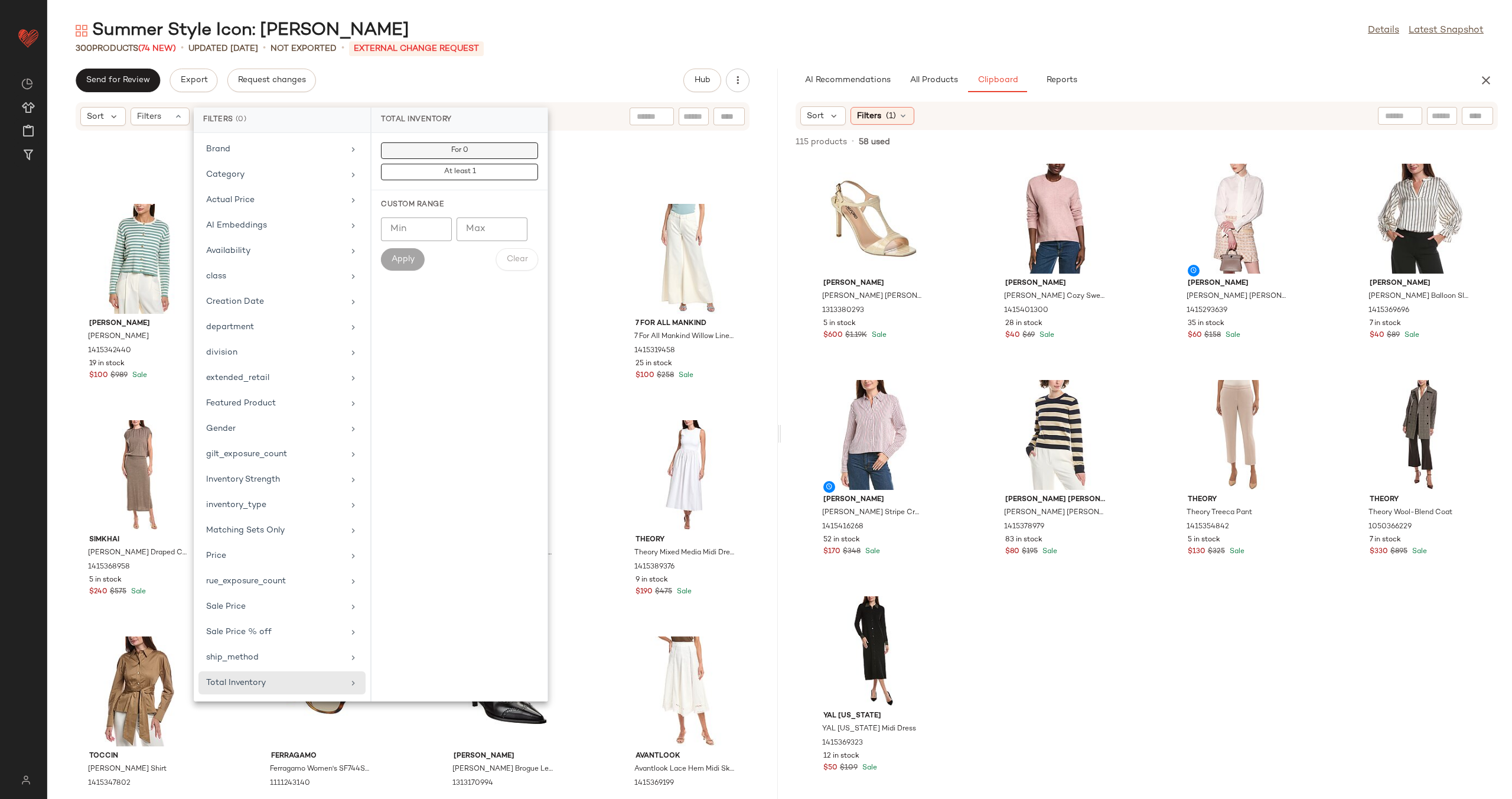
click at [453, 150] on span "For 0" at bounding box center [459, 150] width 18 height 9
click at [596, 203] on div "[PERSON_NAME] [PERSON_NAME] Lanovaria Cardigan 1415342440 19 in stock $100 $989…" at bounding box center [412, 458] width 730 height 653
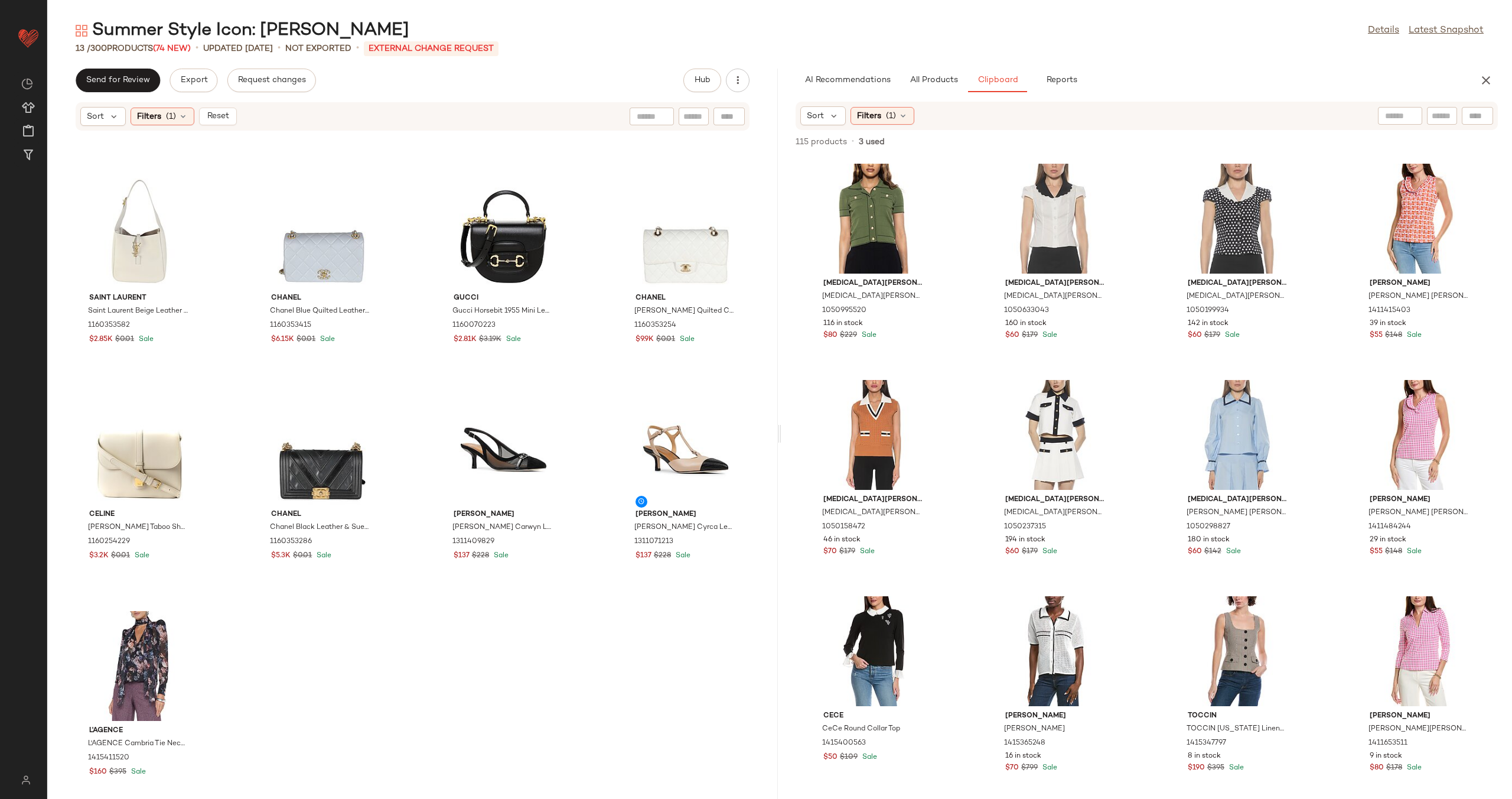
scroll to position [204, 0]
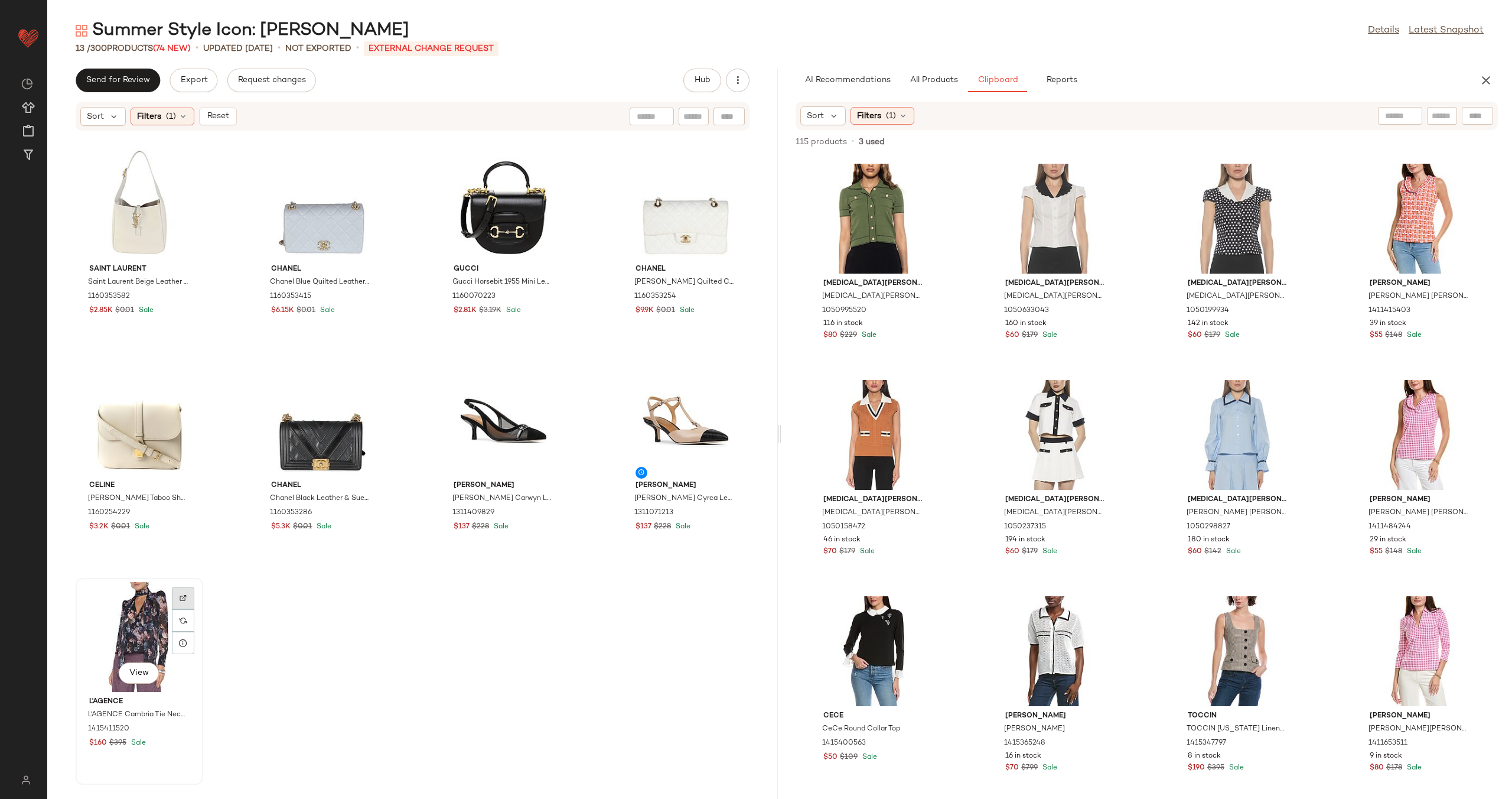
click at [178, 596] on div at bounding box center [183, 598] width 23 height 23
click at [181, 728] on img "button" at bounding box center [181, 729] width 7 height 7
click at [217, 118] on span "Reset" at bounding box center [217, 116] width 23 height 9
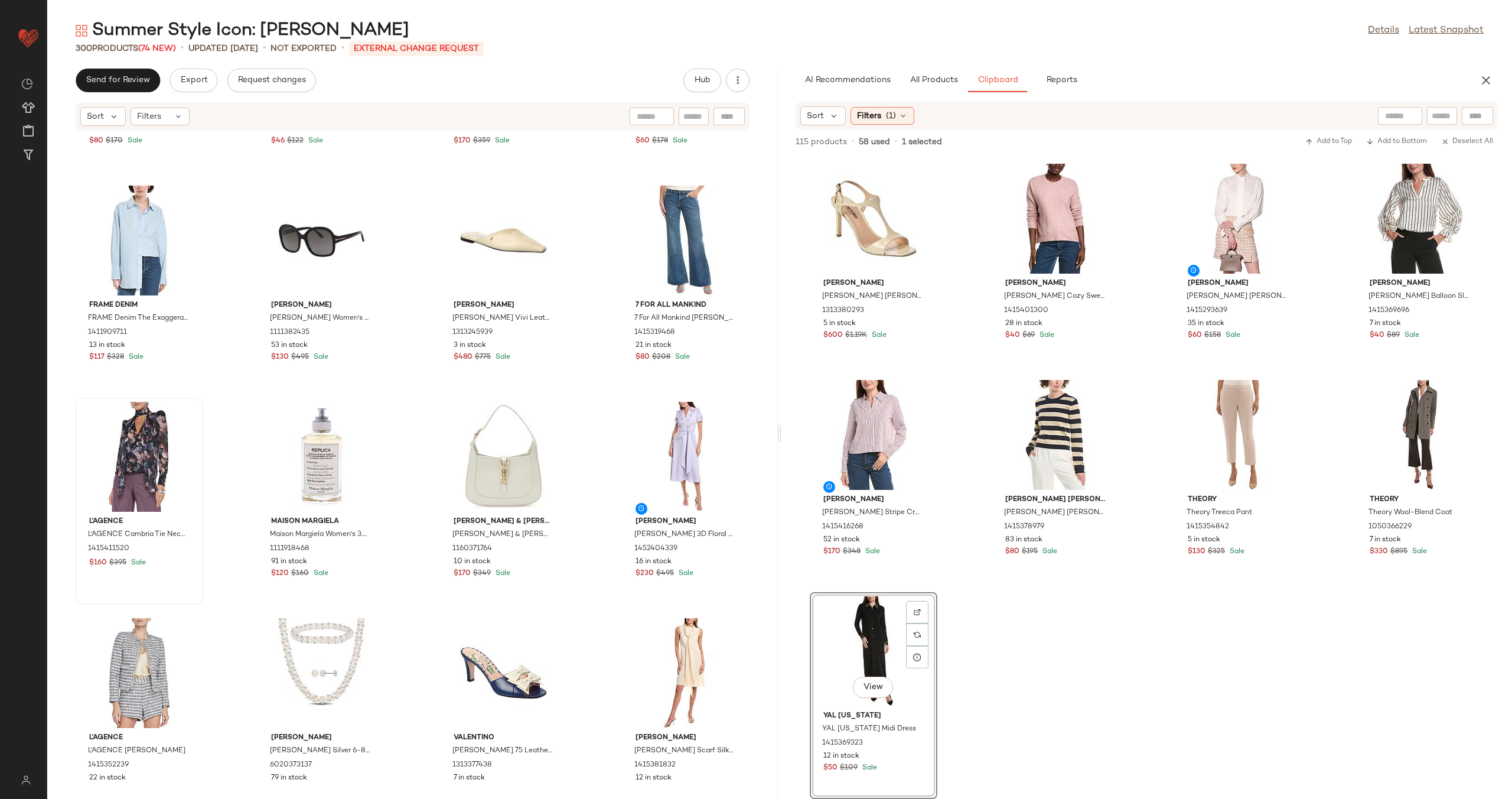
scroll to position [2387, 0]
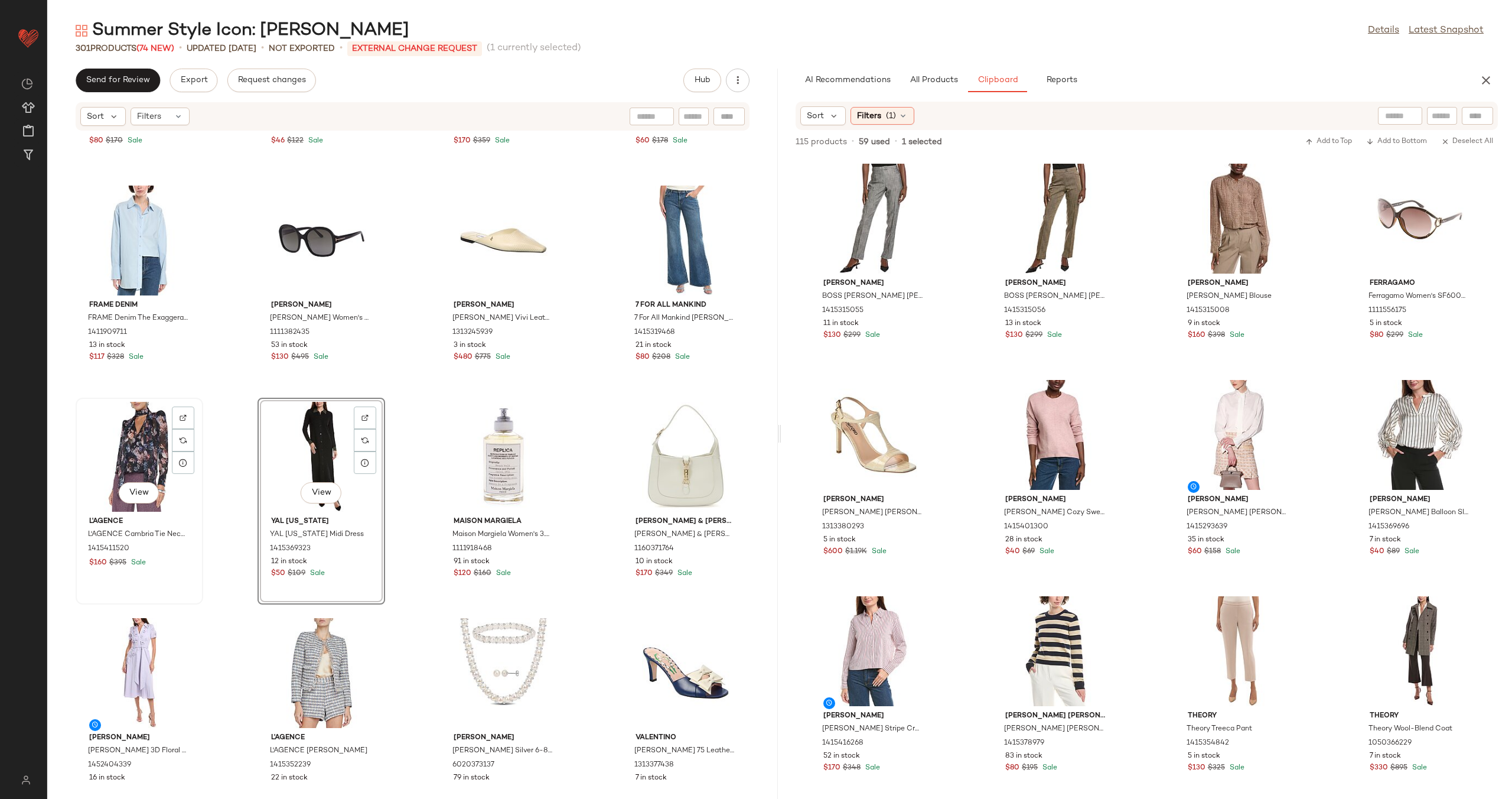
click at [132, 452] on div "View" at bounding box center [139, 456] width 119 height 110
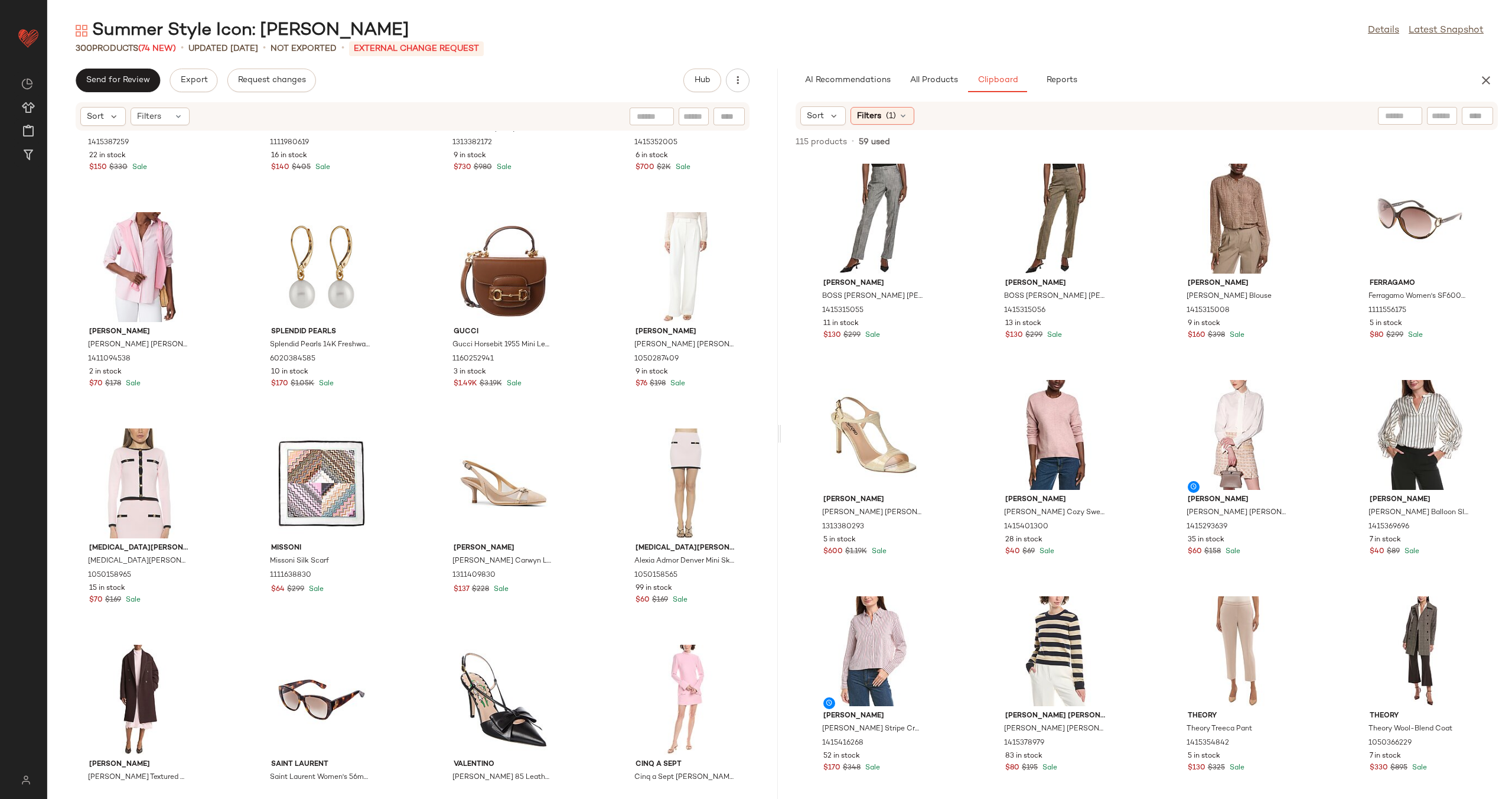
scroll to position [108, 0]
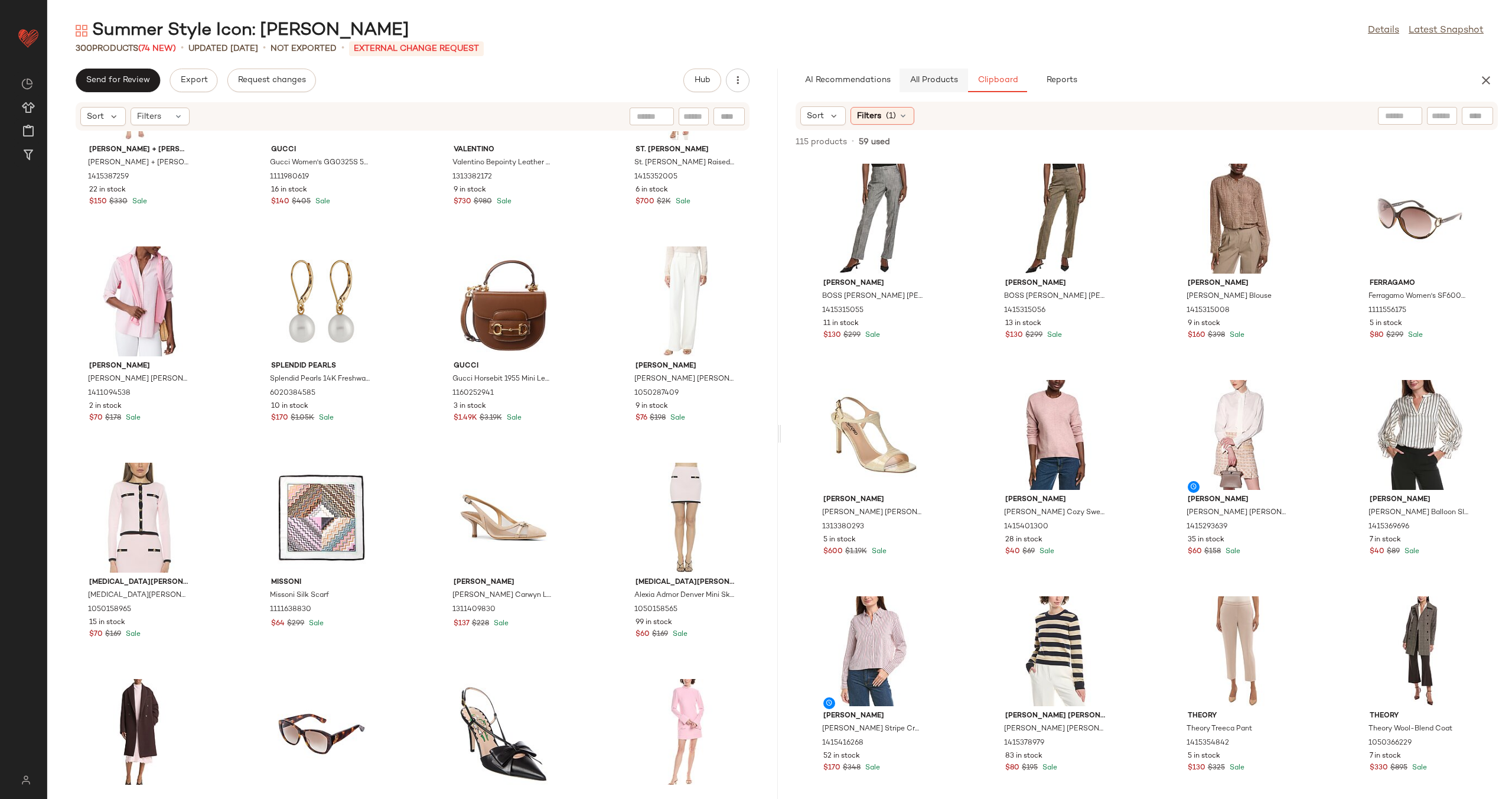
click at [933, 80] on span "All Products" at bounding box center [934, 80] width 48 height 9
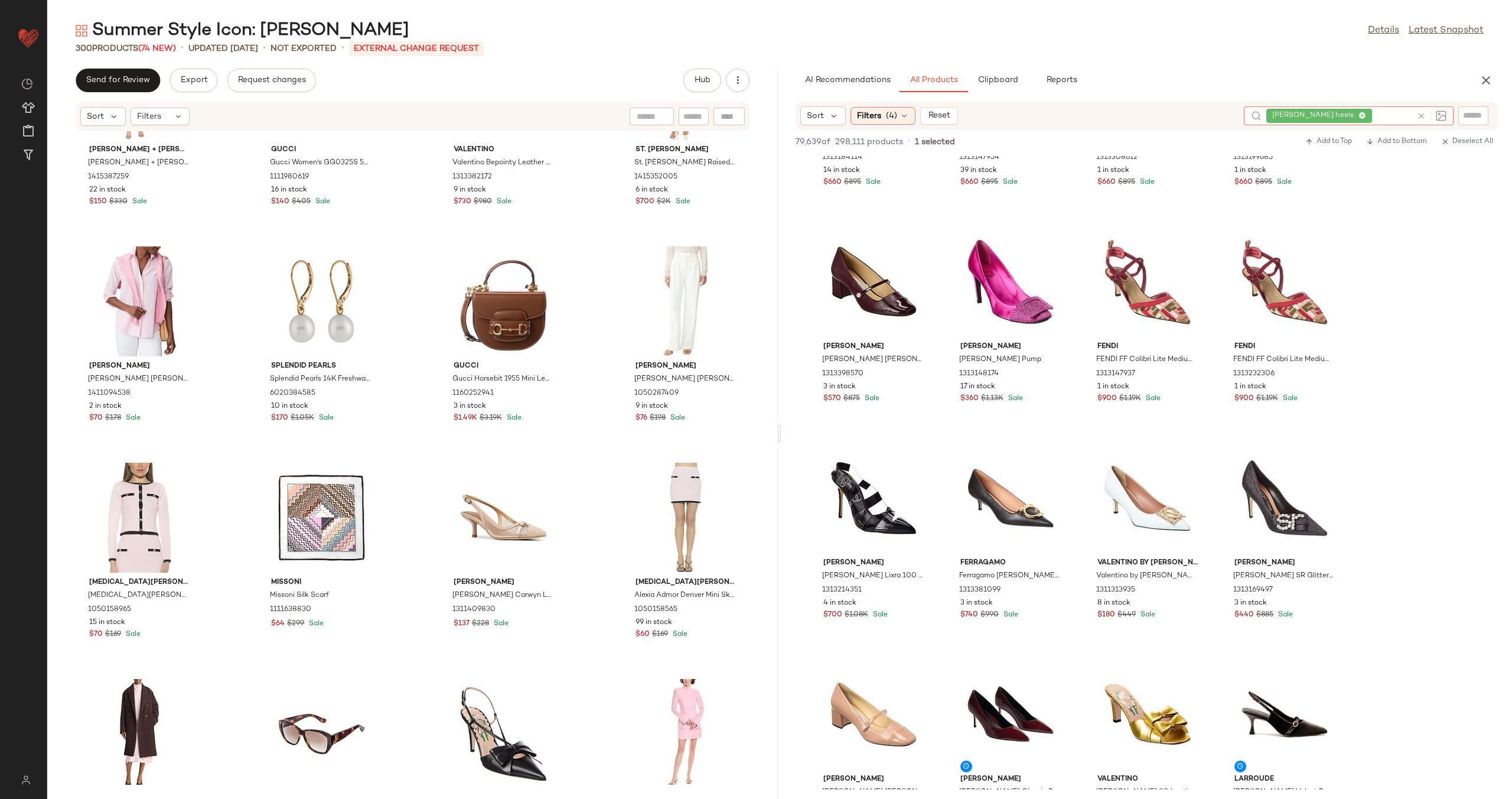
click at [1425, 112] on icon at bounding box center [1421, 115] width 9 height 9
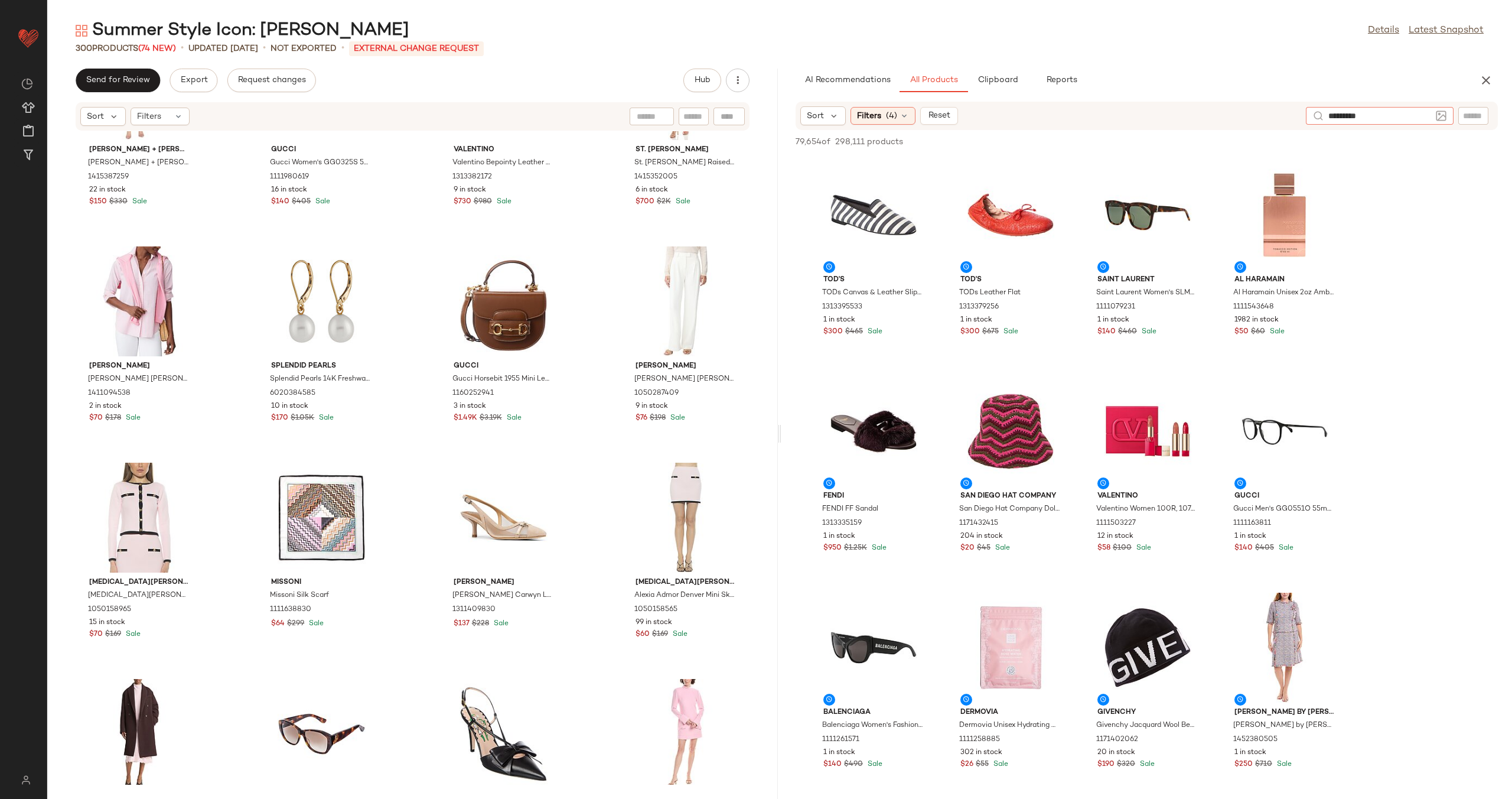
type input "**********"
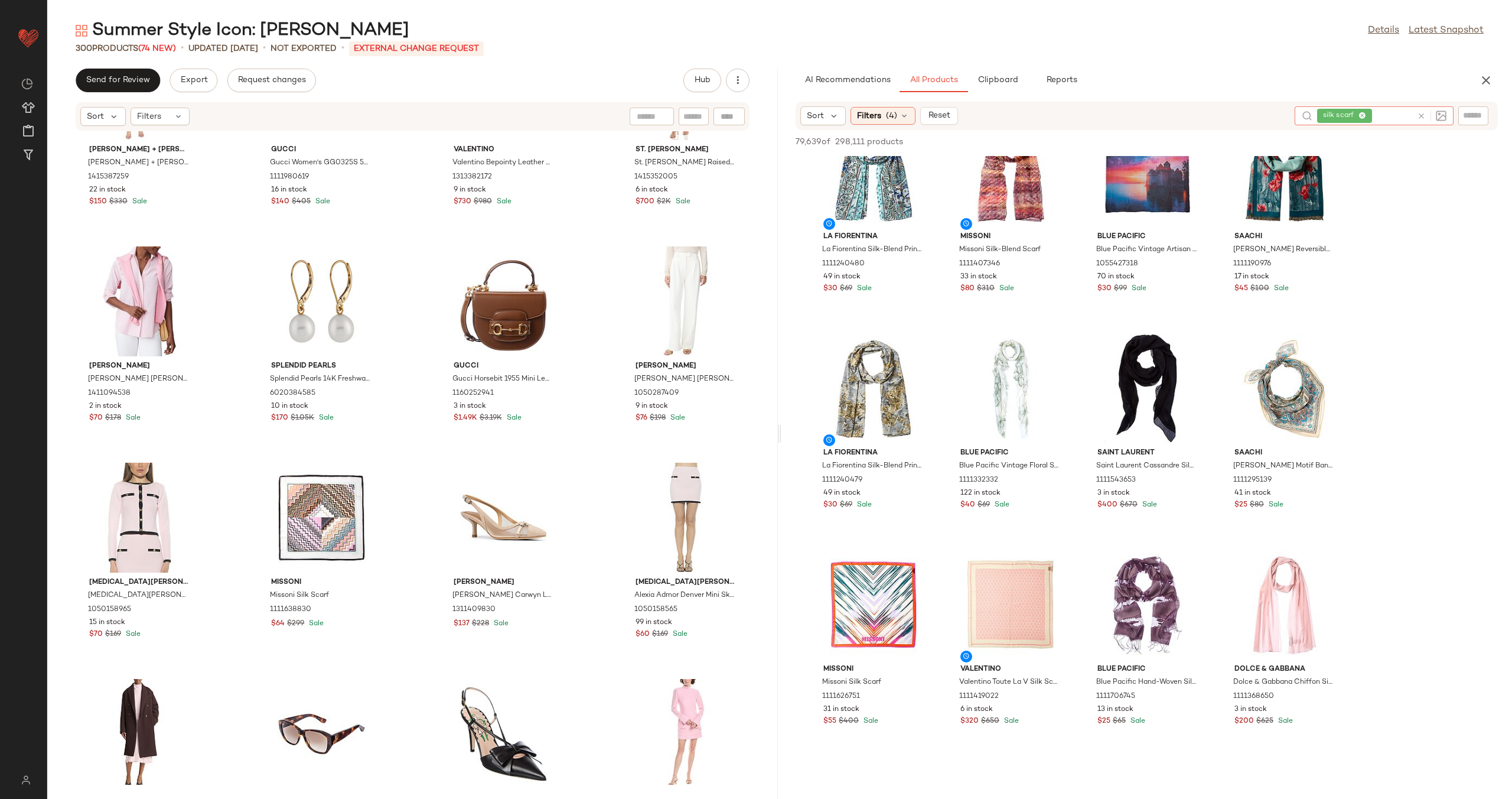
scroll to position [6192, 0]
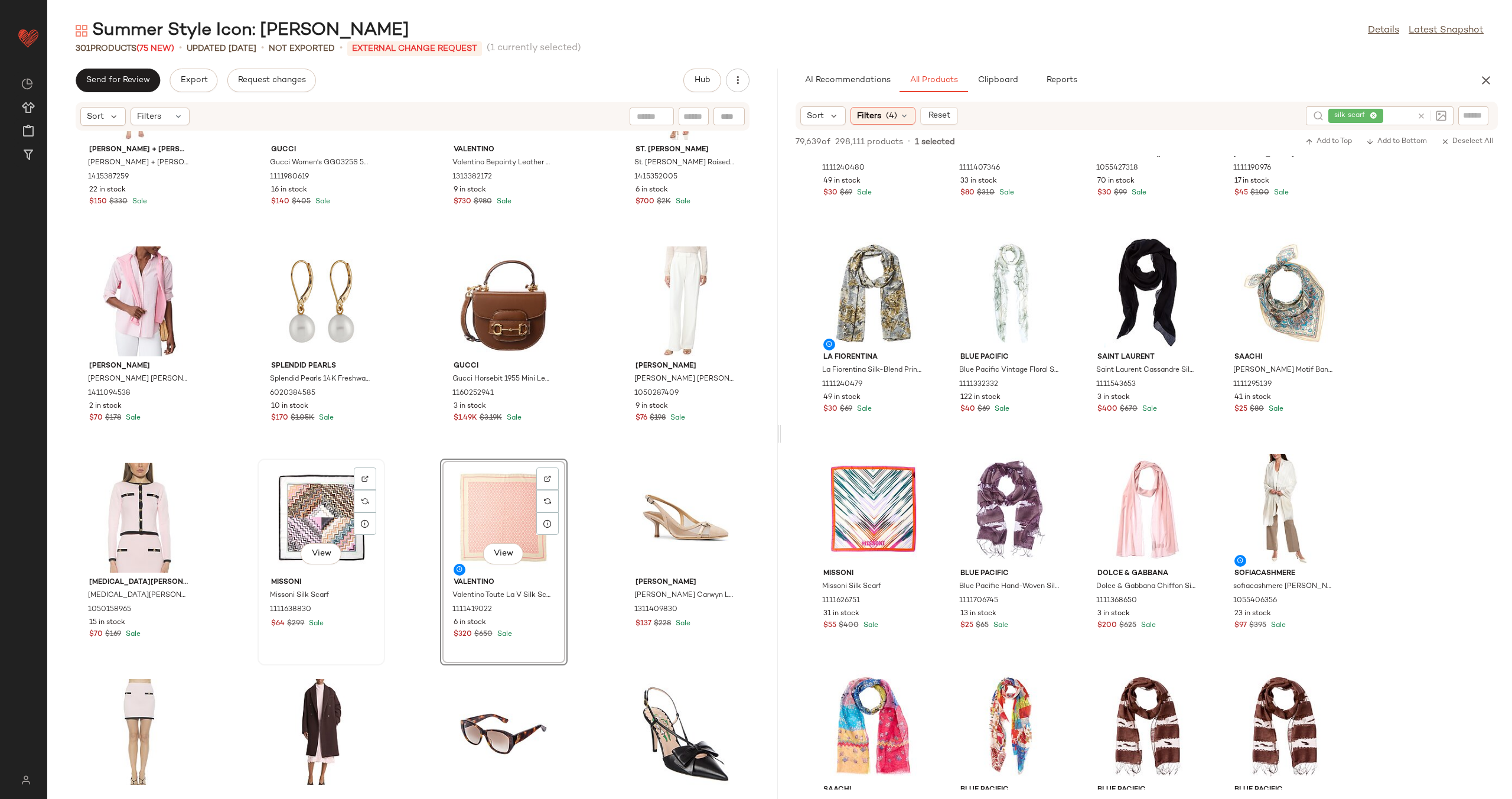
click at [309, 511] on div "View" at bounding box center [321, 517] width 119 height 110
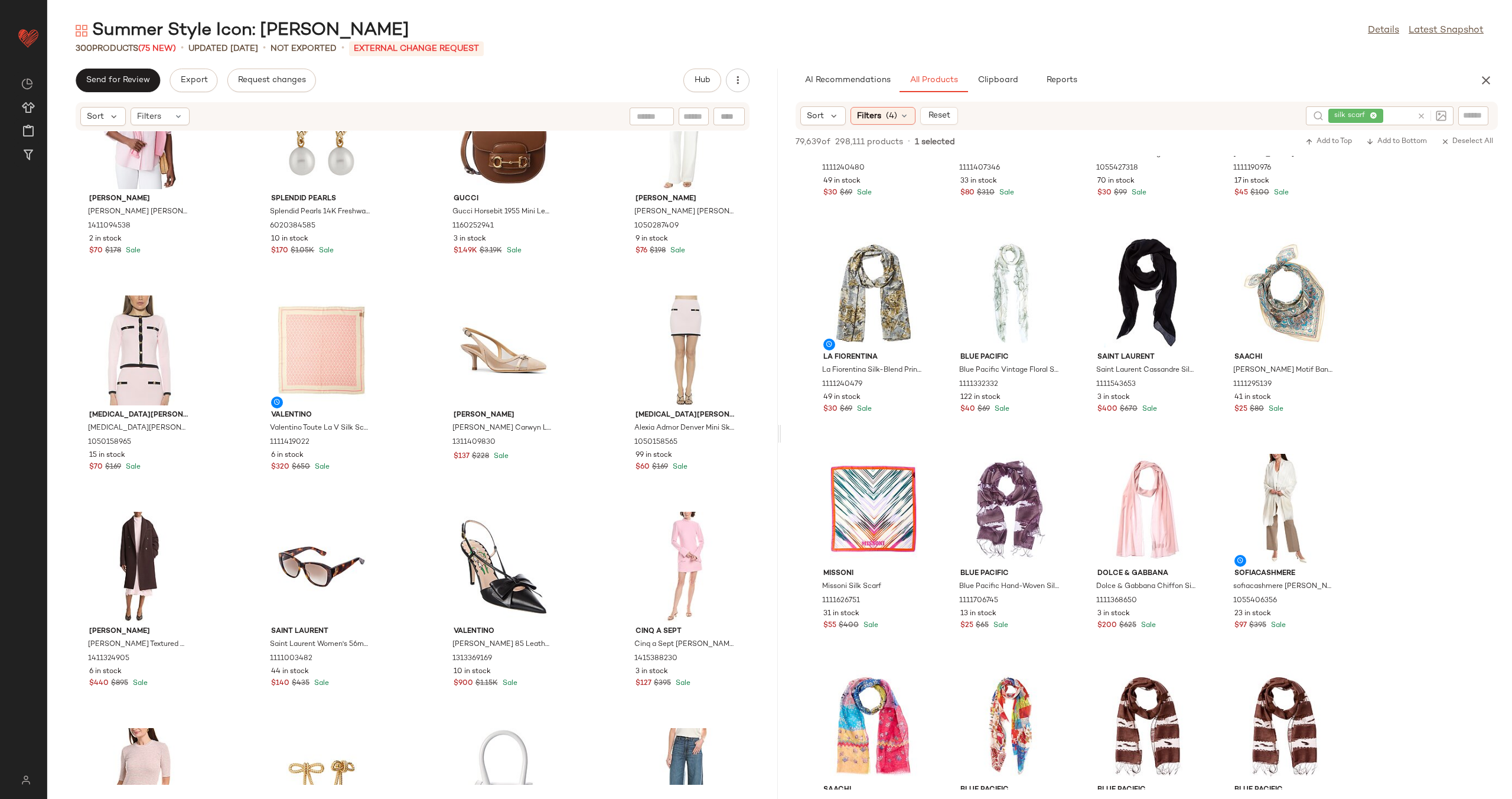
scroll to position [287, 0]
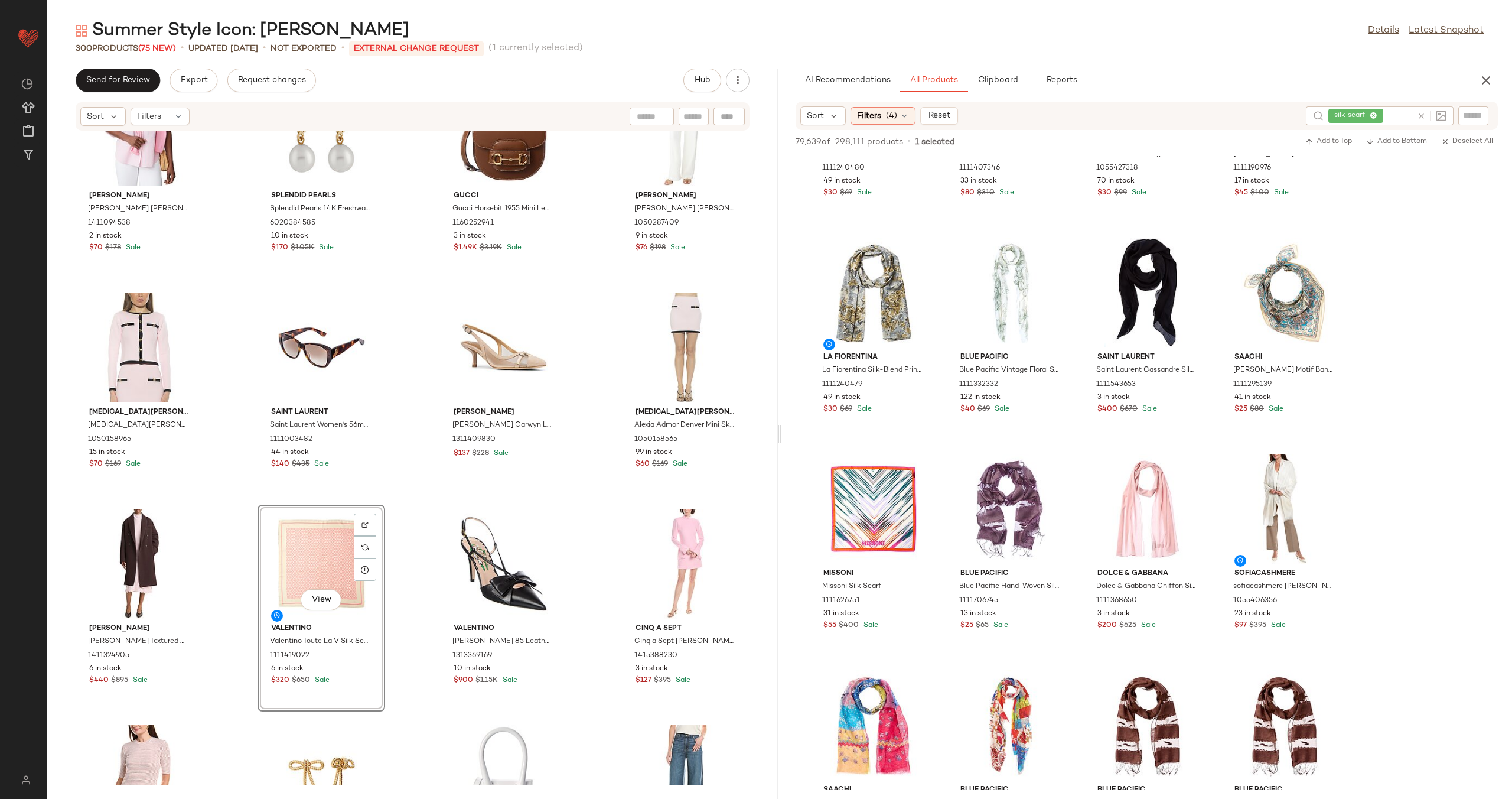
click at [407, 491] on div "[PERSON_NAME] [PERSON_NAME] [PERSON_NAME] Blouse 1411094538 2 in stock $70 $178…" at bounding box center [412, 458] width 730 height 653
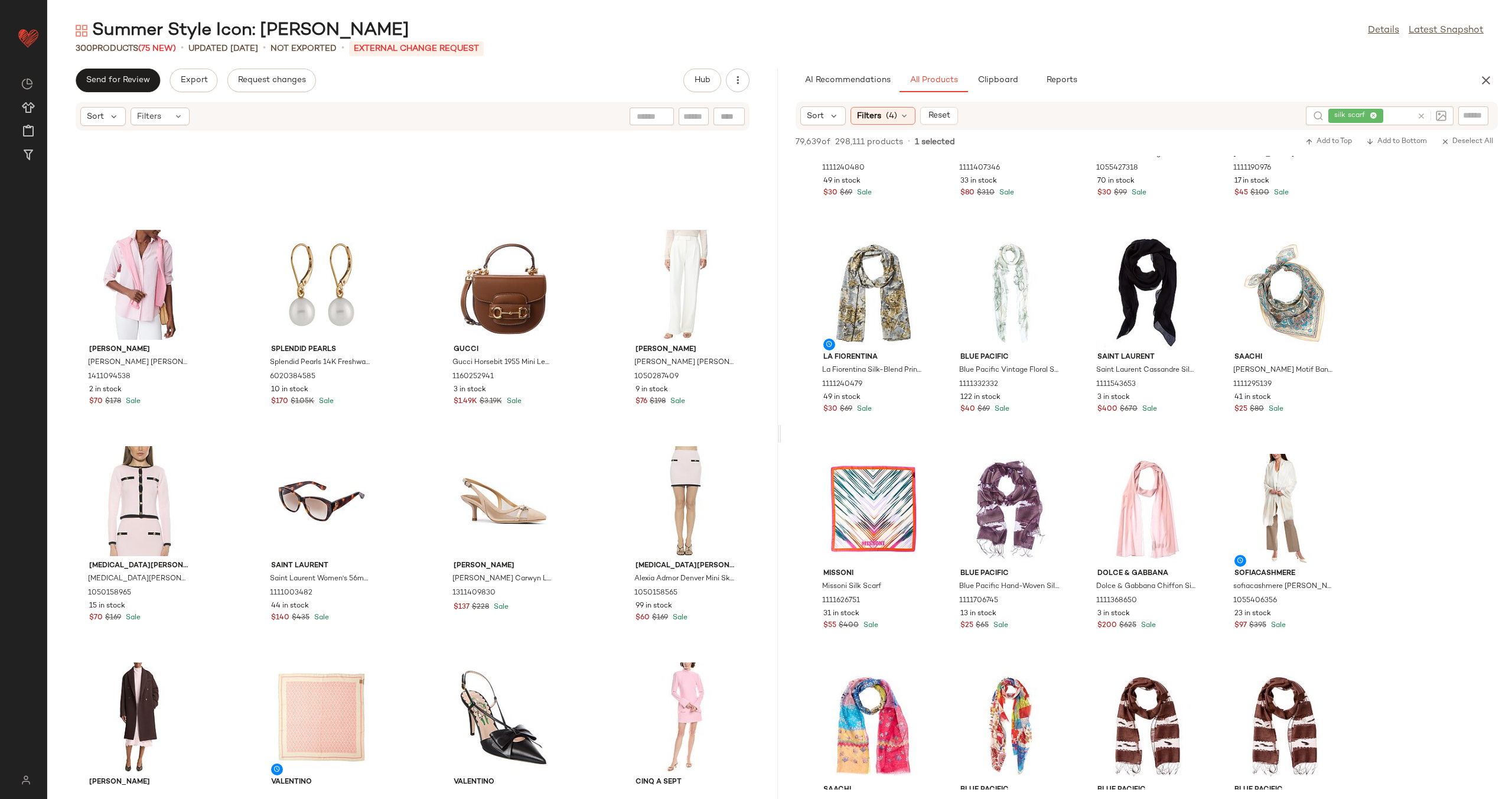
scroll to position [246, 0]
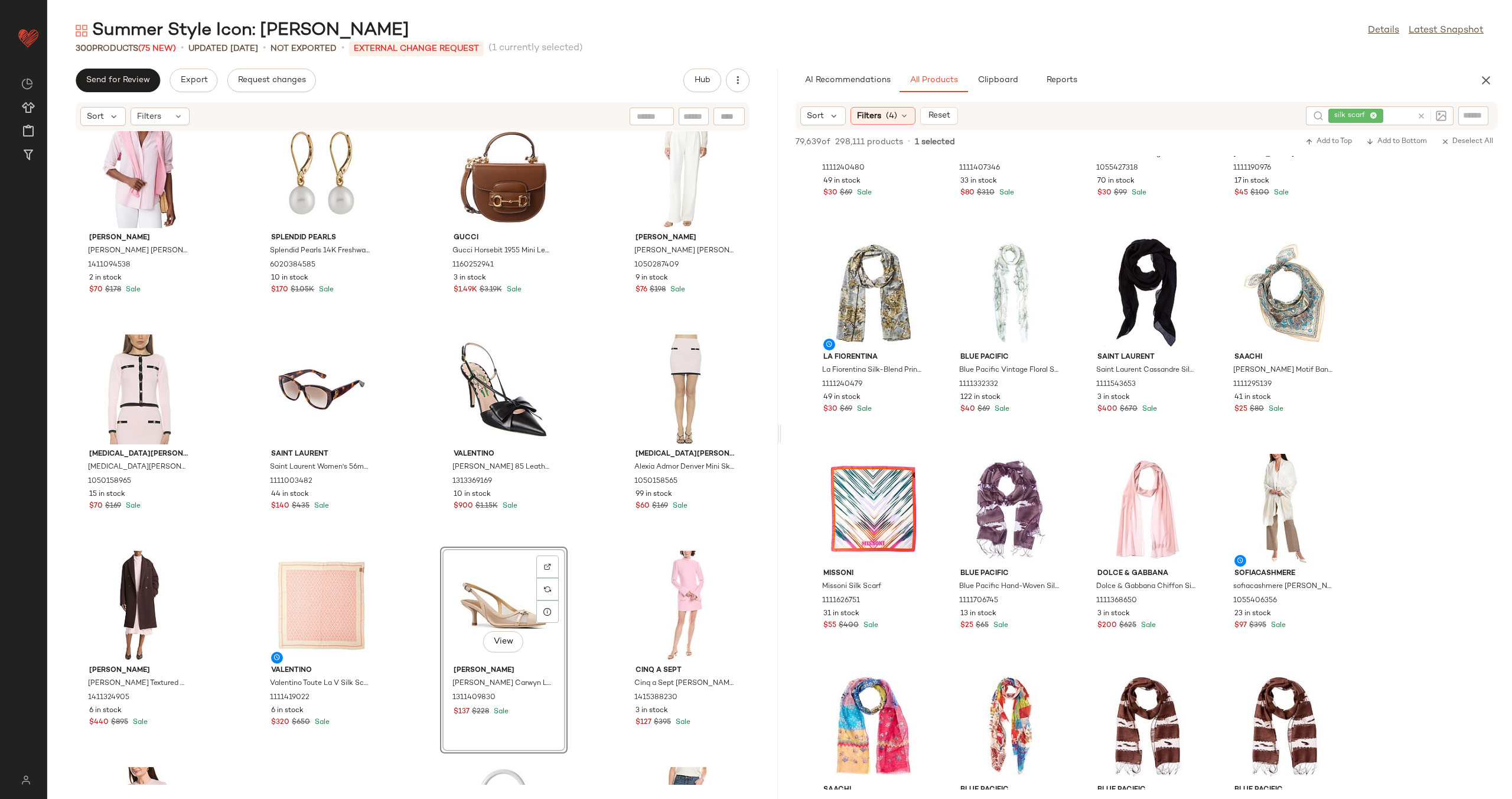
click at [581, 550] on div "[PERSON_NAME] [PERSON_NAME] [PERSON_NAME] Blouse 1411094538 2 in stock $70 $178…" at bounding box center [412, 458] width 730 height 653
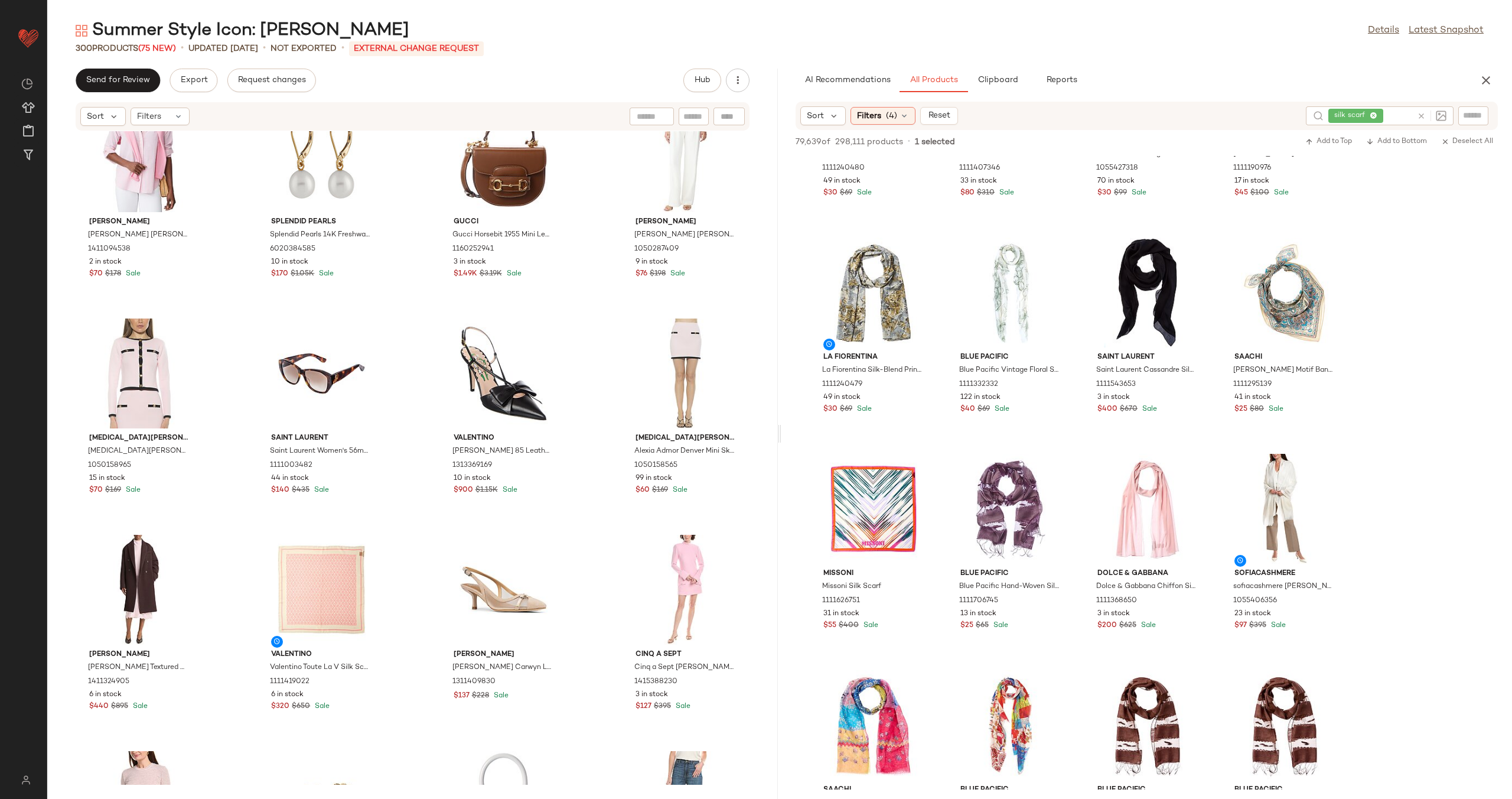
scroll to position [267, 0]
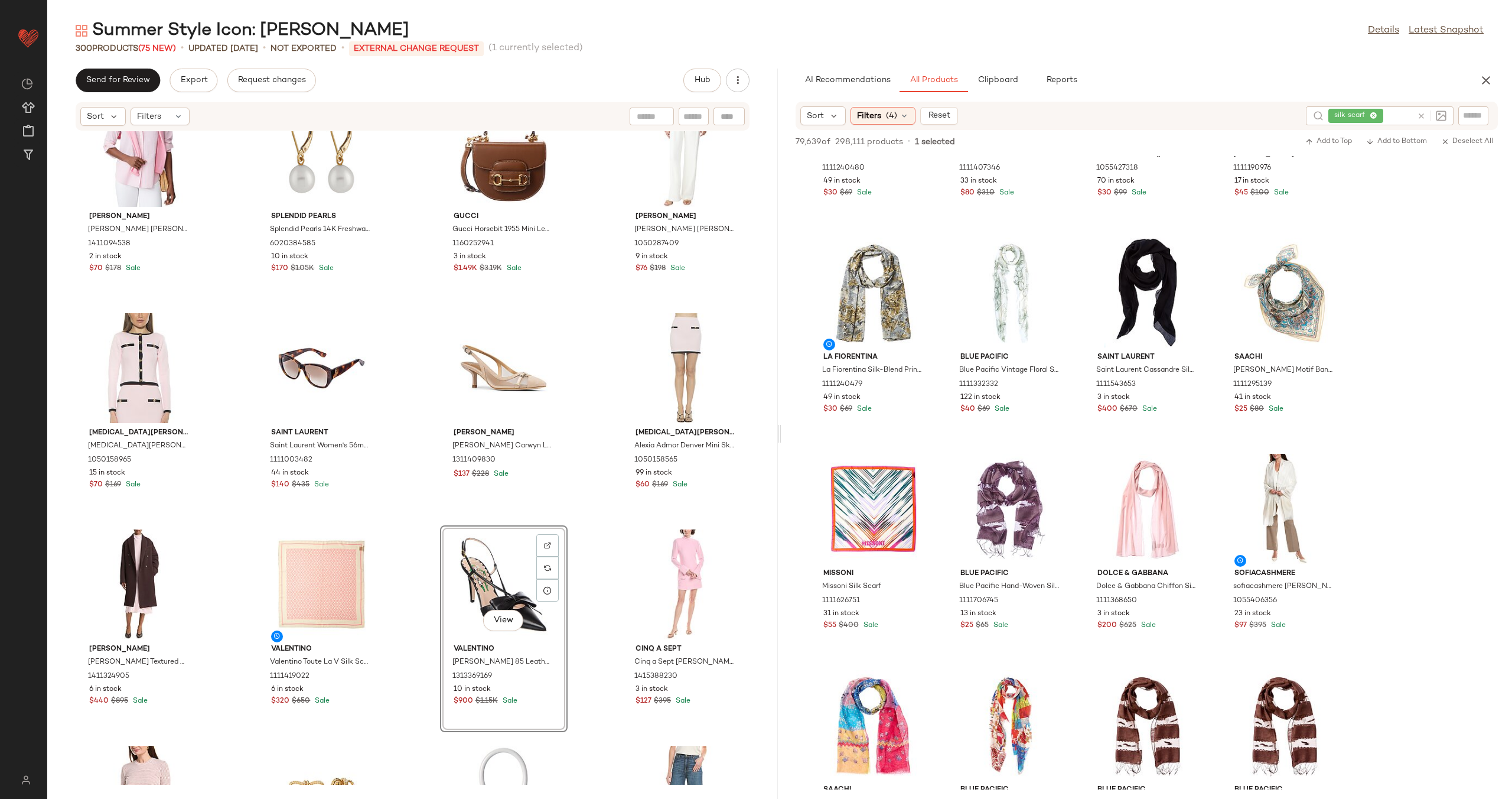
click at [589, 583] on div "[PERSON_NAME] [PERSON_NAME] [PERSON_NAME] Blouse 1411094538 2 in stock $70 $178…" at bounding box center [412, 458] width 730 height 653
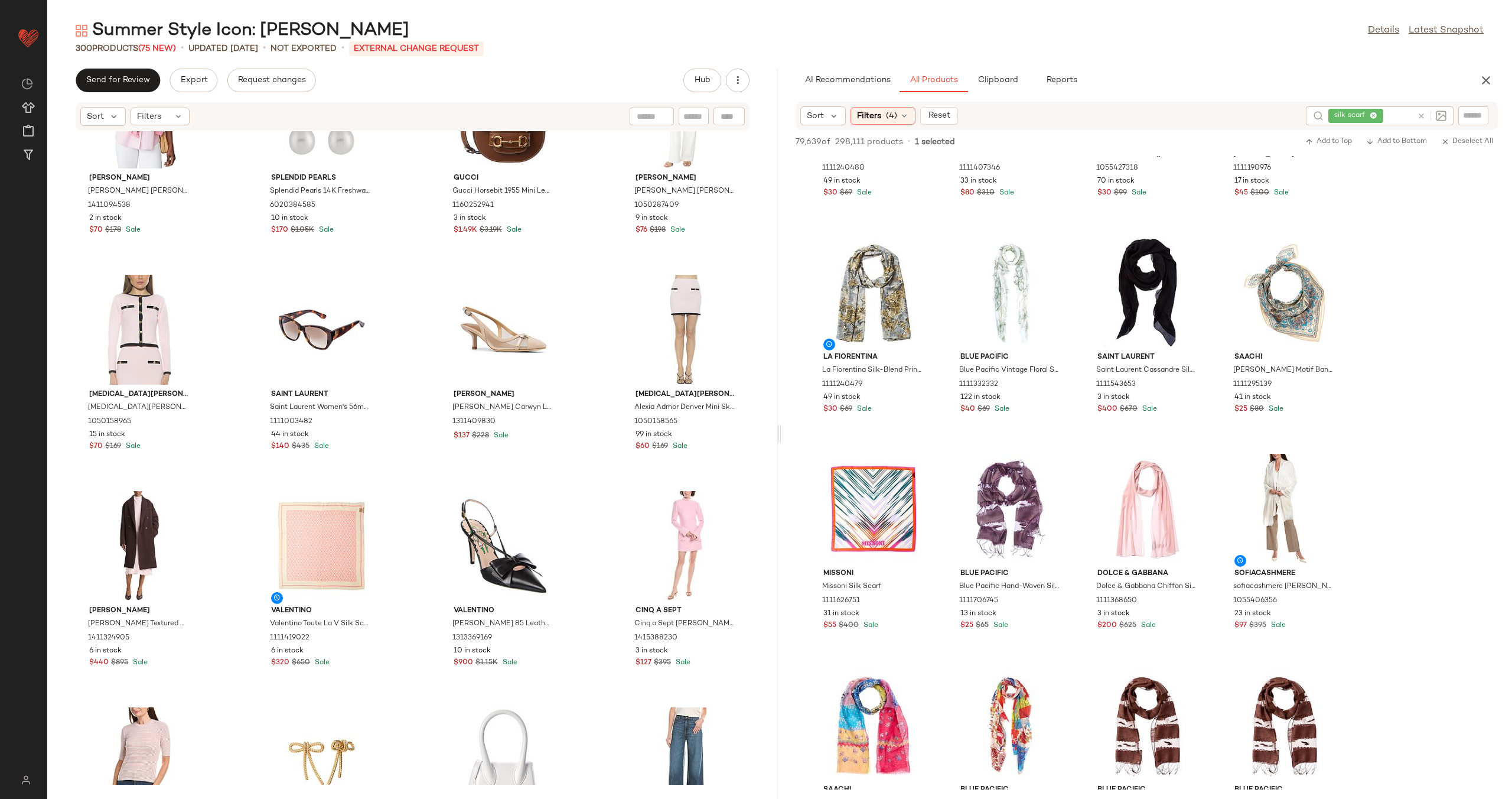
scroll to position [395, 0]
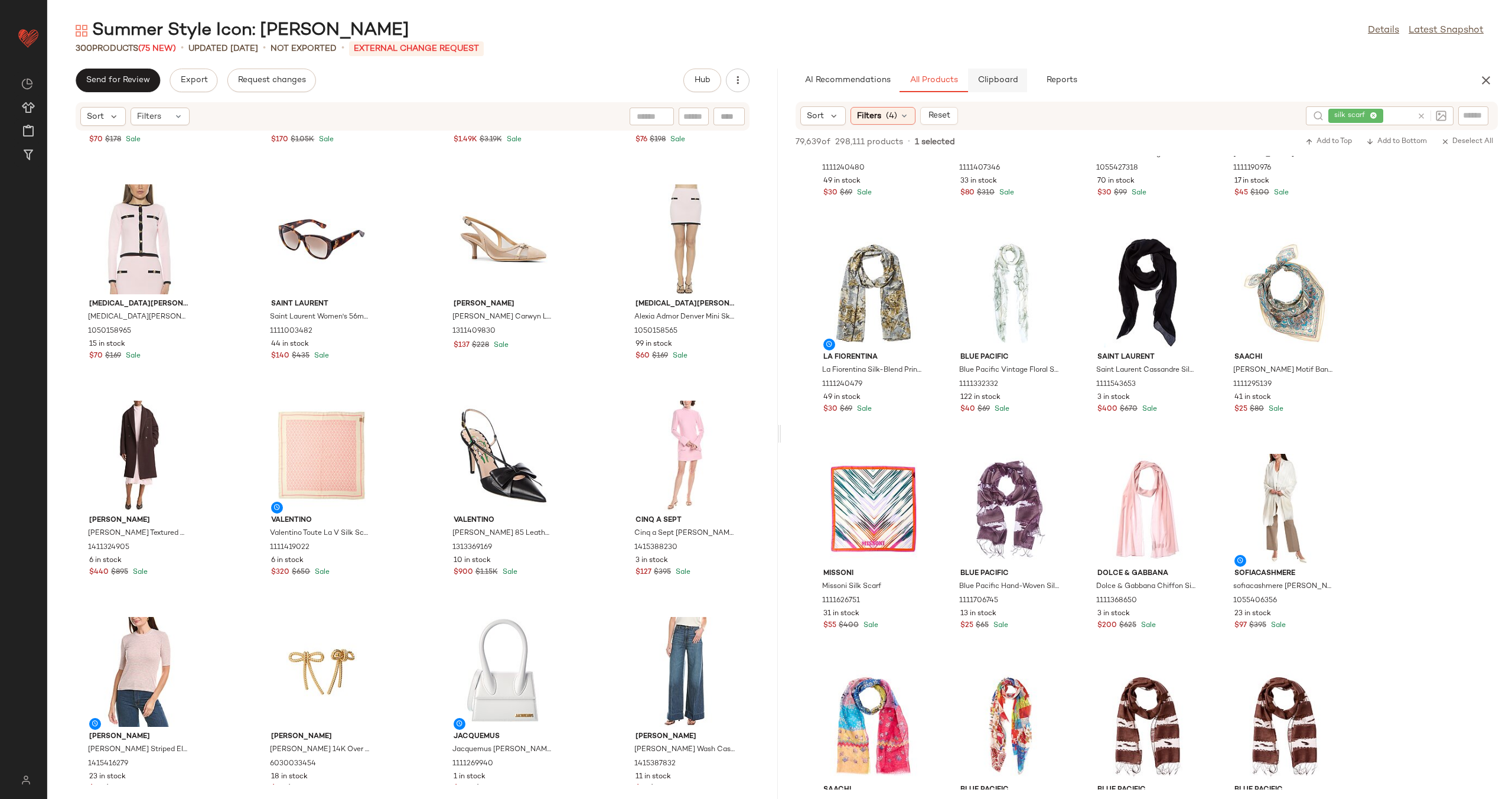
click at [987, 76] on span "Clipboard" at bounding box center [997, 80] width 41 height 9
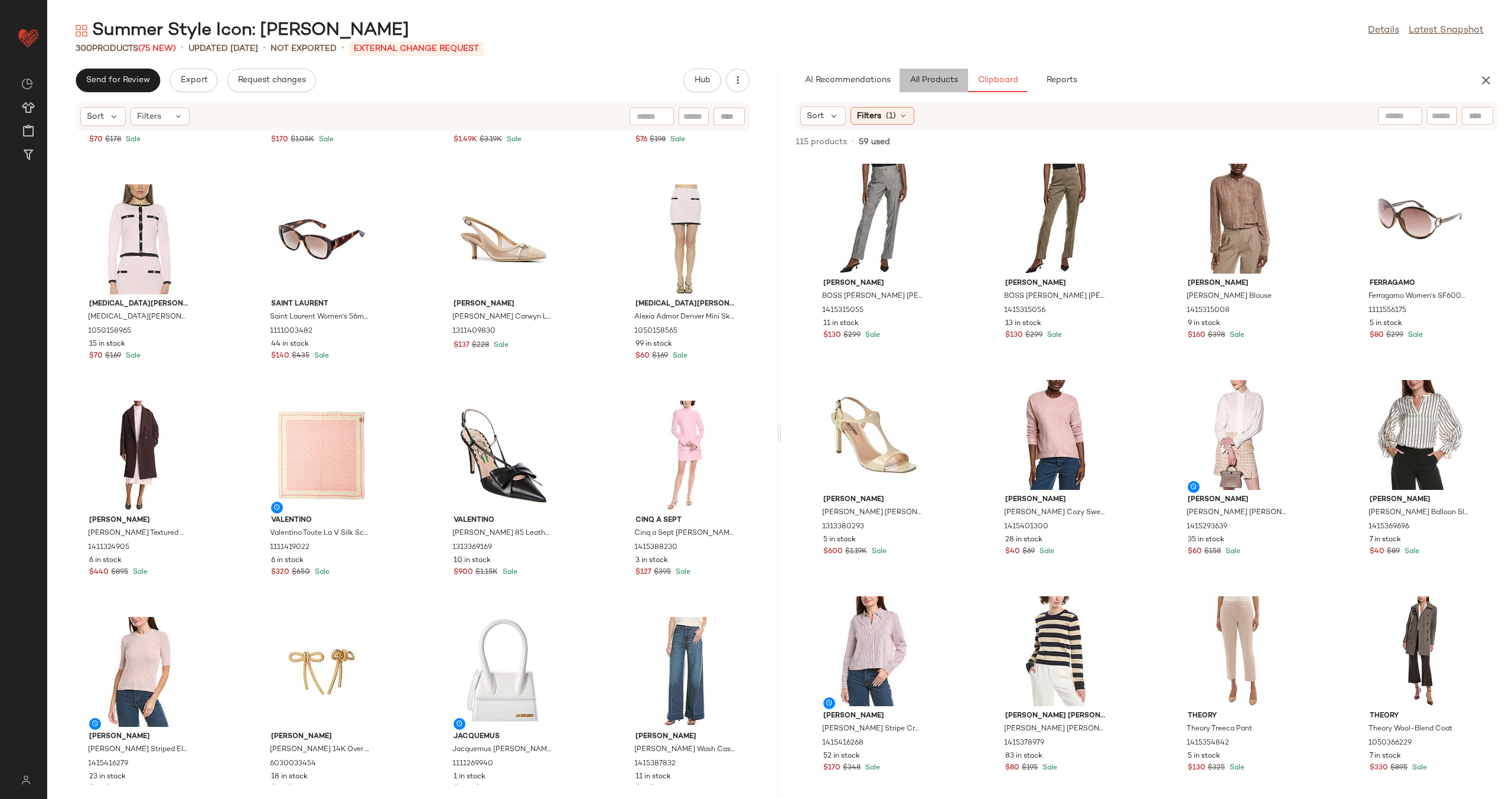
click at [952, 74] on button "All Products" at bounding box center [934, 80] width 69 height 23
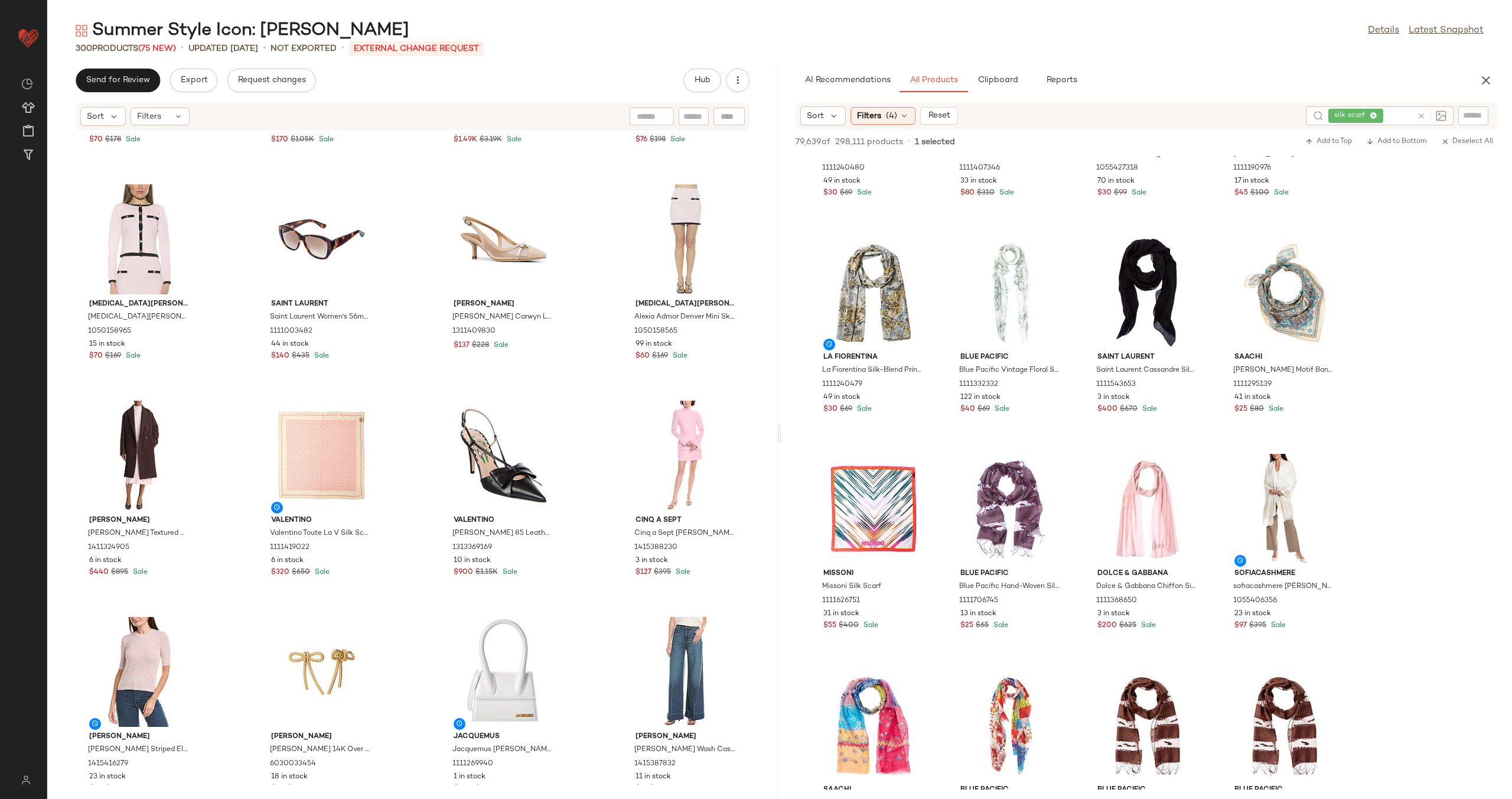
click at [1420, 115] on icon at bounding box center [1421, 115] width 9 height 9
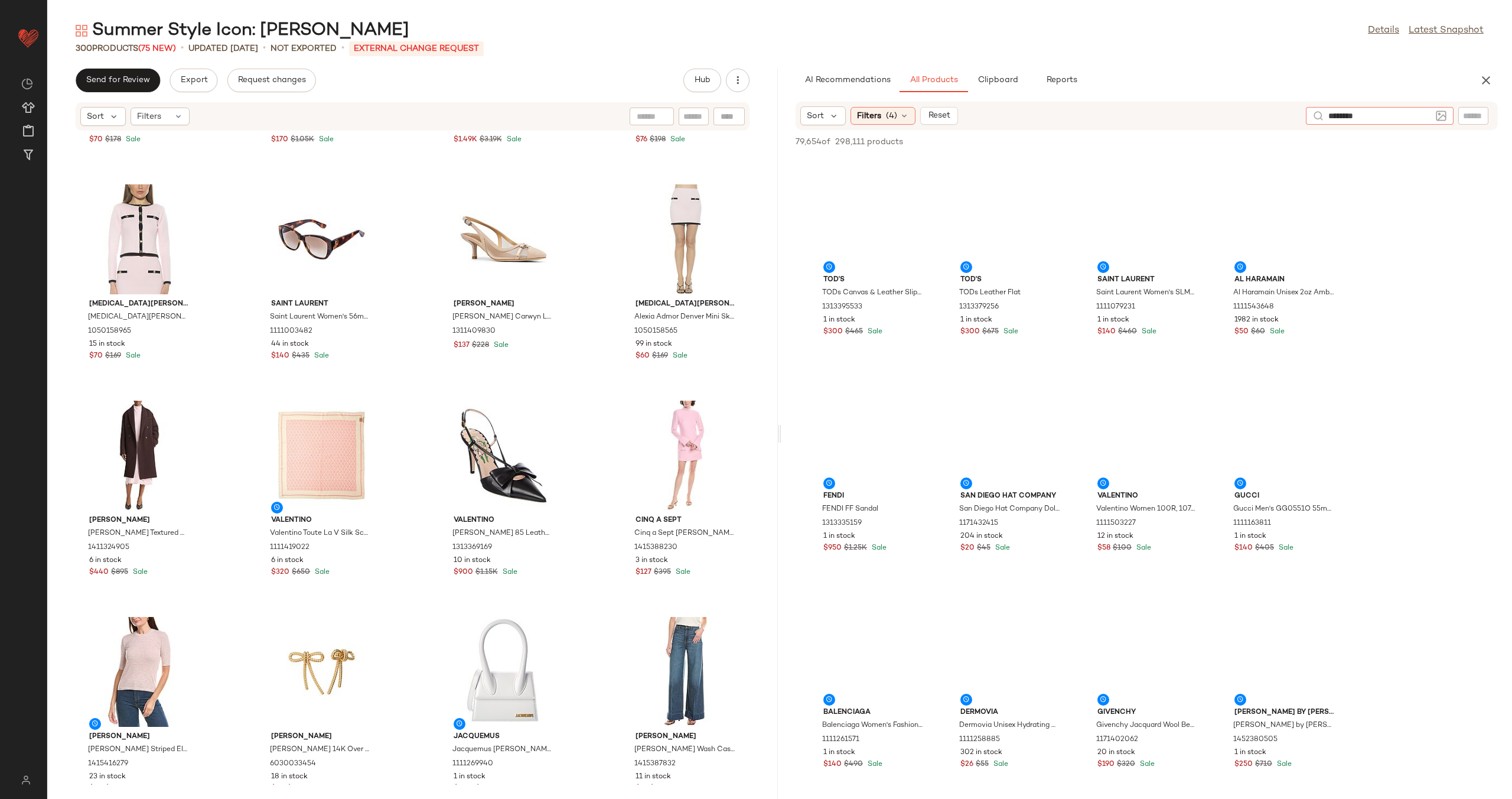
type input "*********"
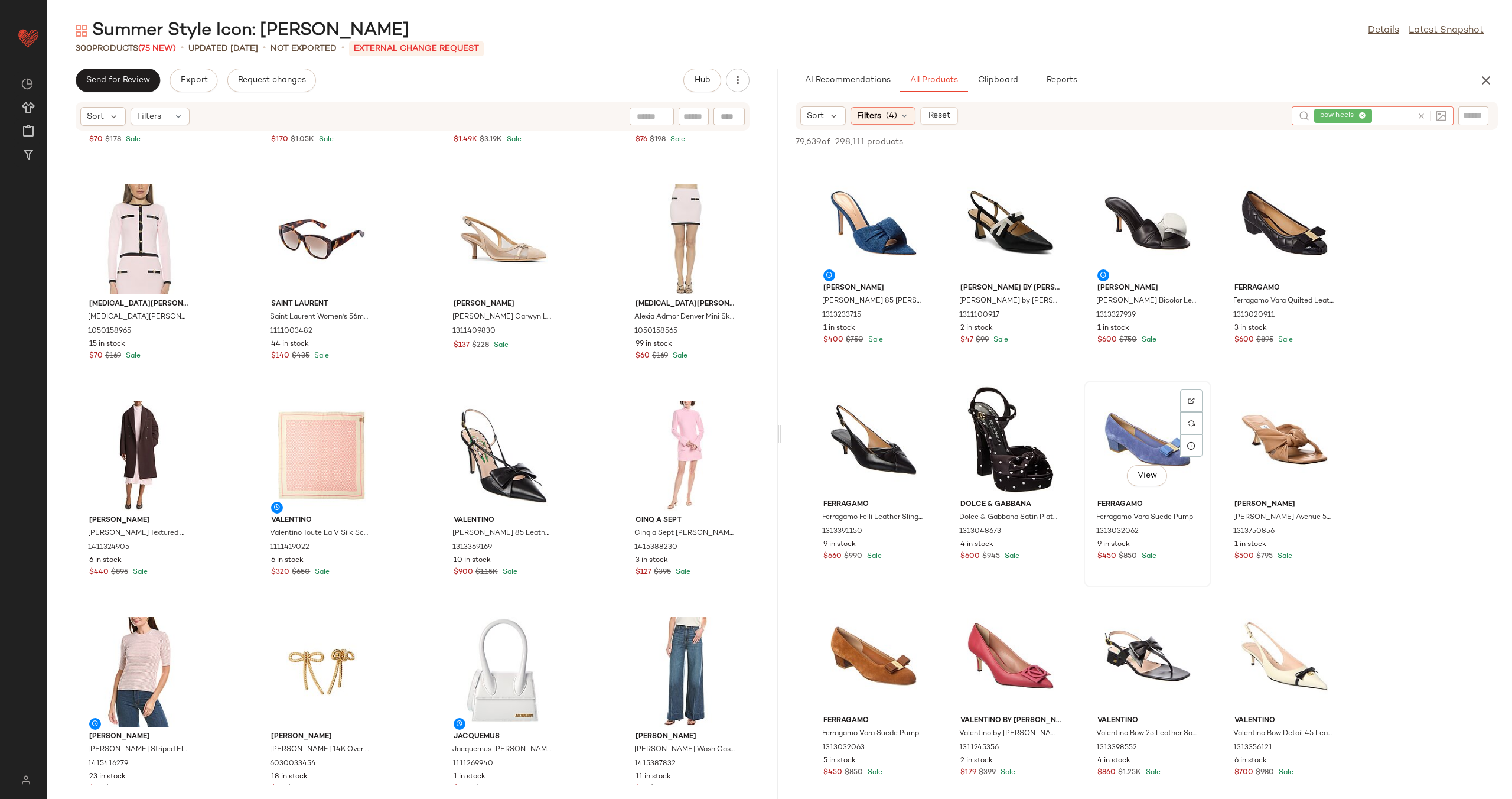
scroll to position [3692, 0]
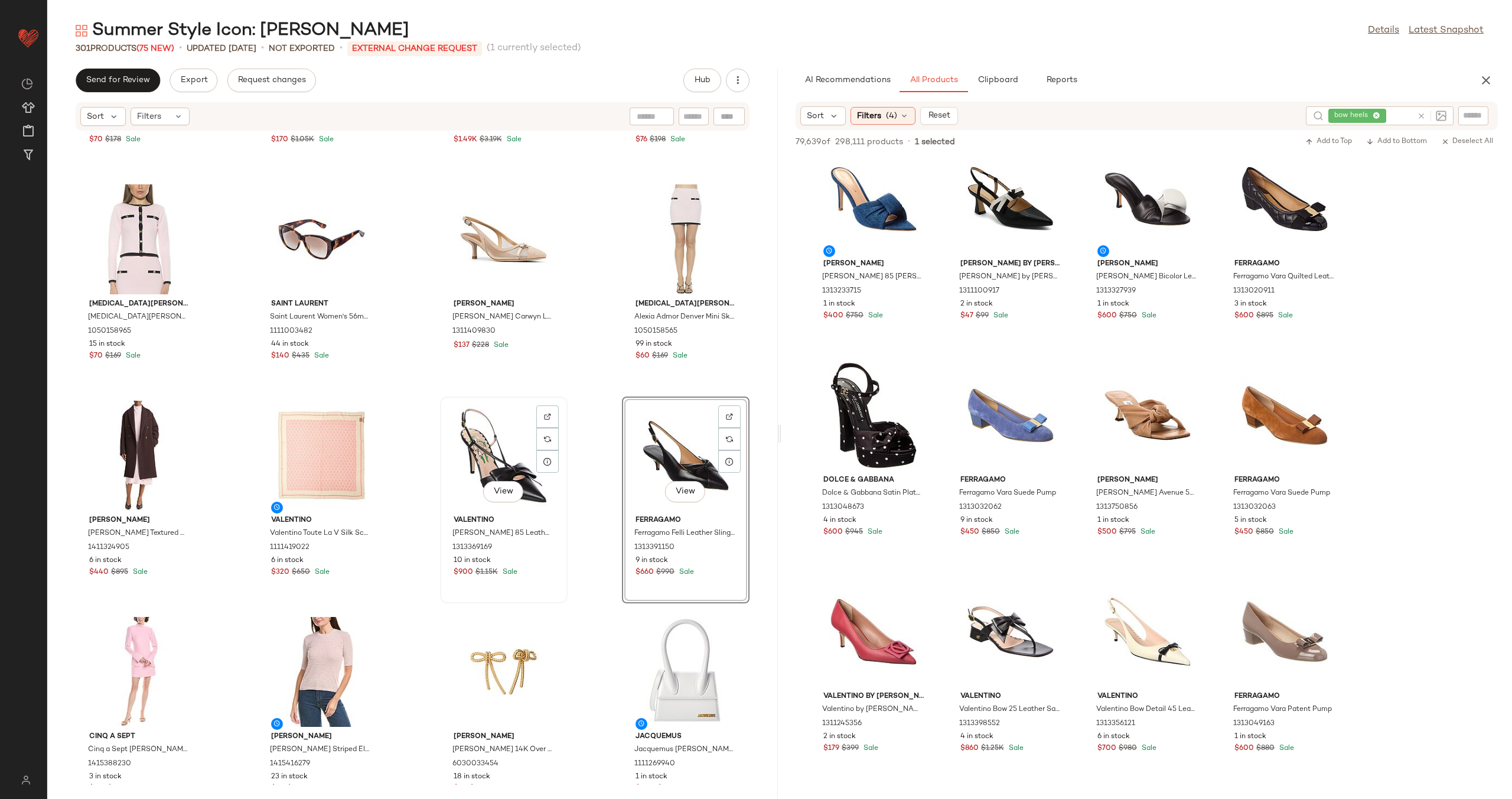
click at [465, 455] on div "View" at bounding box center [503, 455] width 119 height 110
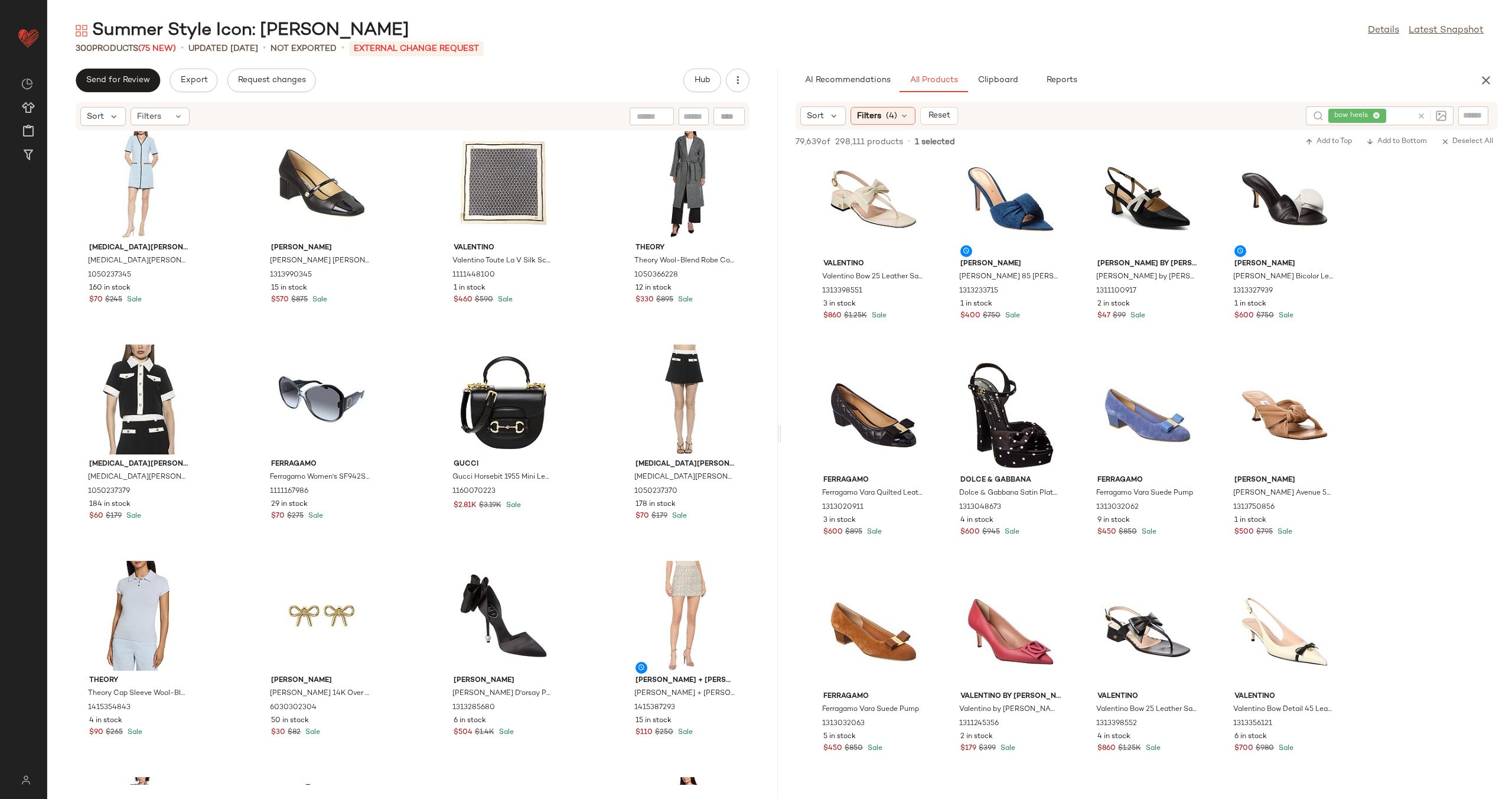
scroll to position [4527, 0]
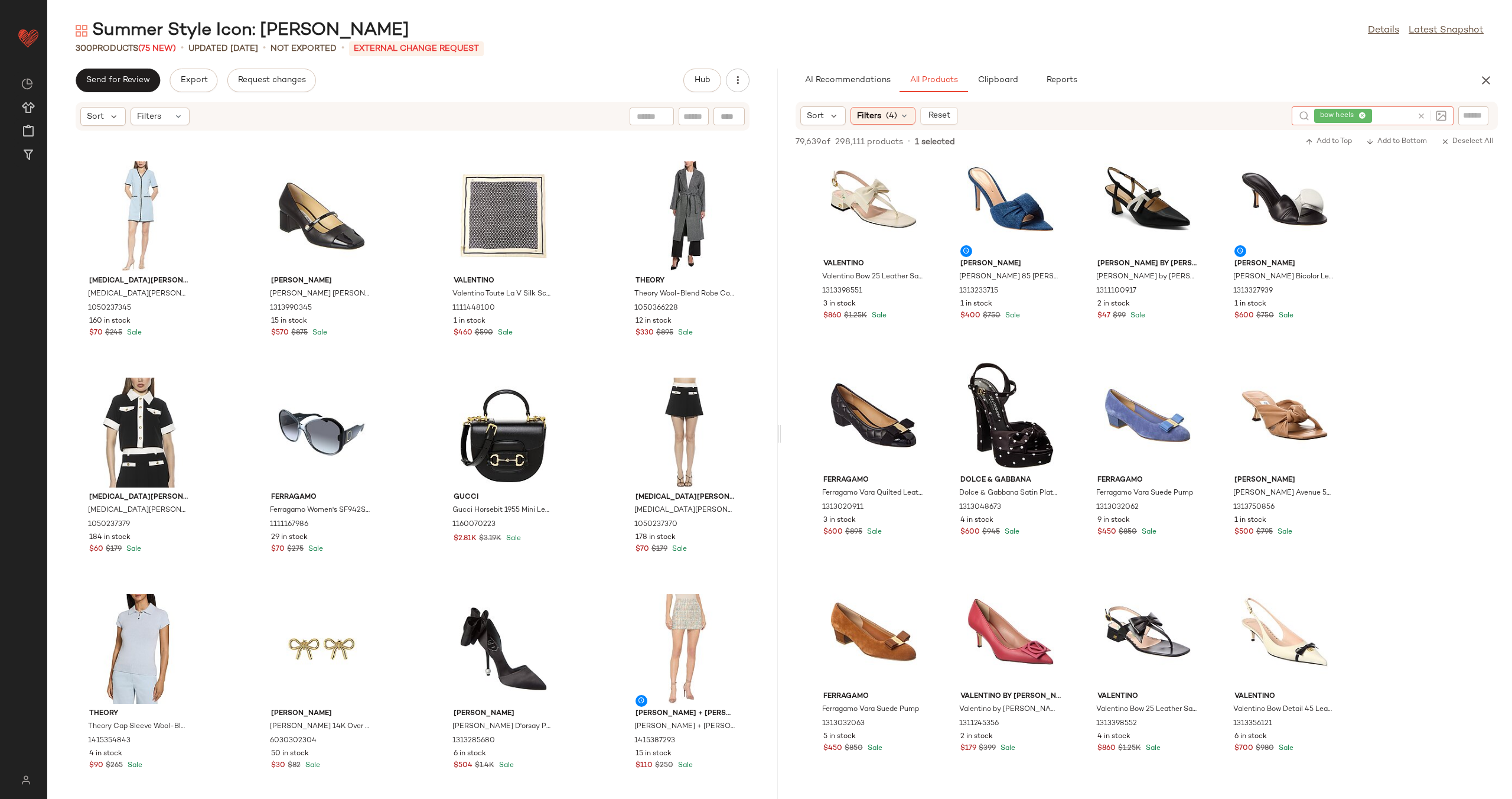
click at [1425, 117] on icon at bounding box center [1421, 115] width 9 height 9
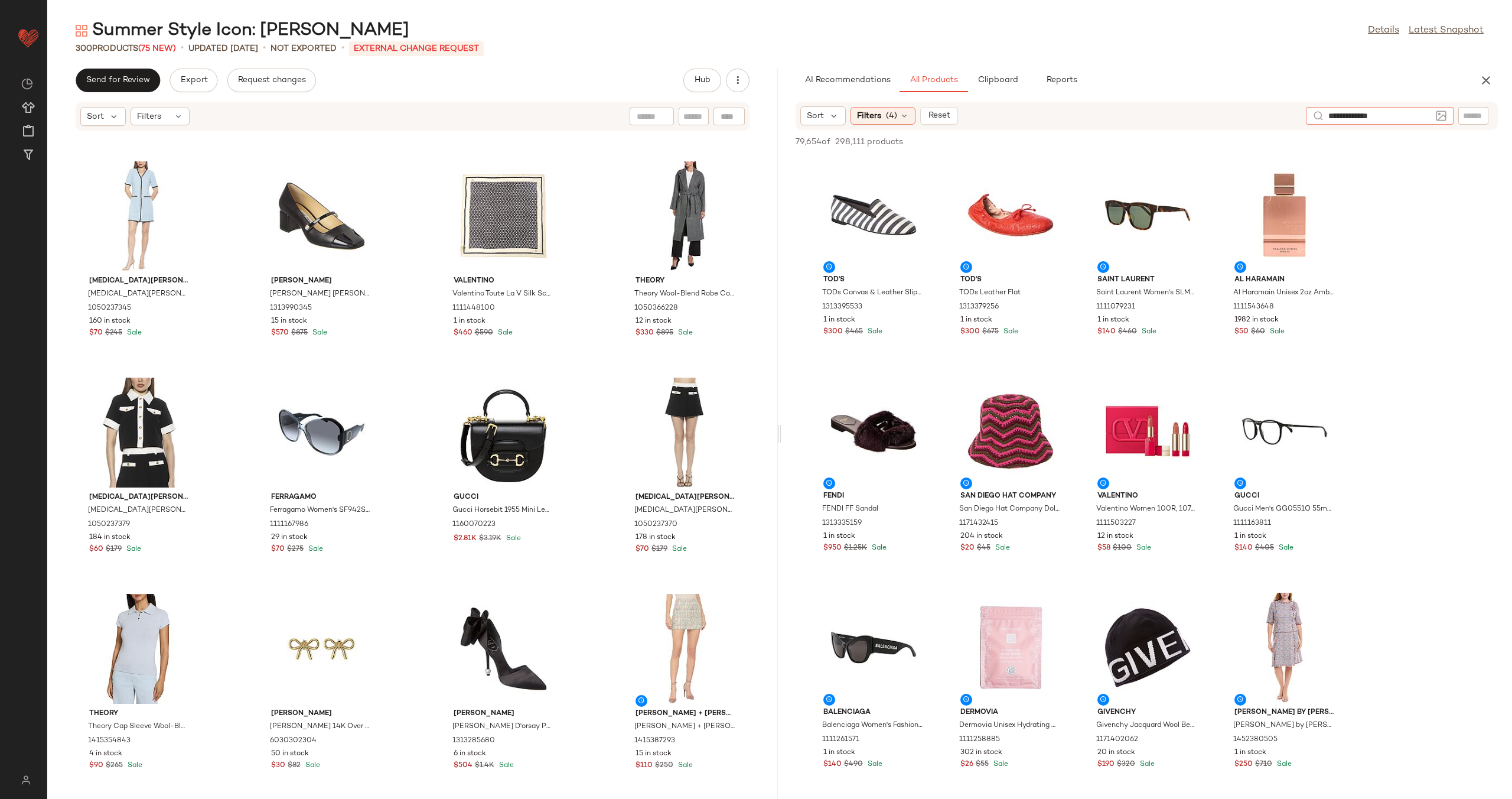
type input "**********"
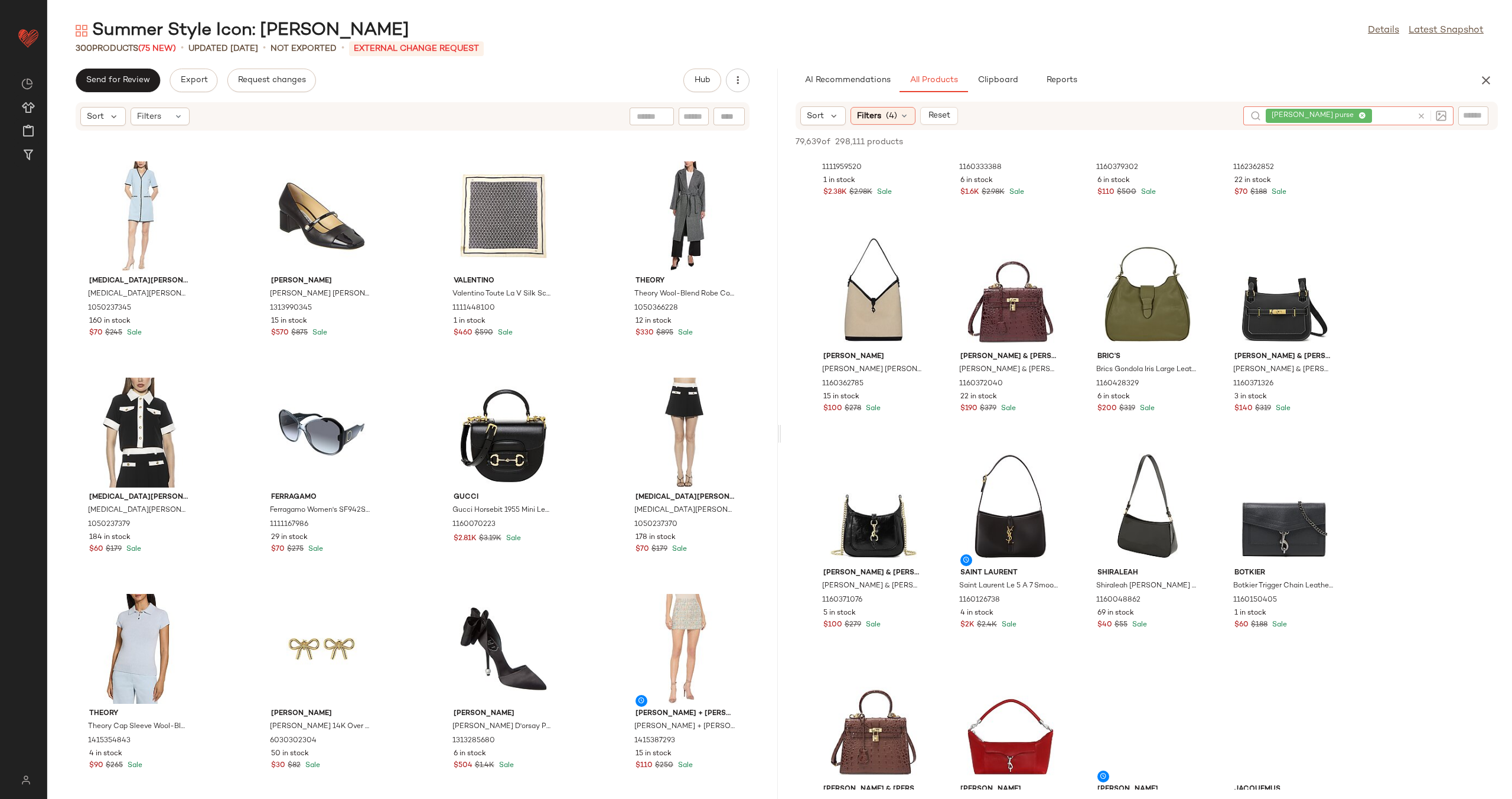
scroll to position [894, 0]
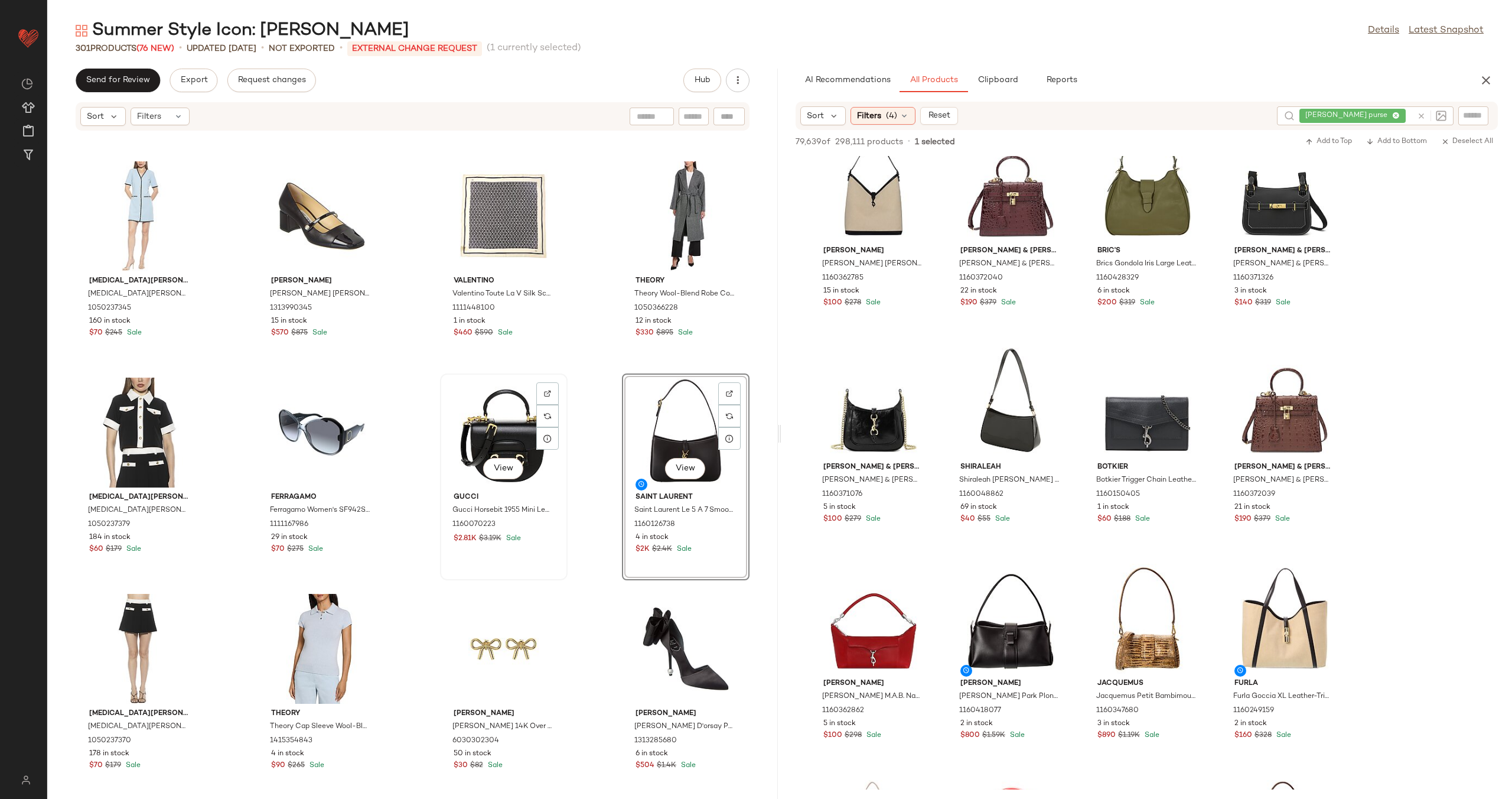
click at [496, 429] on div "View" at bounding box center [503, 432] width 119 height 110
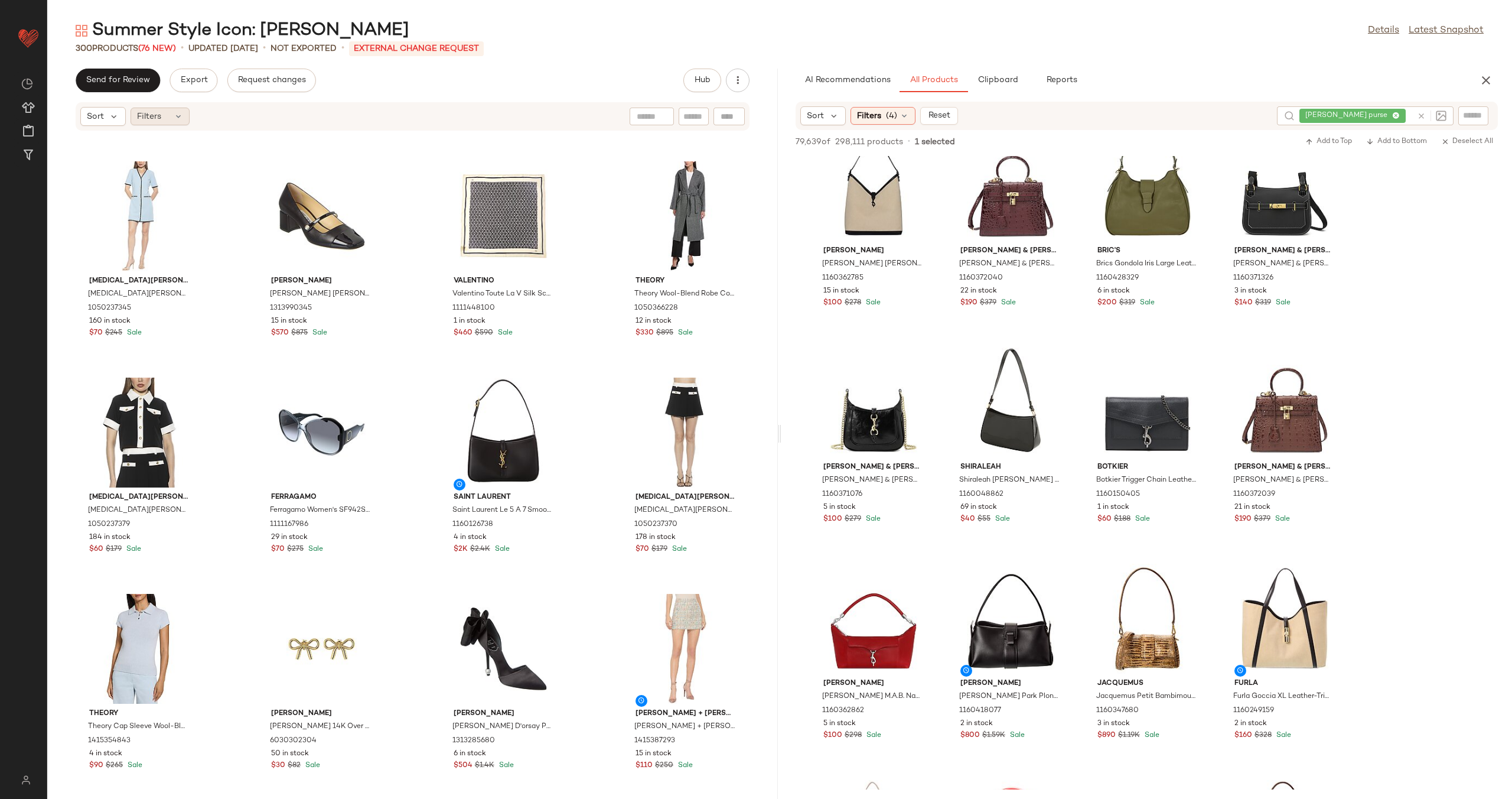
click at [186, 111] on div "Filters" at bounding box center [160, 116] width 59 height 18
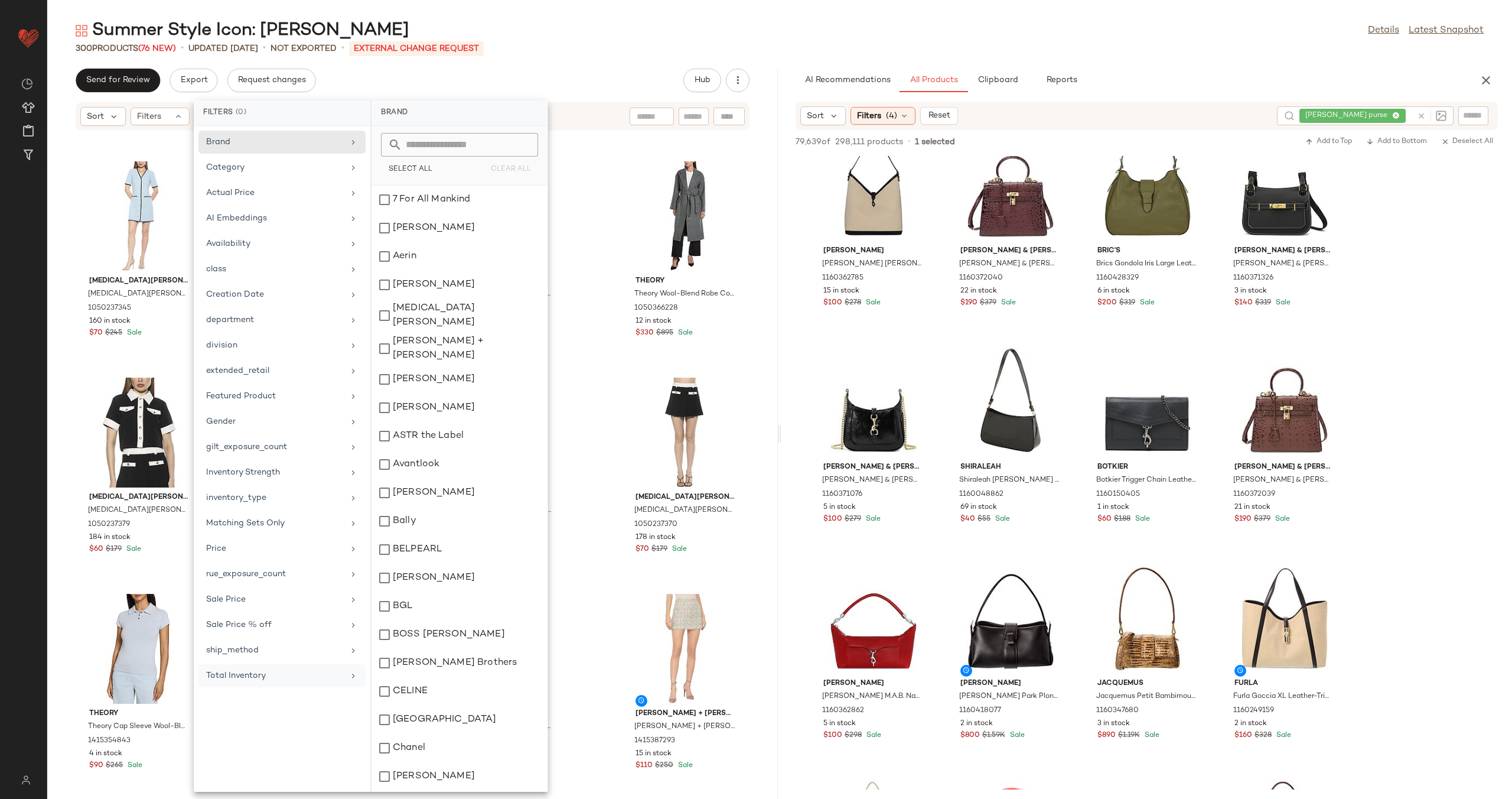
click at [306, 680] on div "Total Inventory" at bounding box center [274, 676] width 138 height 12
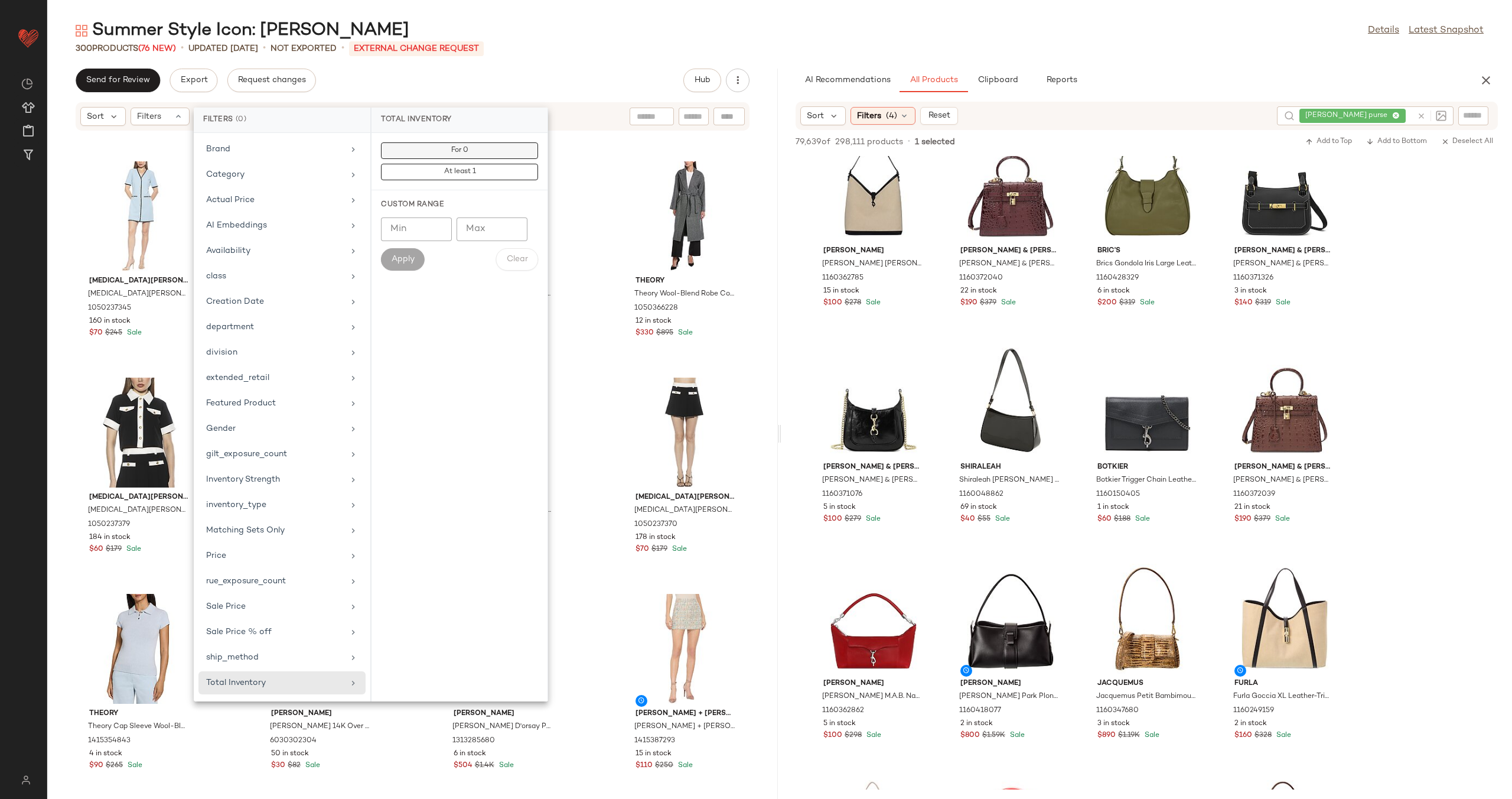
click at [457, 148] on span "For 0" at bounding box center [459, 150] width 18 height 9
click at [579, 171] on div "[MEDICAL_DATA][PERSON_NAME] [MEDICAL_DATA] Admor Jaiya Shift Dress 1050237345 1…" at bounding box center [412, 458] width 730 height 653
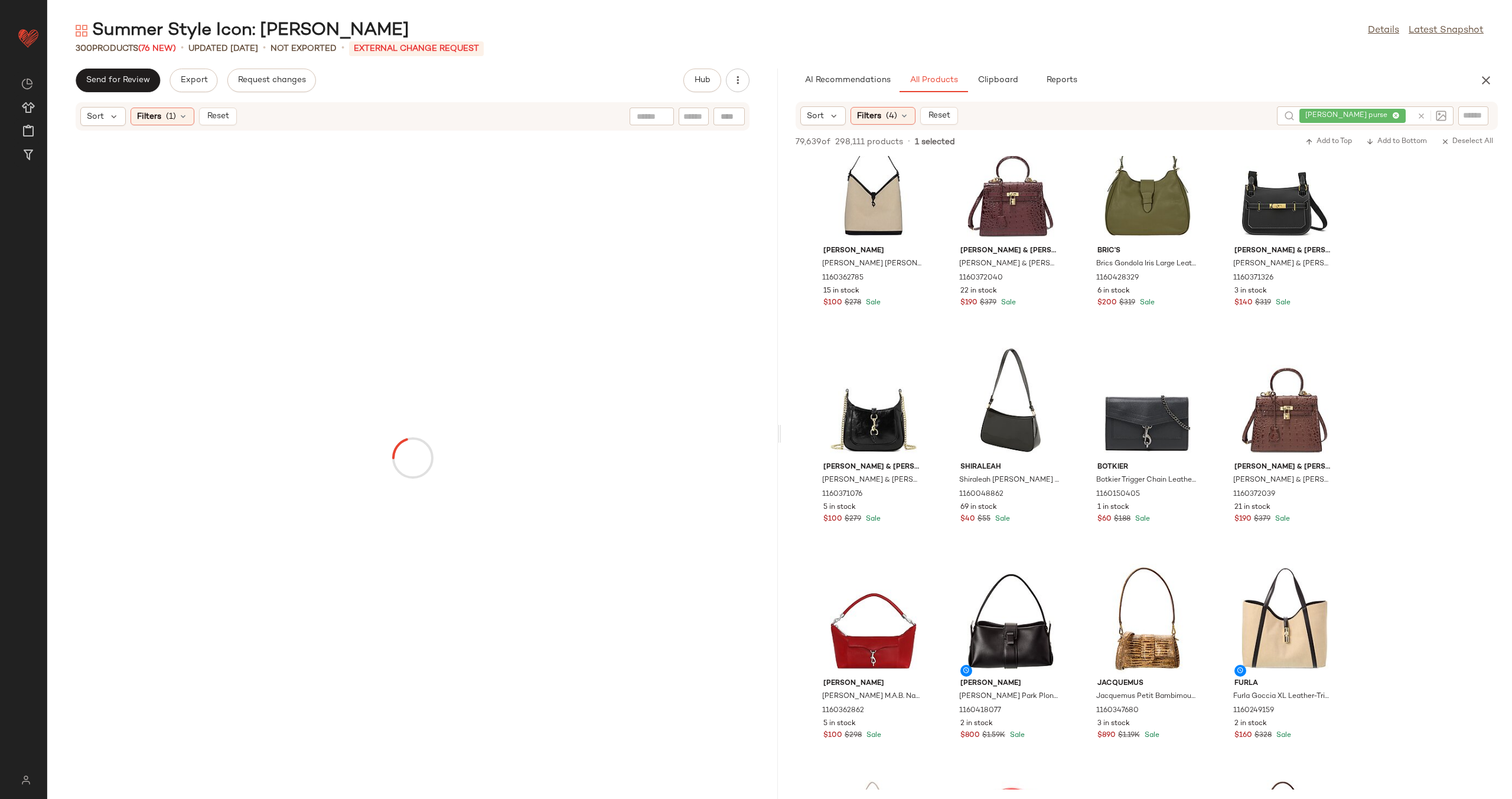
scroll to position [1110, 0]
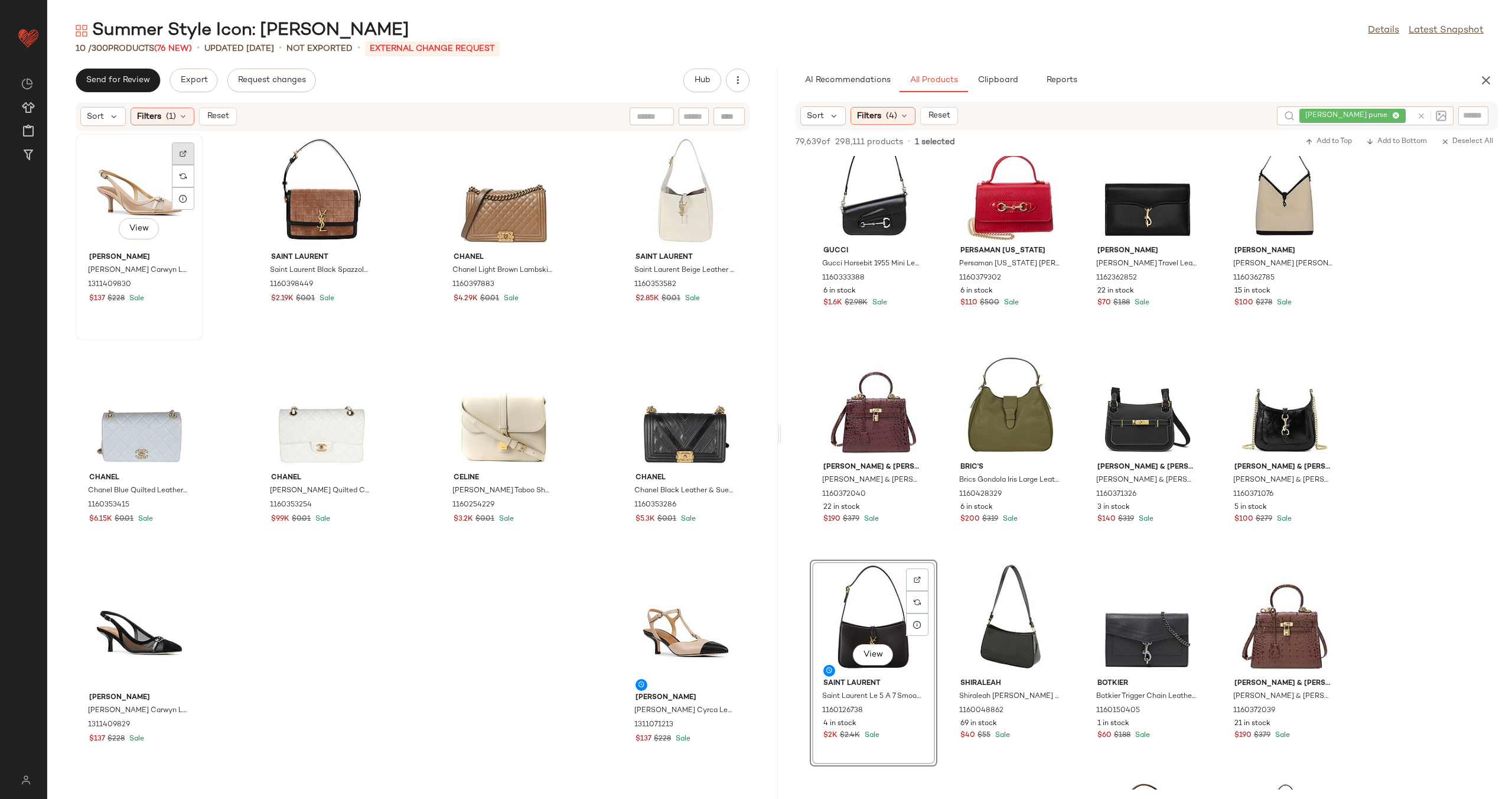
click at [186, 148] on div at bounding box center [183, 154] width 23 height 23
click at [357, 150] on div at bounding box center [365, 154] width 23 height 23
click at [544, 150] on img at bounding box center [547, 153] width 7 height 7
click at [184, 362] on div at bounding box center [183, 396] width 23 height 67
click at [185, 378] on div at bounding box center [183, 373] width 23 height 23
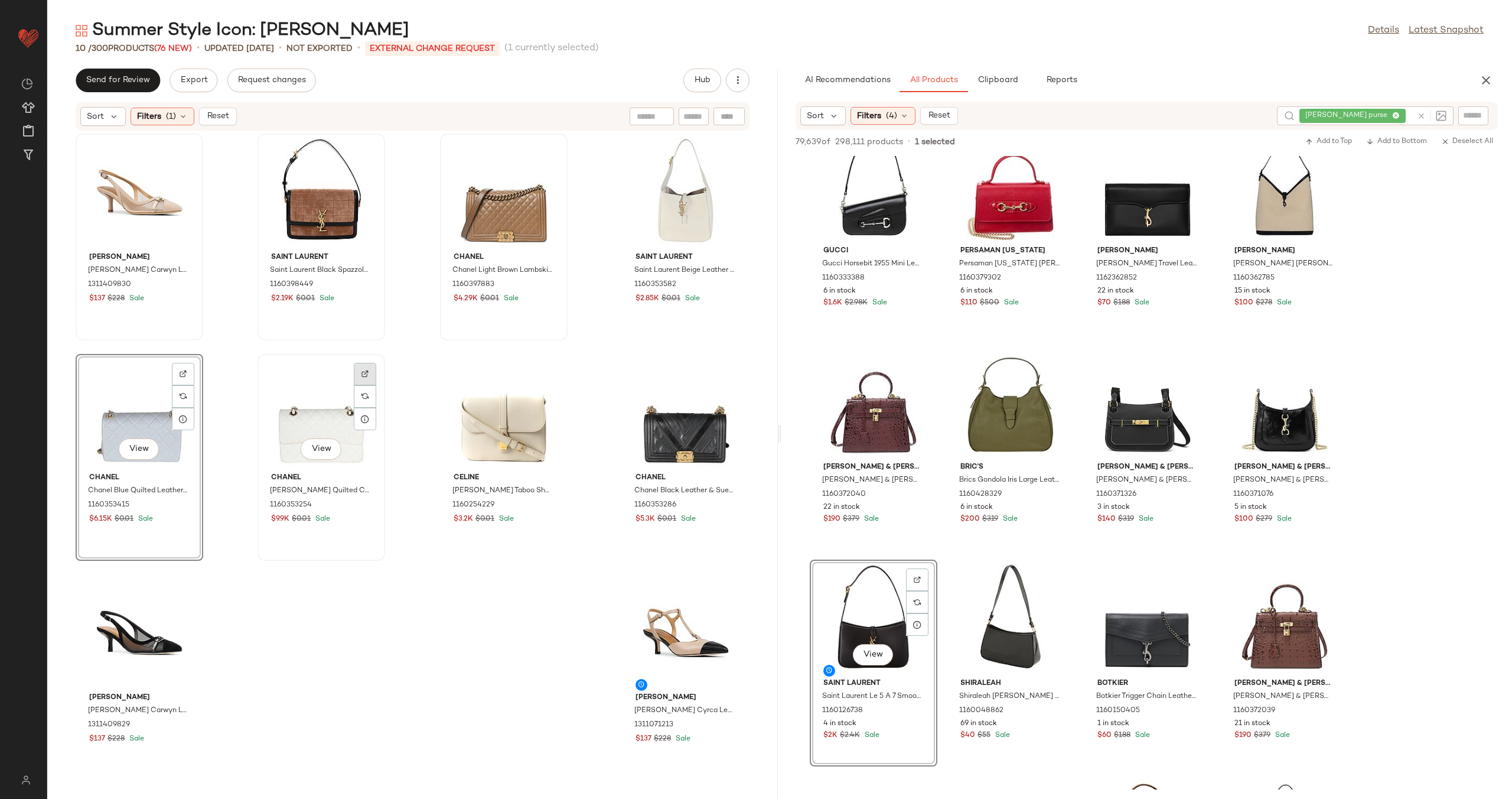
click at [362, 372] on img at bounding box center [365, 373] width 7 height 7
click at [544, 376] on img at bounding box center [547, 373] width 7 height 7
click at [719, 367] on div at bounding box center [730, 373] width 23 height 23
click at [183, 592] on img at bounding box center [182, 593] width 7 height 7
click at [732, 594] on div at bounding box center [730, 593] width 23 height 23
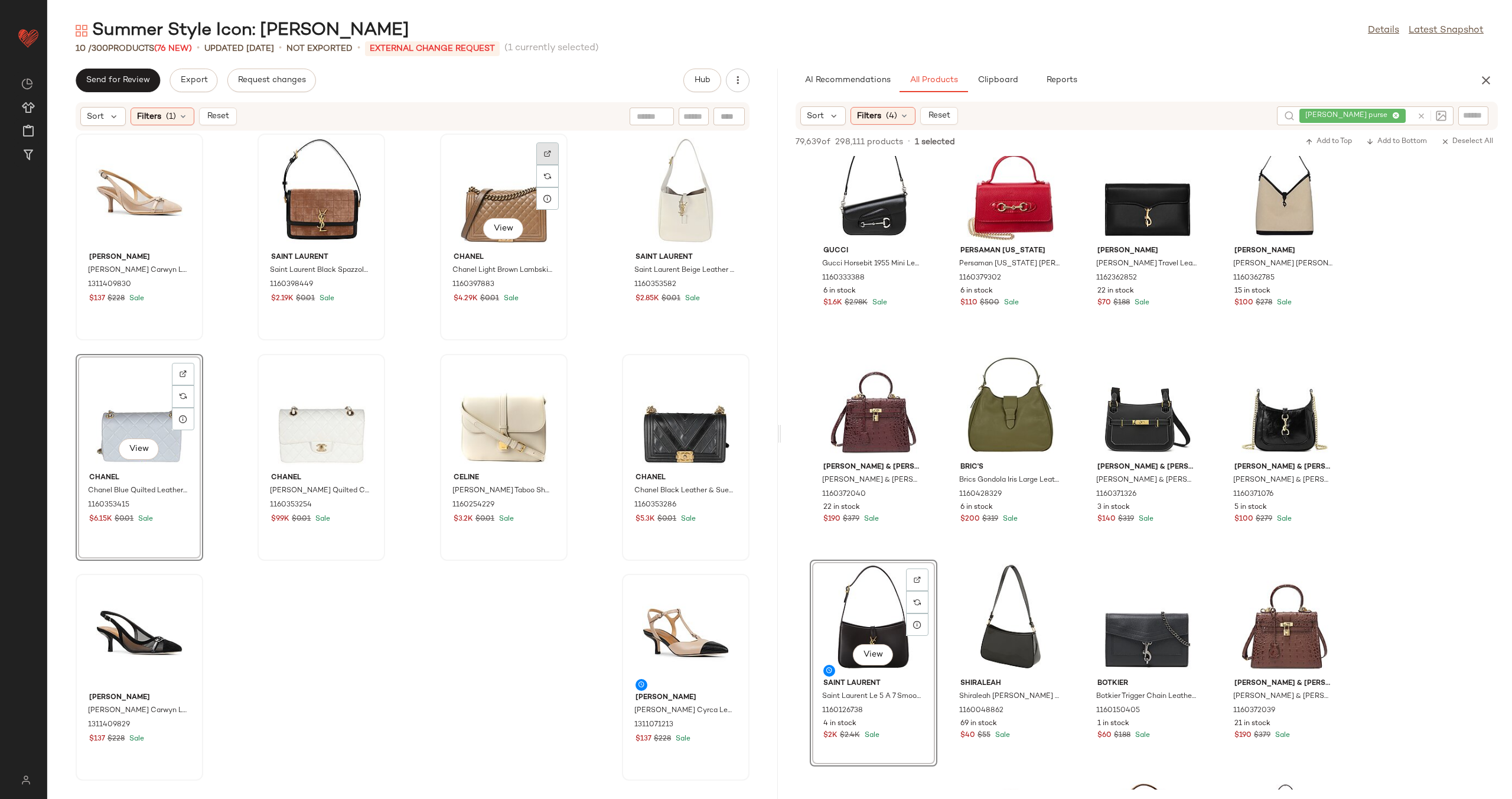
click at [547, 154] on div at bounding box center [547, 154] width 23 height 23
click at [724, 283] on img "button" at bounding box center [727, 285] width 7 height 7
click at [204, 113] on button "Reset" at bounding box center [217, 116] width 38 height 18
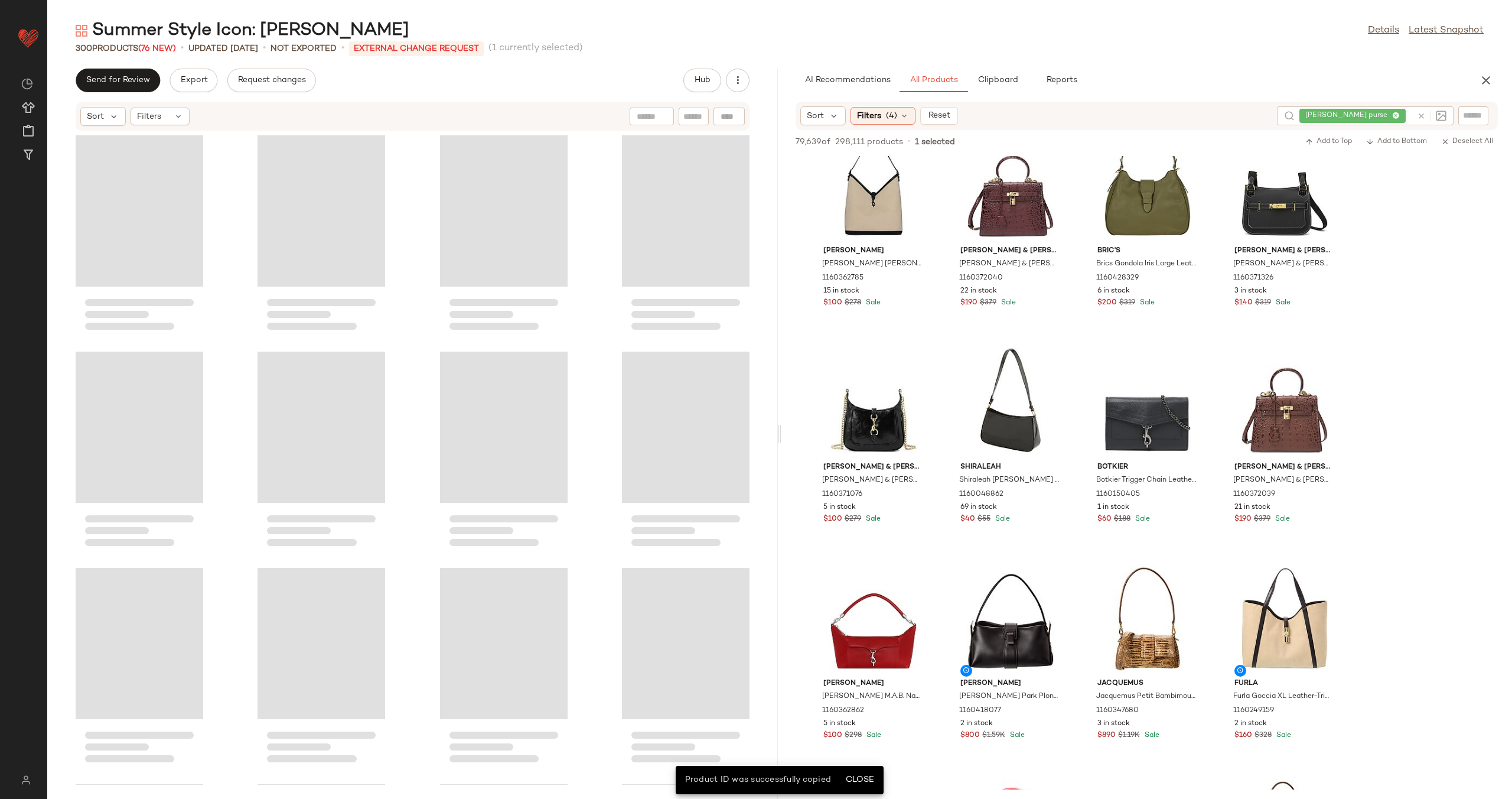
scroll to position [3675, 0]
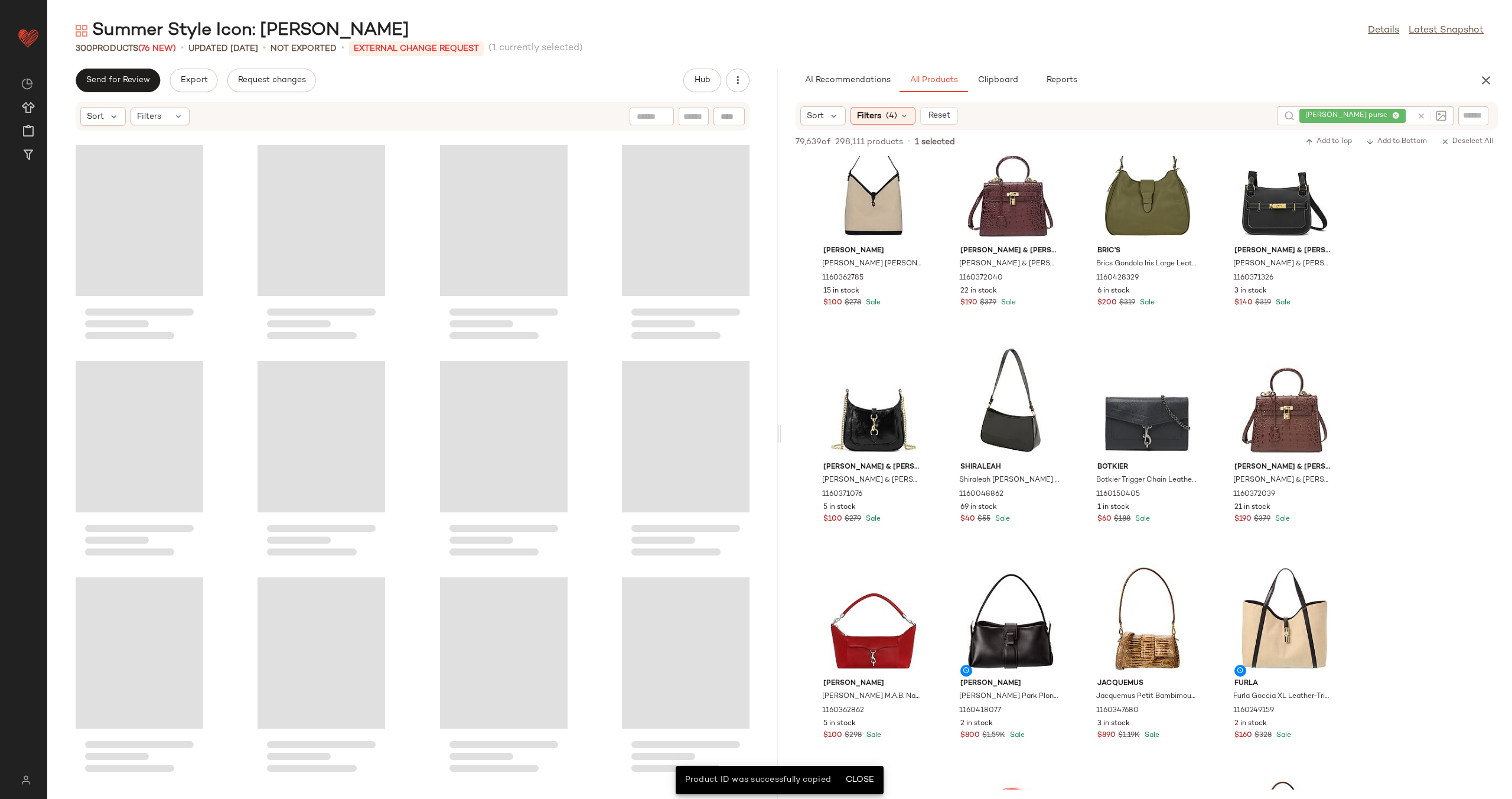
click at [728, 123] on div at bounding box center [729, 116] width 31 height 18
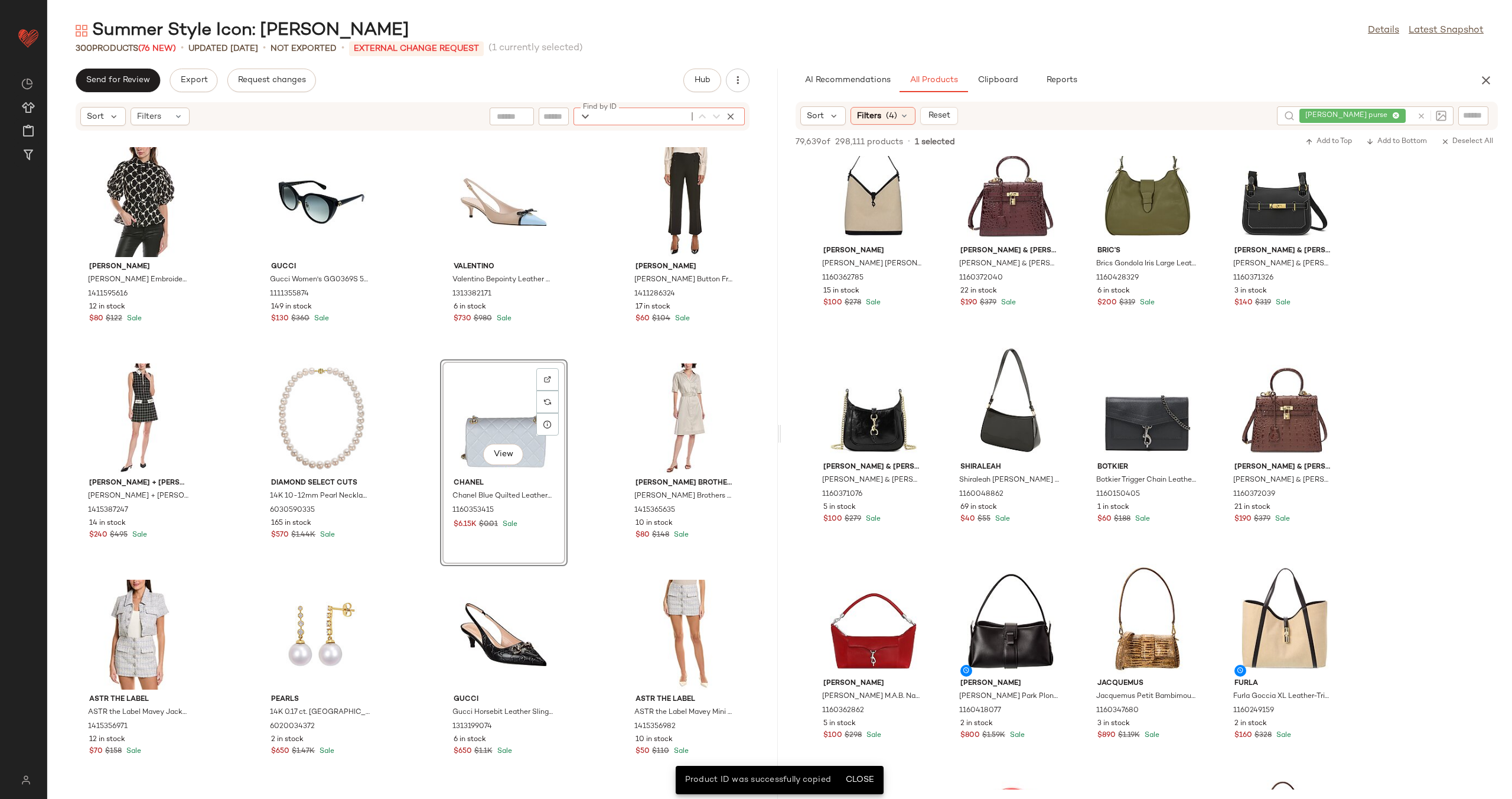
paste input "**********"
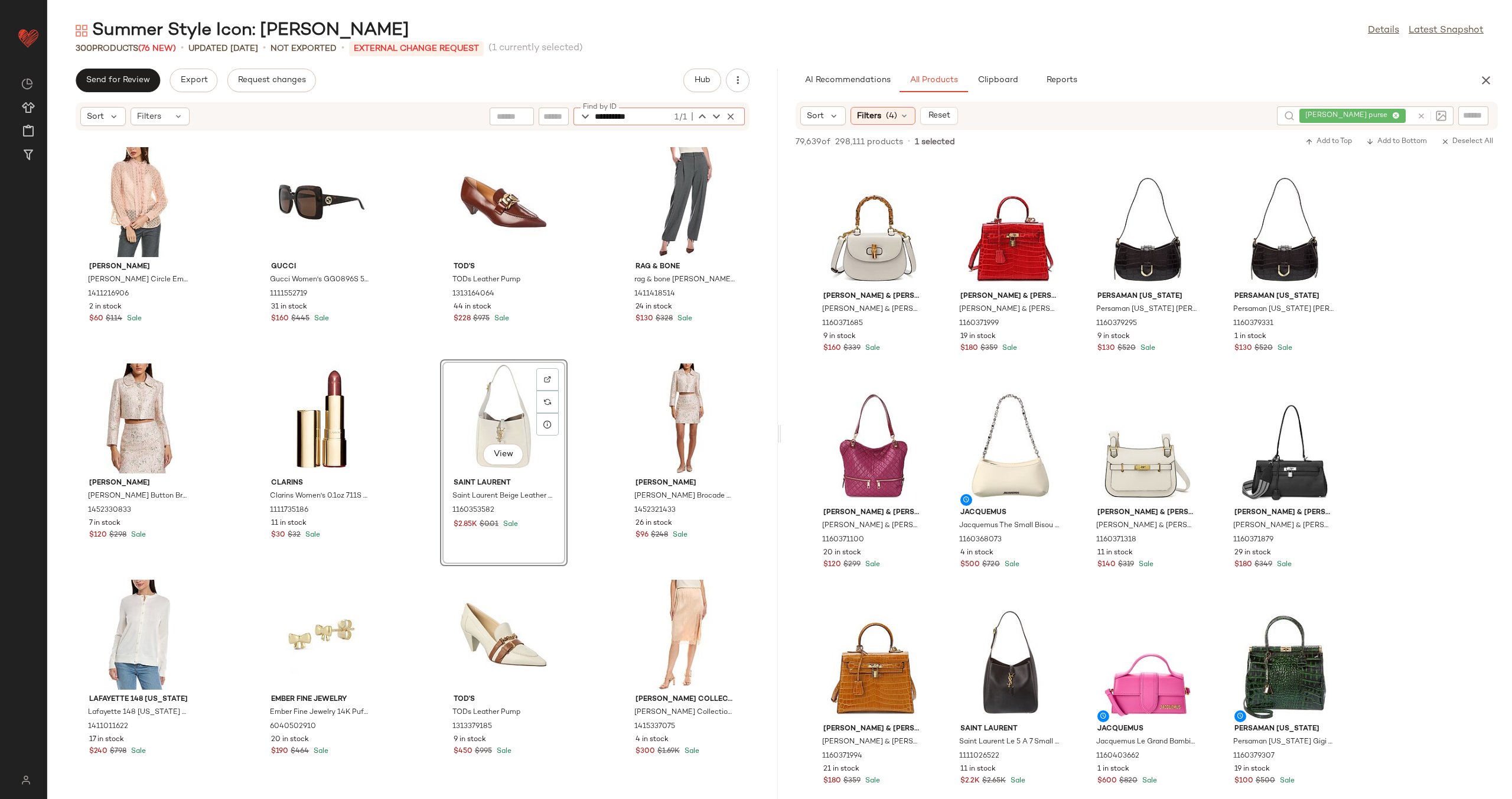
scroll to position [1723, 0]
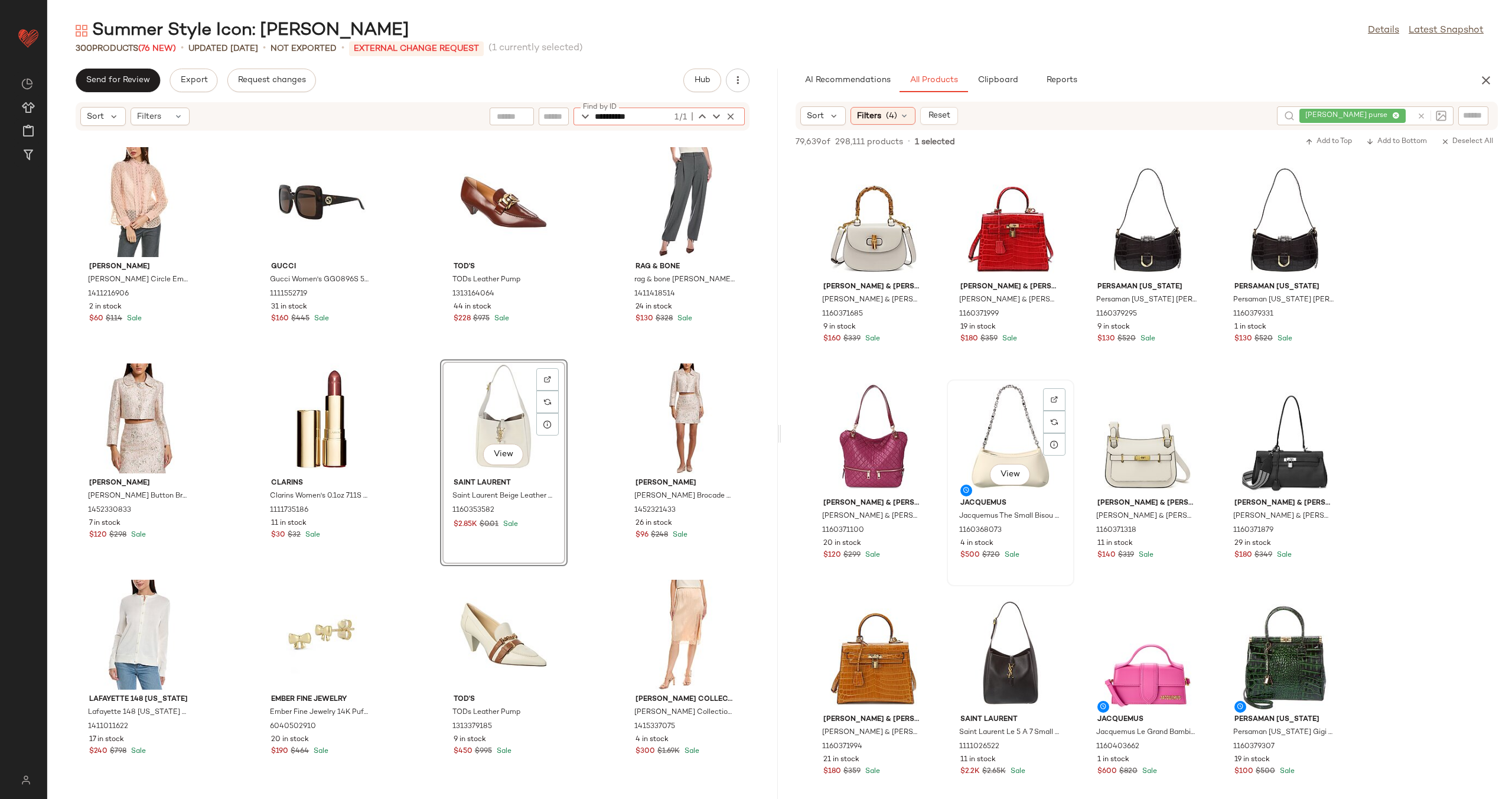
type input "**********"
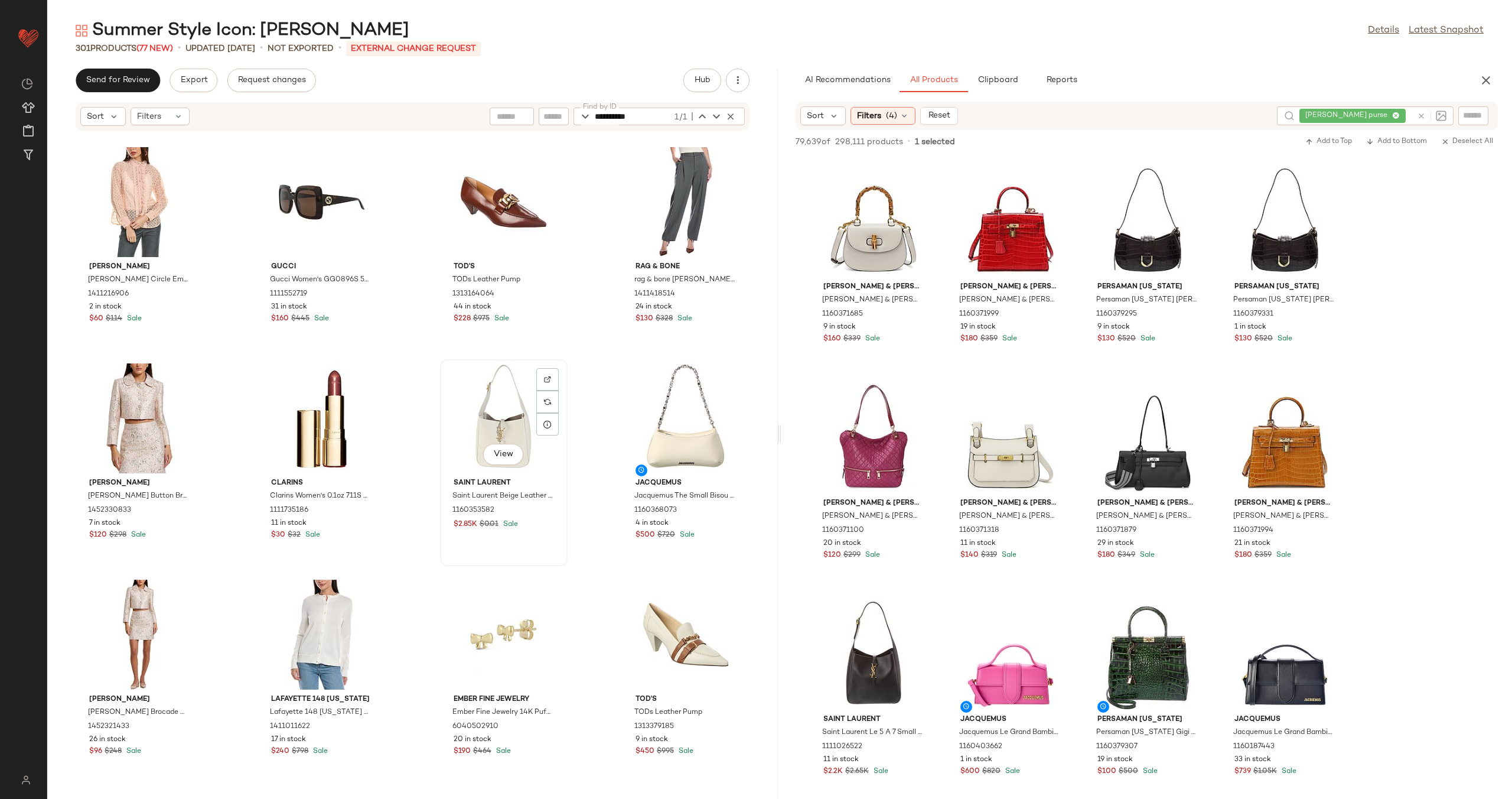
click at [485, 419] on div "View" at bounding box center [503, 418] width 119 height 110
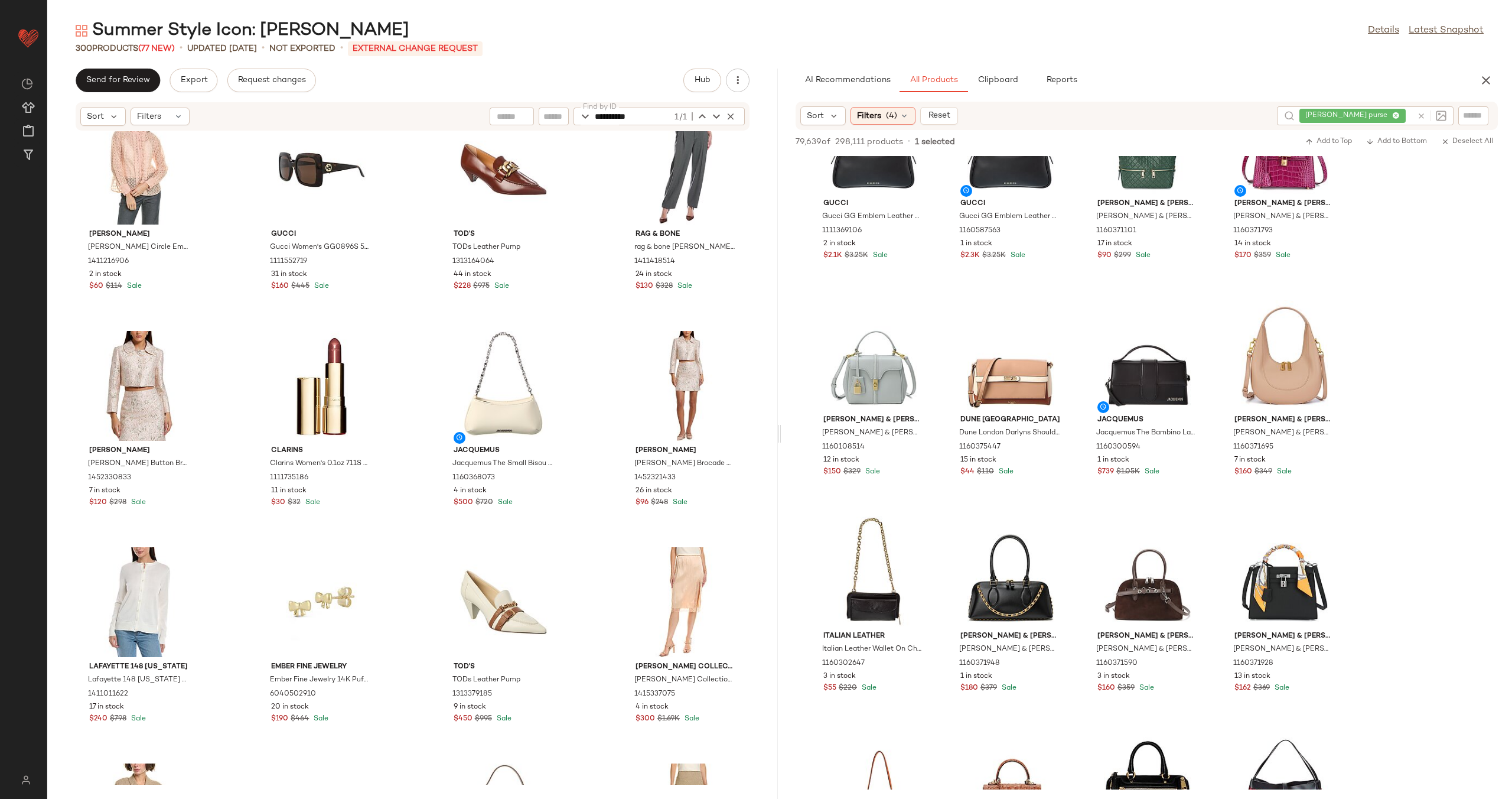
scroll to position [2115, 0]
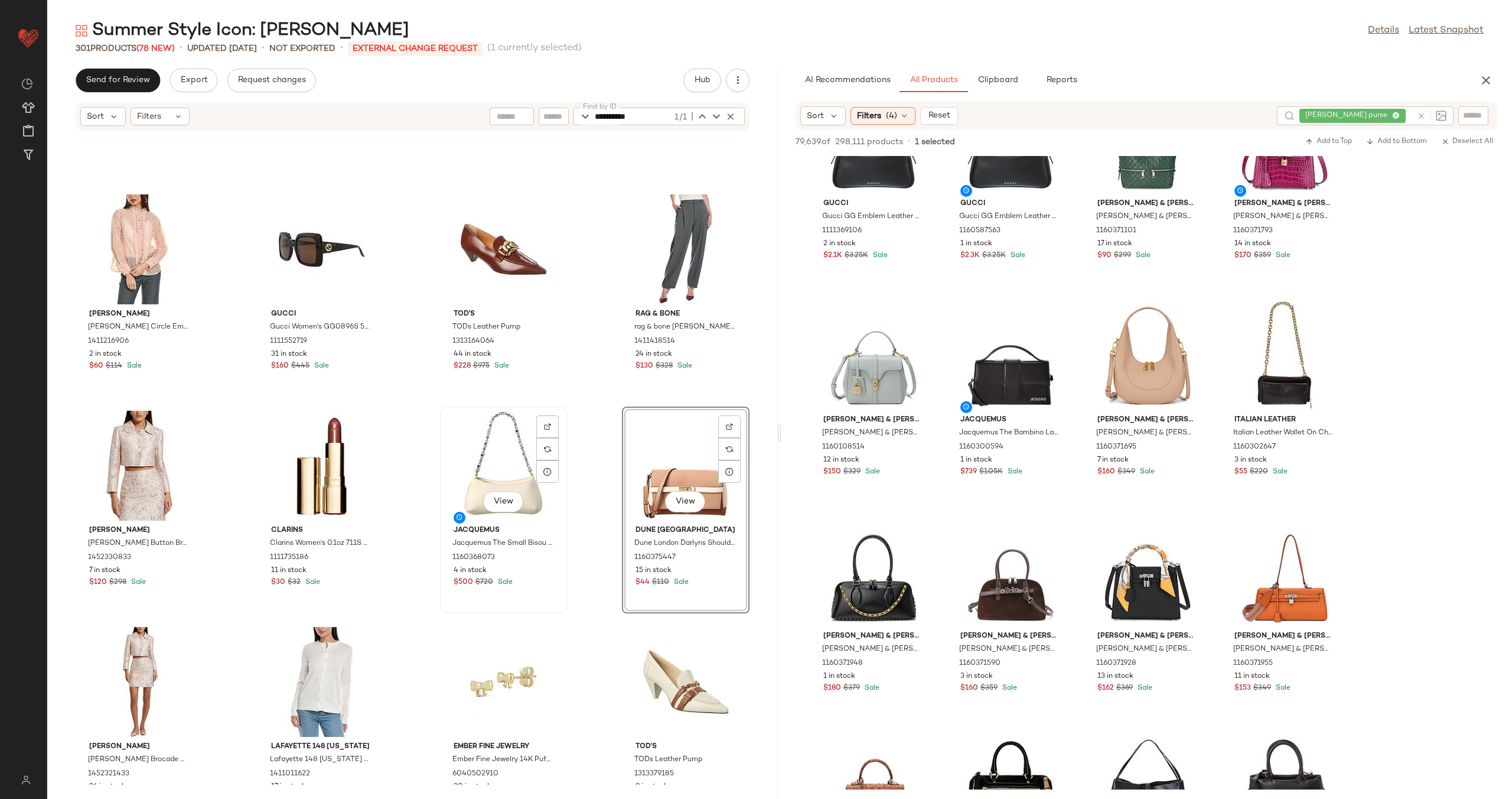
click at [500, 460] on div "View" at bounding box center [503, 465] width 119 height 110
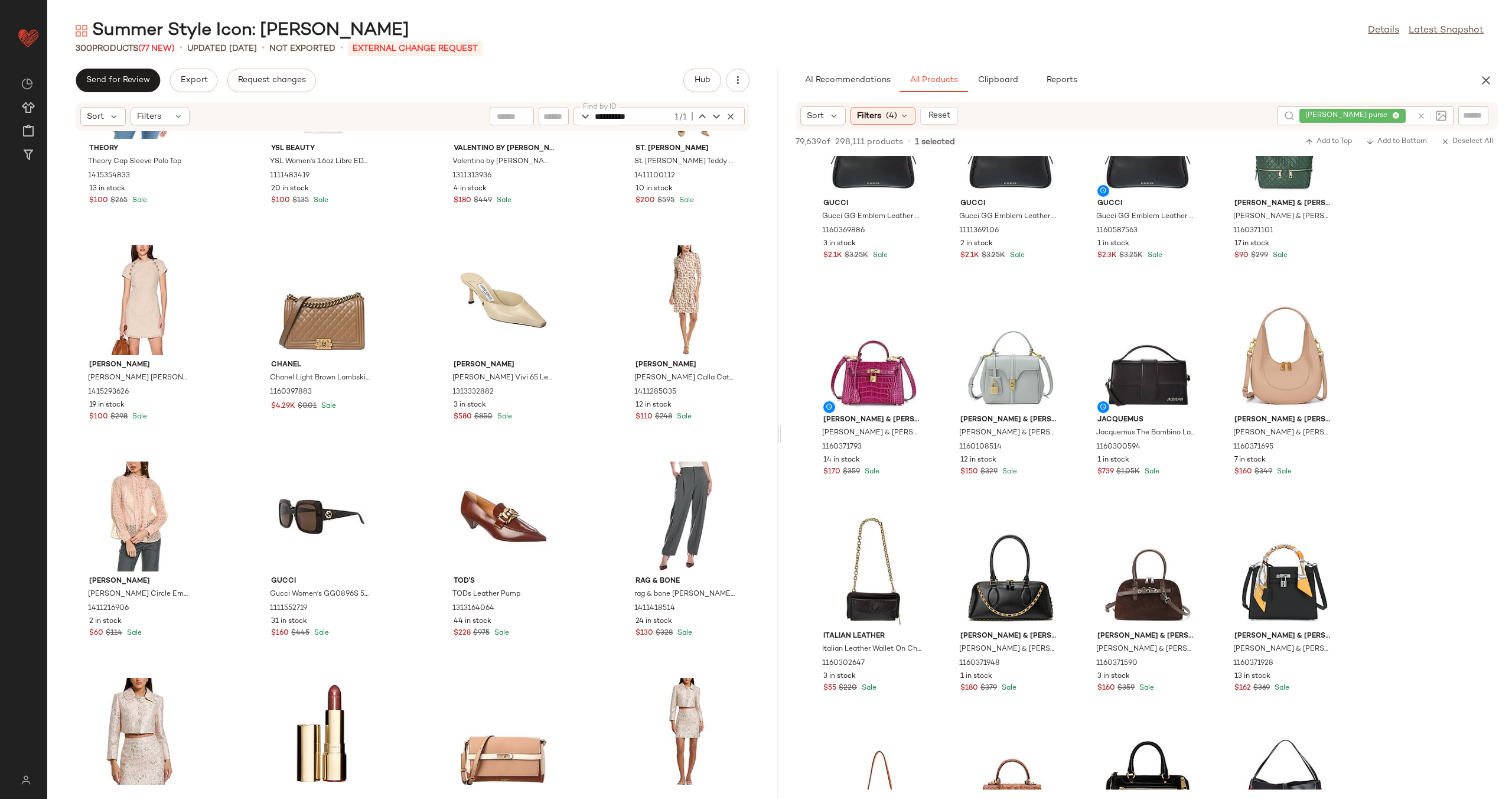
scroll to position [1944, 0]
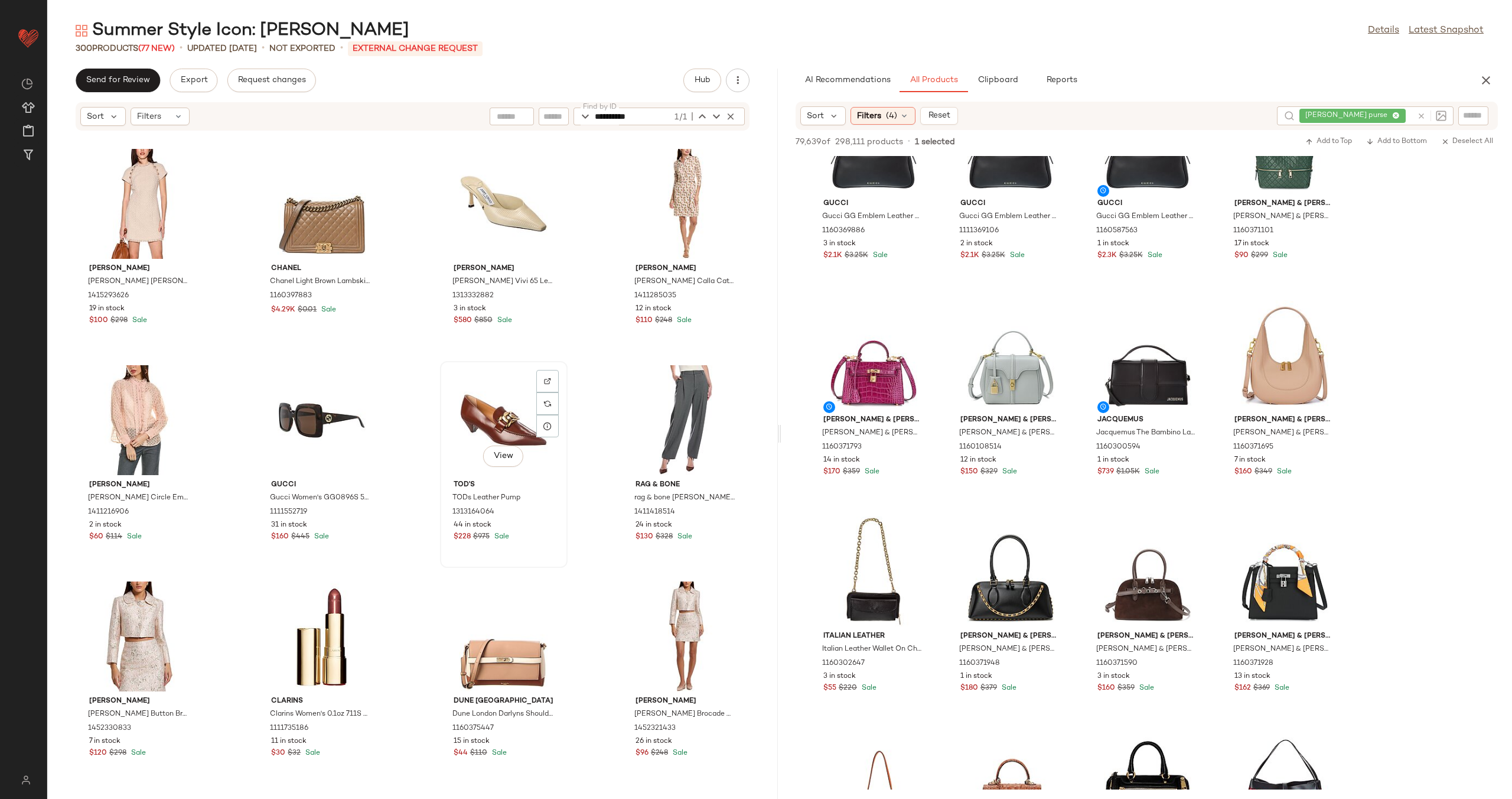
click at [496, 426] on div "View" at bounding box center [503, 419] width 119 height 110
click at [578, 389] on div "Theory Theory Cap Sleeve Polo Top 1415354833 13 in stock $100 $265 Sale YSL Bea…" at bounding box center [412, 458] width 730 height 653
click at [726, 117] on icon "button" at bounding box center [731, 116] width 11 height 11
click at [606, 182] on div "Theory Theory Cap Sleeve Polo Top 1415354833 13 in stock $100 $265 Sale YSL Bea…" at bounding box center [412, 458] width 730 height 653
